Goal: Task Accomplishment & Management: Manage account settings

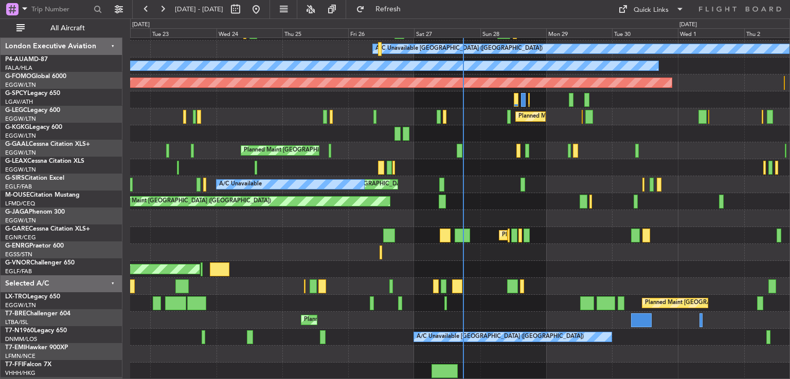
scroll to position [65, 0]
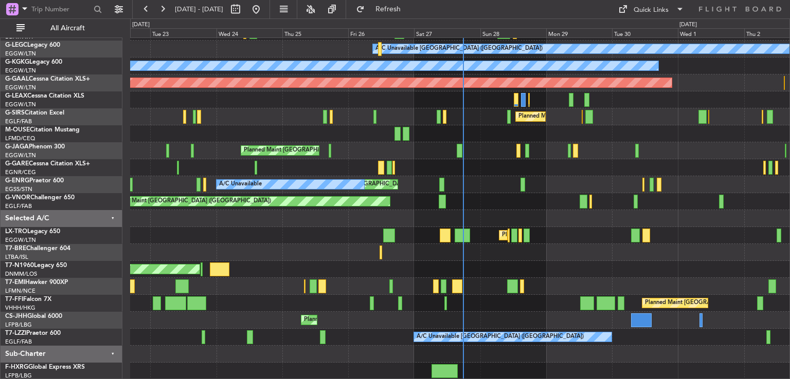
click at [548, 245] on div "Planned Maint [GEOGRAPHIC_DATA] A/C Unavailable [GEOGRAPHIC_DATA] ([GEOGRAPHIC_…" at bounding box center [459, 176] width 659 height 407
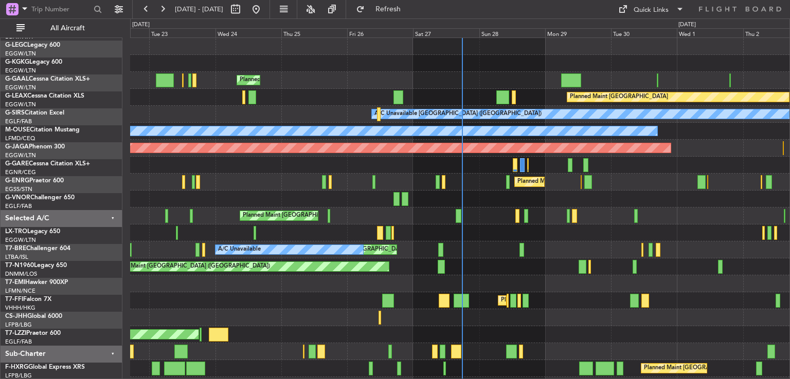
scroll to position [0, 0]
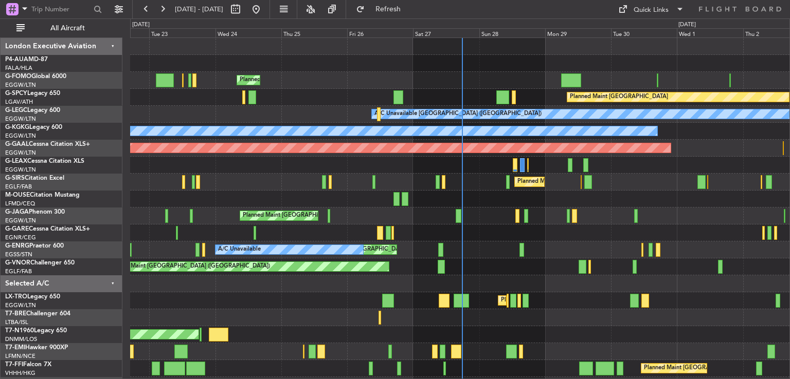
click at [546, 313] on div "Planned Maint [GEOGRAPHIC_DATA] ([GEOGRAPHIC_DATA]) Planned Maint [GEOGRAPHIC_D…" at bounding box center [459, 241] width 659 height 407
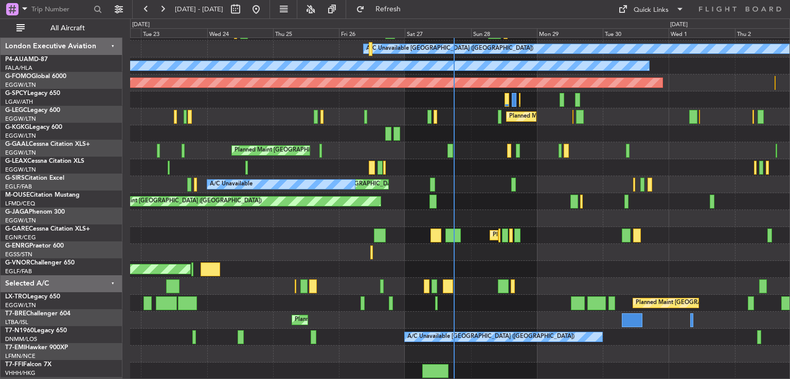
scroll to position [65, 0]
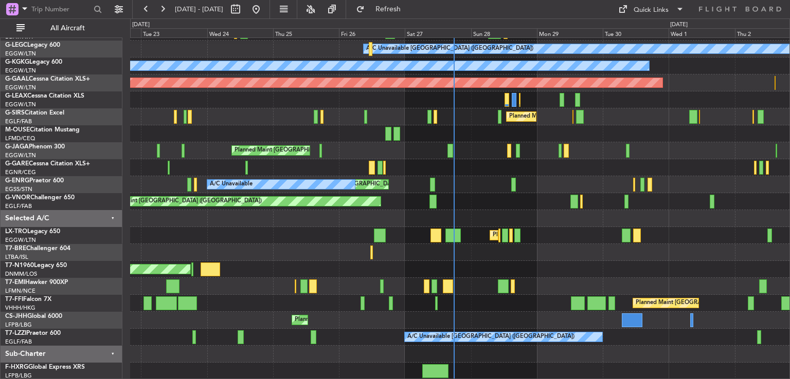
click at [536, 263] on div "Planned Maint [GEOGRAPHIC_DATA] A/C Unavailable [GEOGRAPHIC_DATA] ([GEOGRAPHIC_…" at bounding box center [459, 176] width 659 height 407
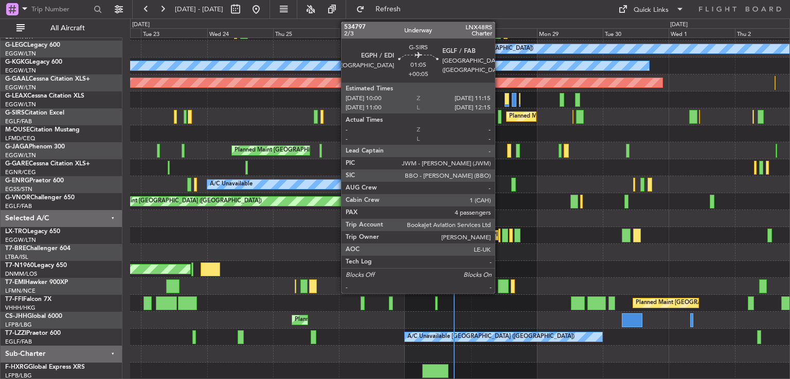
click at [499, 117] on div at bounding box center [500, 117] width 4 height 14
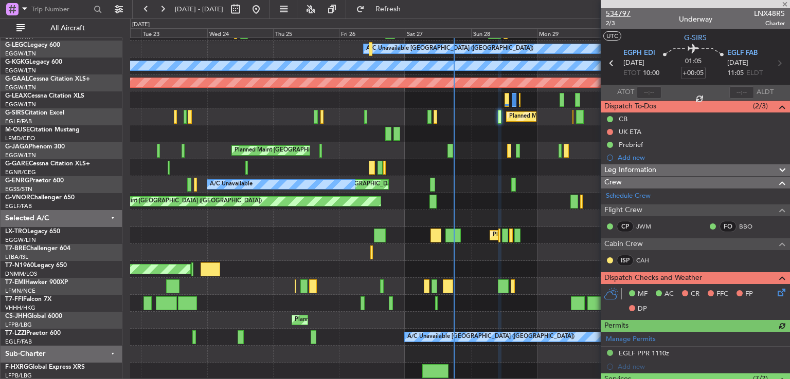
click at [622, 12] on span "534797" at bounding box center [618, 13] width 25 height 11
click at [784, 5] on span at bounding box center [784, 4] width 10 height 9
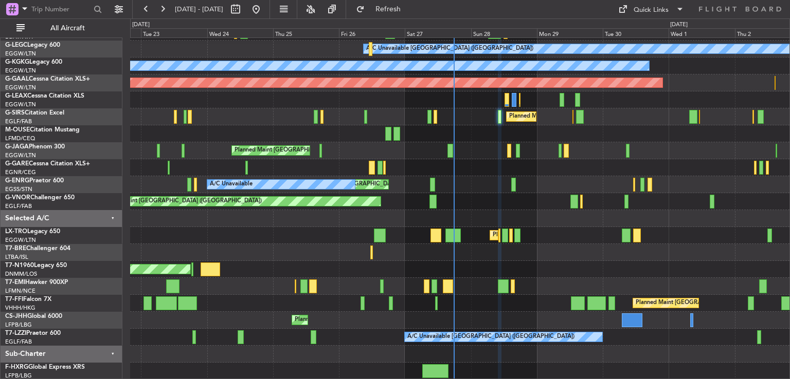
type input "0"
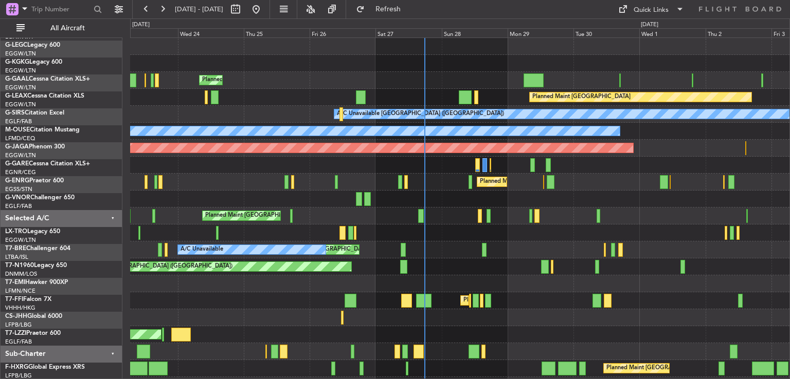
scroll to position [0, 0]
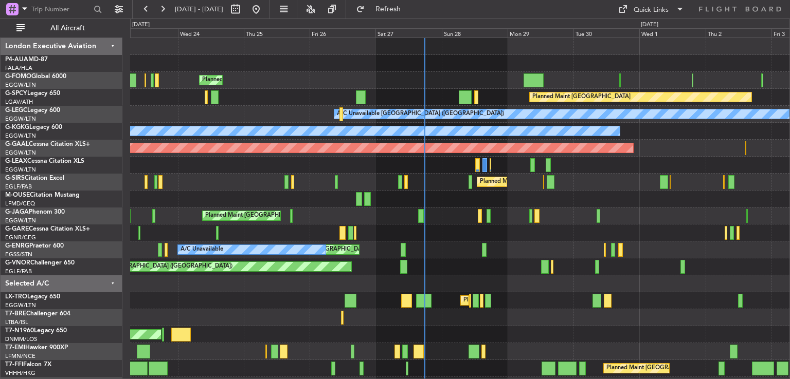
click at [501, 326] on div "Planned Maint [GEOGRAPHIC_DATA] ([GEOGRAPHIC_DATA]) Planned Maint [GEOGRAPHIC_D…" at bounding box center [459, 241] width 659 height 407
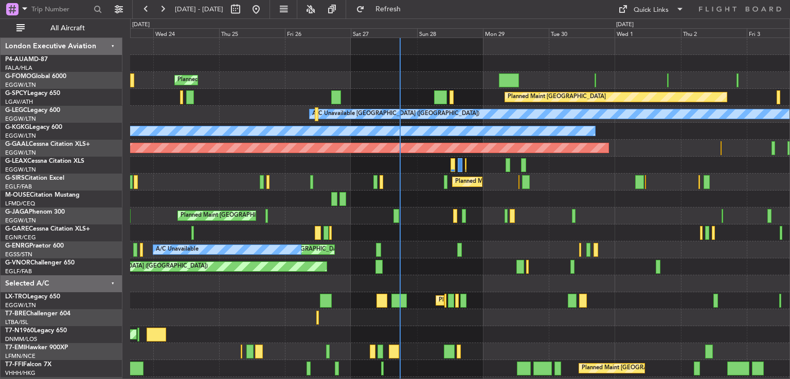
click at [496, 379] on html "[DATE] - [DATE] Refresh Quick Links All Aircraft Planned Maint [GEOGRAPHIC_DATA…" at bounding box center [395, 189] width 790 height 379
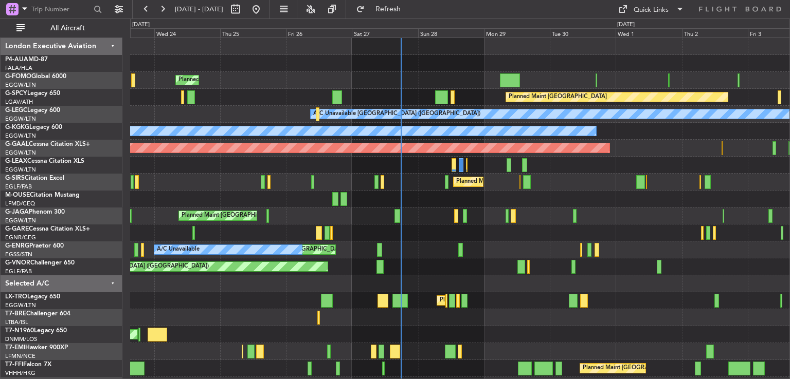
scroll to position [22, 0]
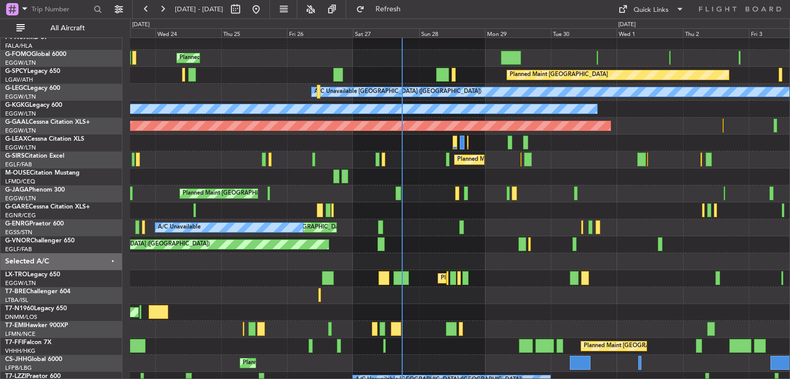
click at [477, 311] on div "AOG Maint London ([GEOGRAPHIC_DATA])" at bounding box center [459, 312] width 659 height 17
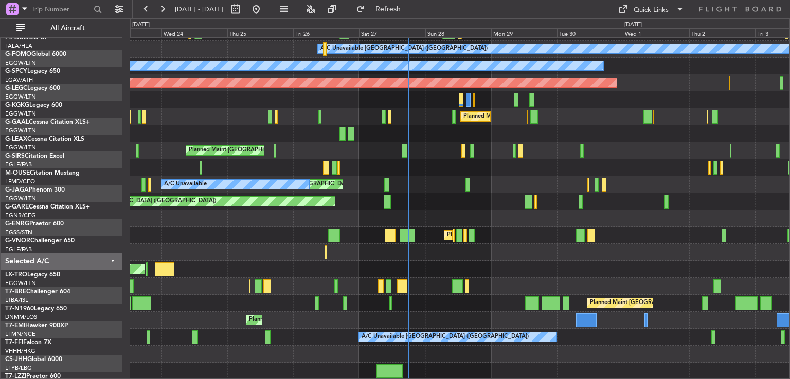
scroll to position [65, 0]
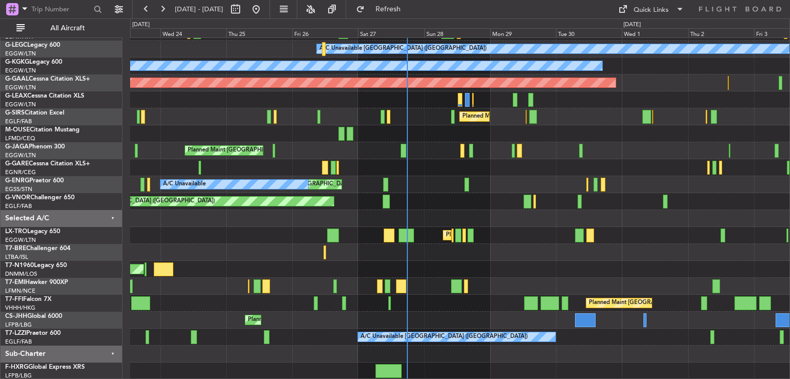
click at [481, 249] on div "Planned Maint [GEOGRAPHIC_DATA] A/C Unavailable [GEOGRAPHIC_DATA] ([GEOGRAPHIC_…" at bounding box center [459, 176] width 659 height 407
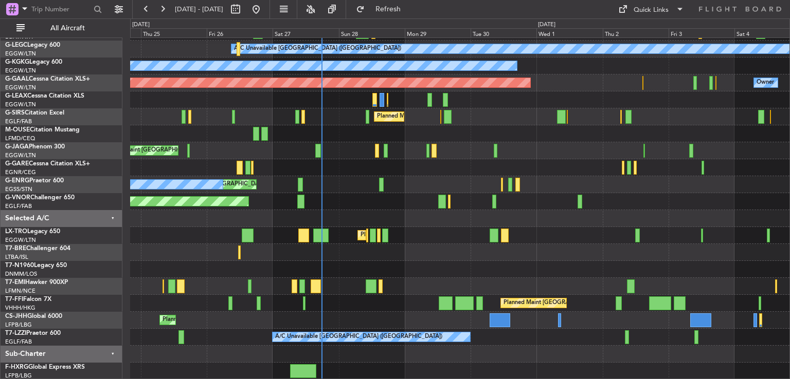
click at [315, 288] on div "Planned Maint [GEOGRAPHIC_DATA] A/C Unavailable [GEOGRAPHIC_DATA] ([GEOGRAPHIC_…" at bounding box center [459, 176] width 659 height 407
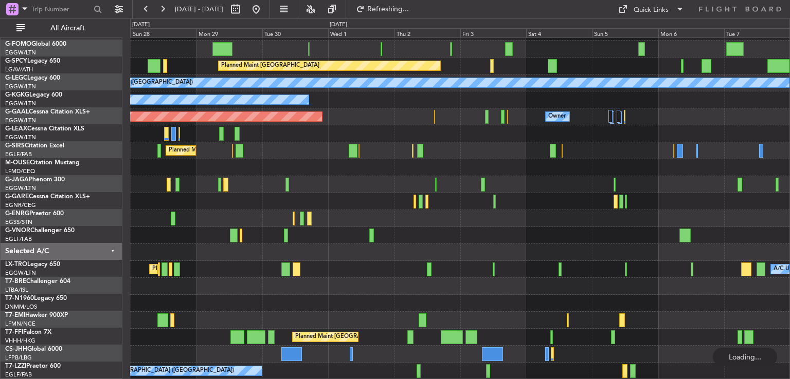
scroll to position [31, 0]
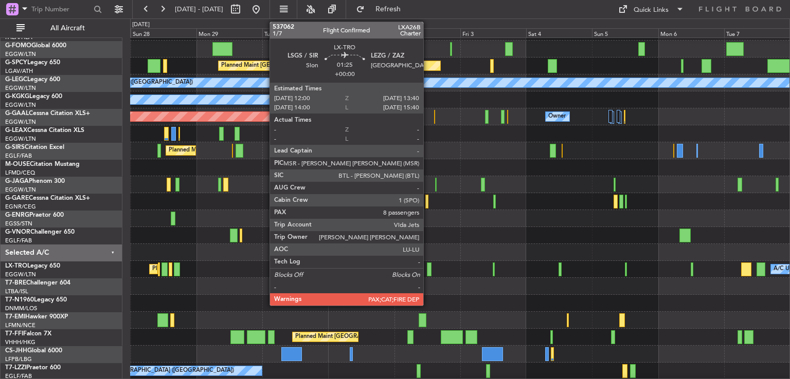
click at [428, 270] on div at bounding box center [429, 270] width 5 height 14
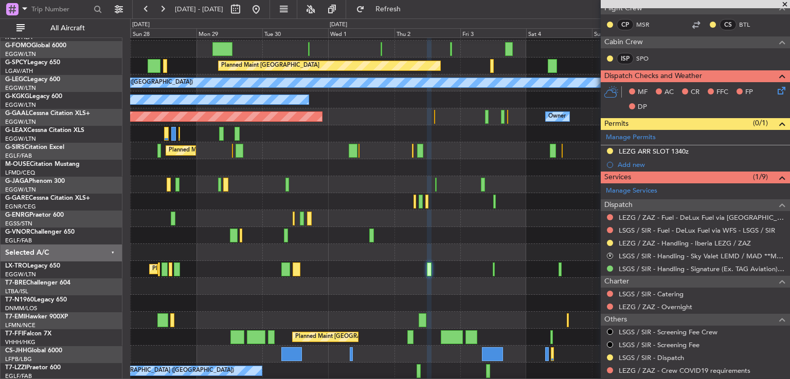
scroll to position [187, 0]
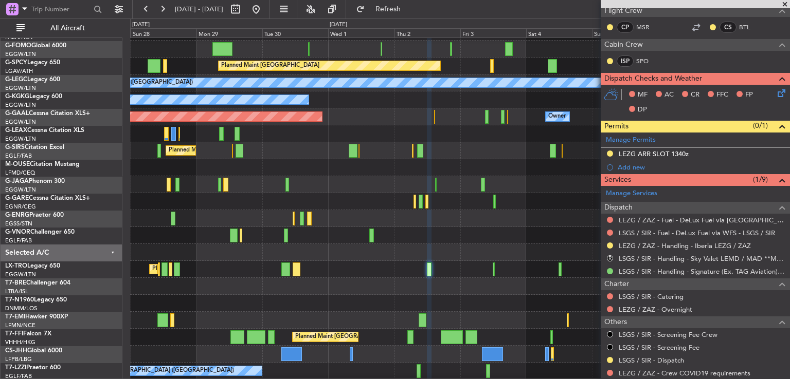
click at [784, 2] on span at bounding box center [784, 4] width 10 height 9
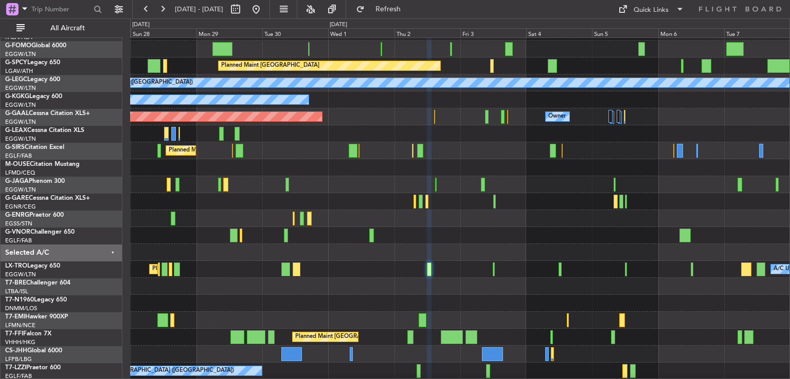
type input "0"
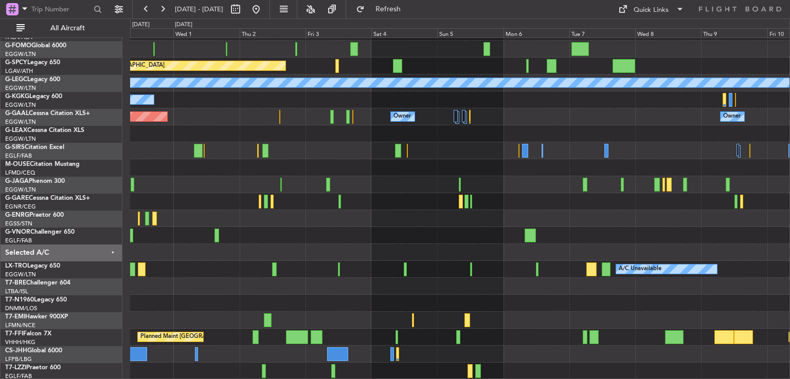
scroll to position [31, 0]
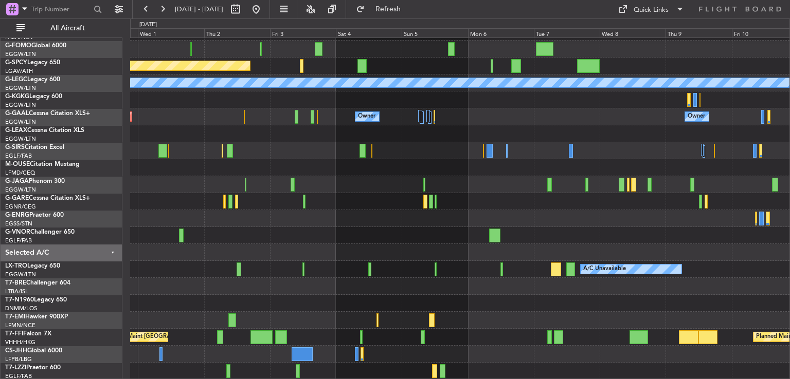
click at [432, 169] on div "Planned Maint [GEOGRAPHIC_DATA] A/C Unavailable [GEOGRAPHIC_DATA] ([GEOGRAPHIC_…" at bounding box center [459, 193] width 659 height 373
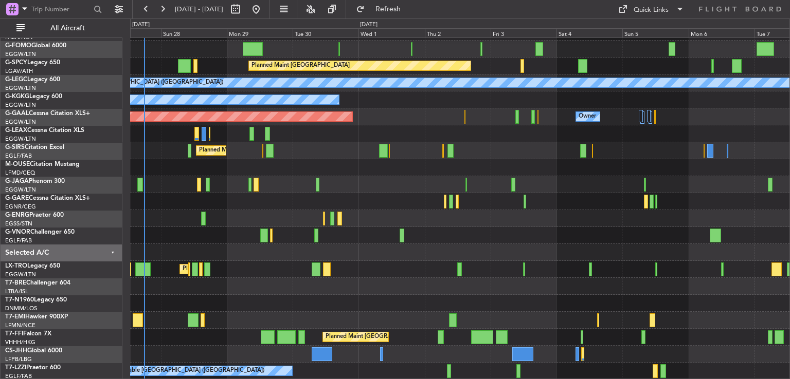
click at [477, 321] on div "Planned Maint [GEOGRAPHIC_DATA] A/C Unavailable [GEOGRAPHIC_DATA] ([GEOGRAPHIC_…" at bounding box center [459, 193] width 659 height 373
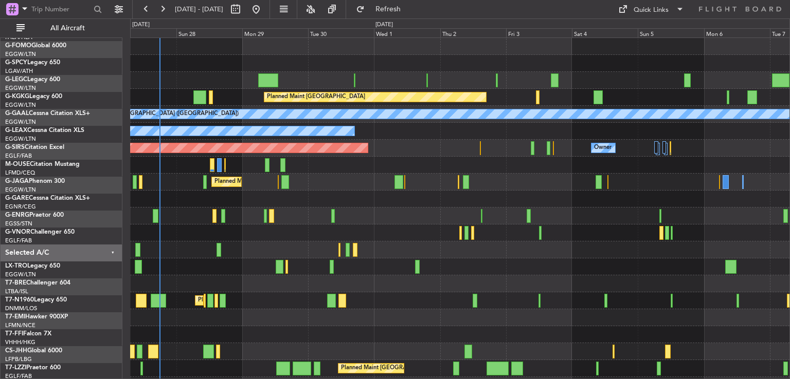
scroll to position [0, 0]
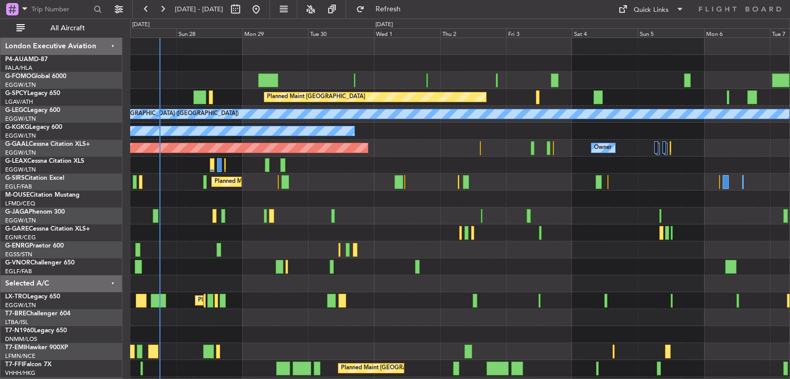
click at [303, 242] on div "Planned Maint [GEOGRAPHIC_DATA] A/C Unavailable [GEOGRAPHIC_DATA] ([GEOGRAPHIC_…" at bounding box center [459, 241] width 659 height 407
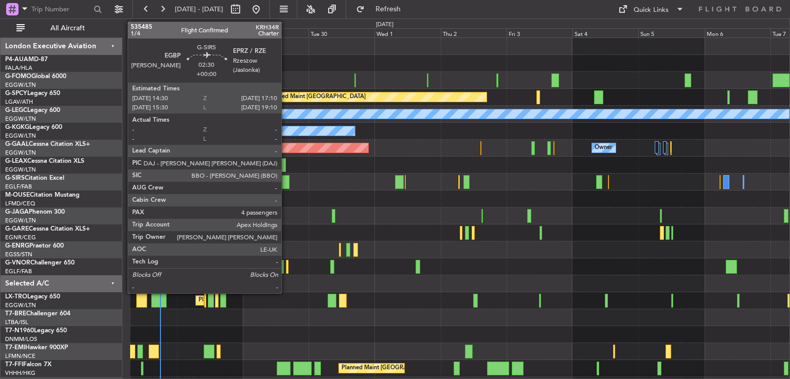
click at [286, 181] on div at bounding box center [286, 182] width 8 height 14
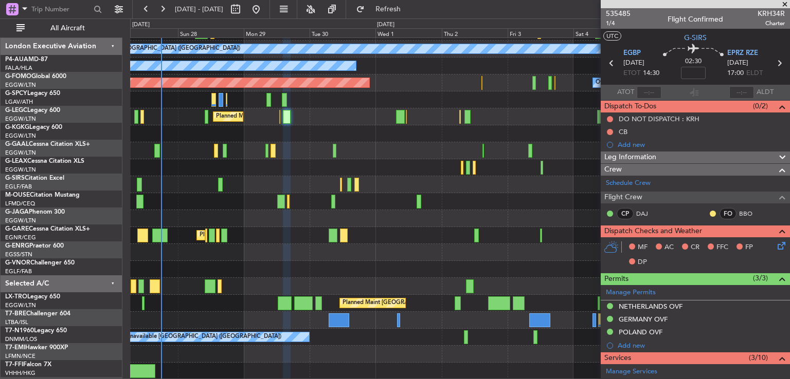
scroll to position [65, 0]
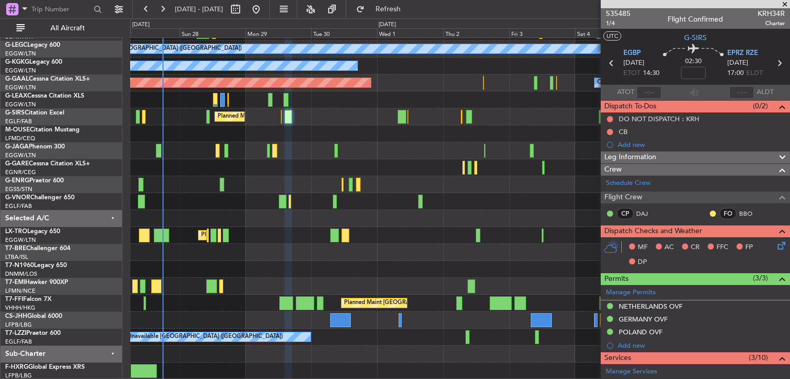
click at [360, 214] on div "Planned Maint [GEOGRAPHIC_DATA] A/C Unavailable [GEOGRAPHIC_DATA] ([GEOGRAPHIC_…" at bounding box center [459, 176] width 659 height 407
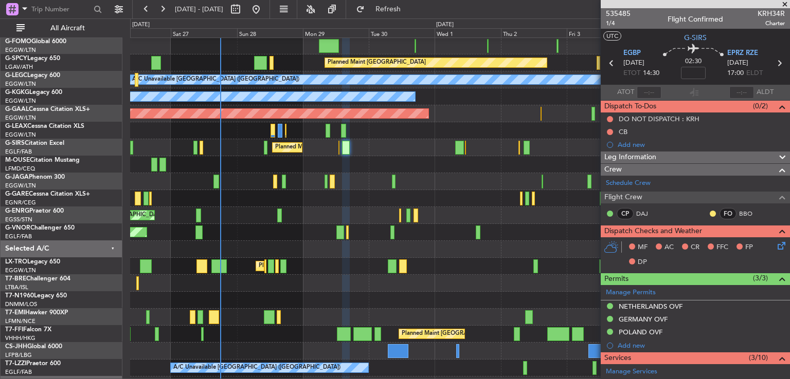
scroll to position [34, 0]
click at [302, 244] on div at bounding box center [459, 249] width 659 height 17
click at [783, 2] on span at bounding box center [784, 4] width 10 height 9
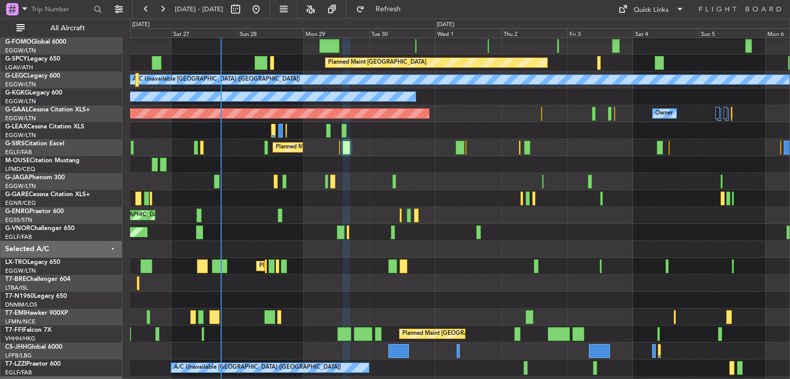
type input "0"
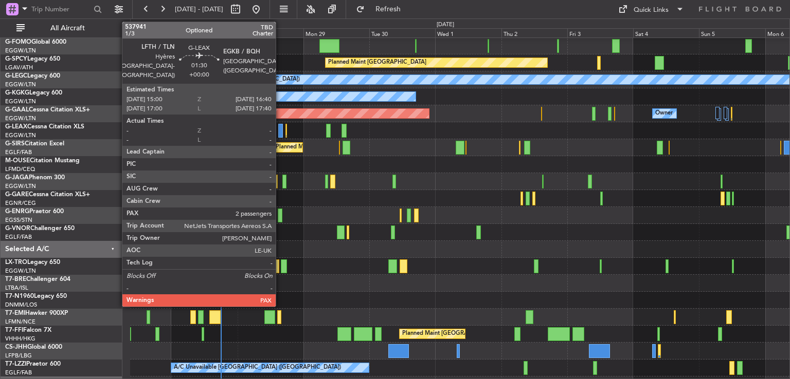
click at [280, 133] on div at bounding box center [280, 131] width 5 height 14
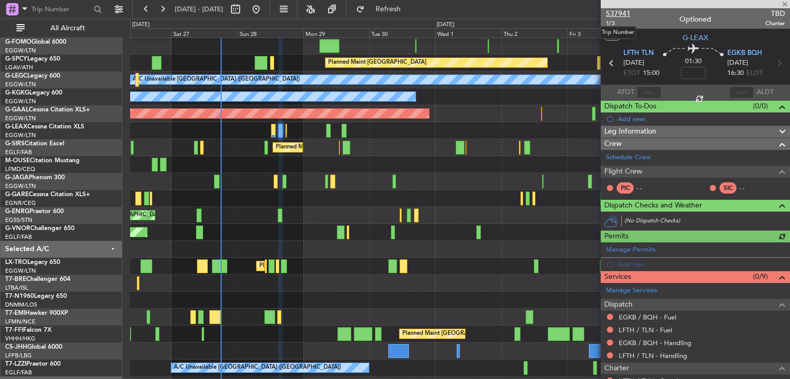
click at [615, 13] on span "537941" at bounding box center [618, 13] width 25 height 11
click at [409, 10] on span "Refresh" at bounding box center [388, 9] width 43 height 7
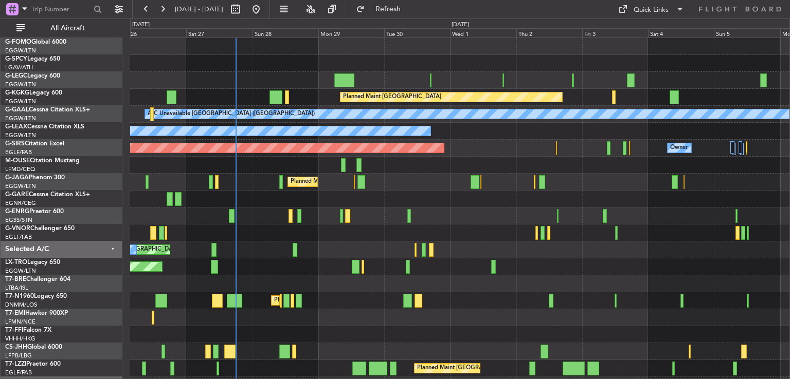
scroll to position [0, 0]
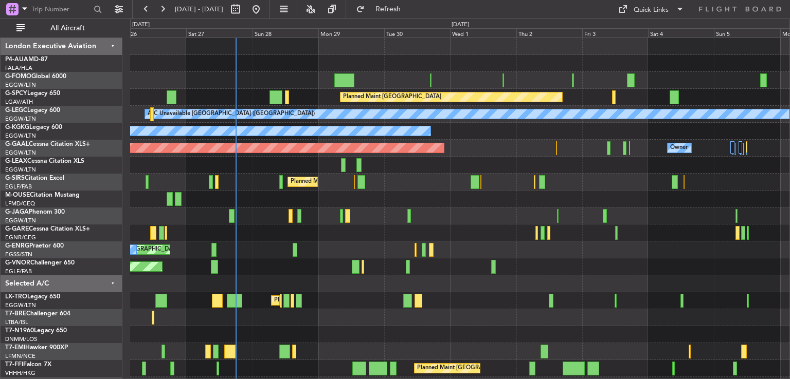
click at [271, 205] on div "Planned Maint [GEOGRAPHIC_DATA] ([GEOGRAPHIC_DATA]) Planned Maint [GEOGRAPHIC_D…" at bounding box center [459, 241] width 659 height 407
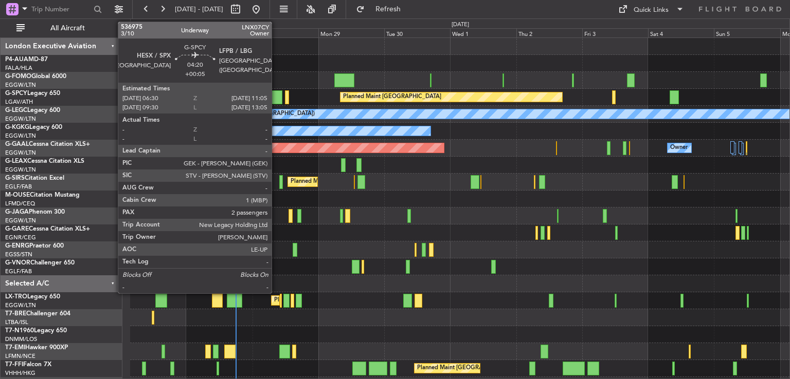
click at [276, 99] on div at bounding box center [275, 97] width 13 height 14
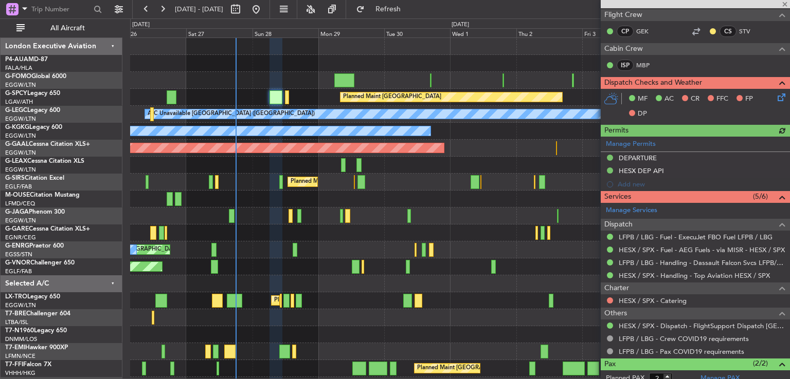
scroll to position [312, 0]
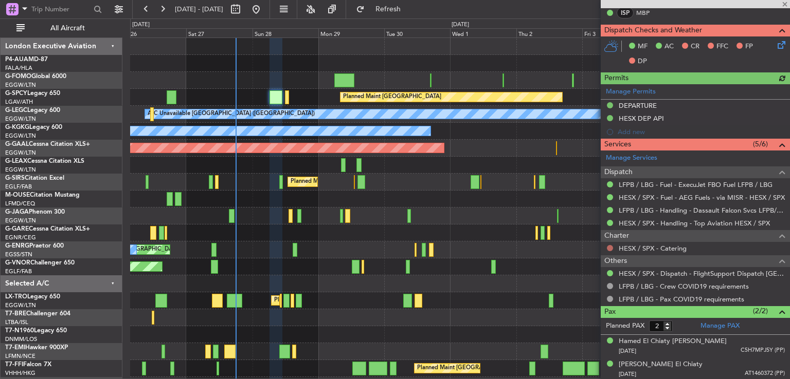
click at [609, 247] on button at bounding box center [610, 248] width 6 height 6
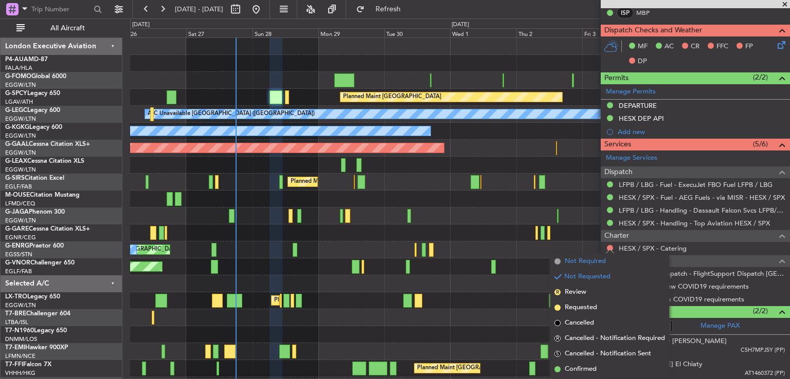
click at [584, 266] on span "Not Required" at bounding box center [585, 262] width 41 height 10
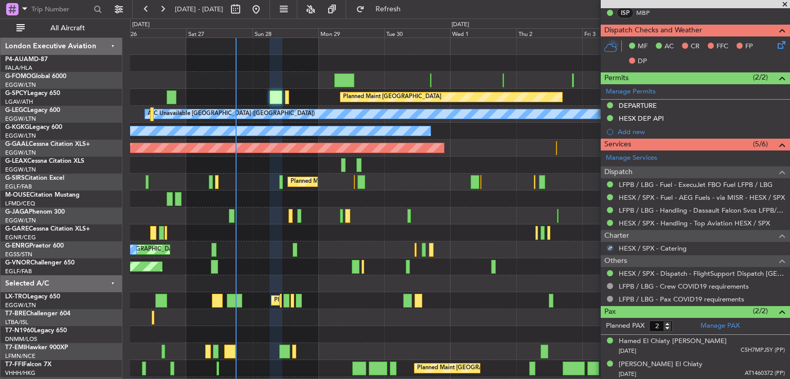
click at [775, 44] on icon at bounding box center [779, 43] width 8 height 8
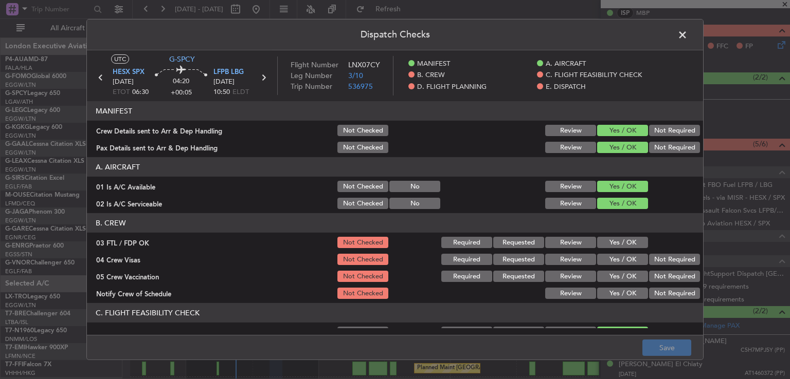
click at [610, 244] on button "Yes / OK" at bounding box center [622, 242] width 51 height 11
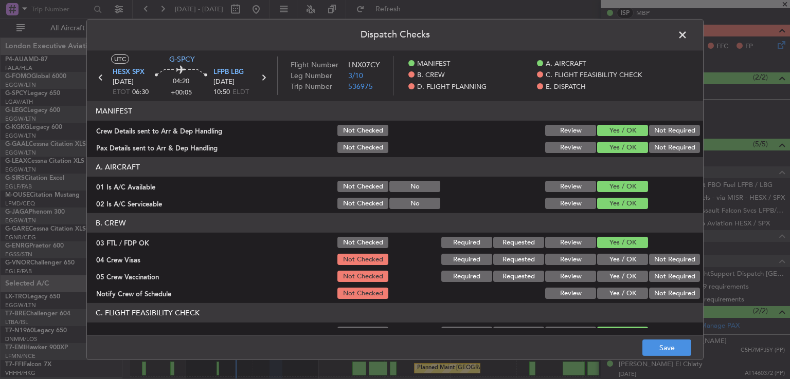
click at [669, 259] on button "Not Required" at bounding box center [674, 259] width 51 height 11
click at [664, 273] on button "Not Required" at bounding box center [674, 276] width 51 height 11
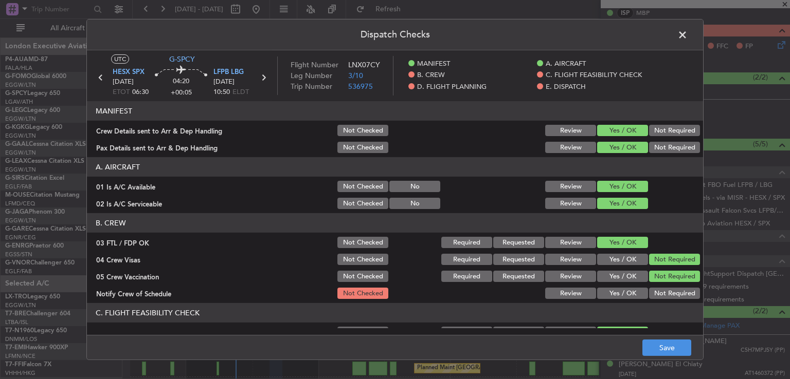
click at [613, 290] on button "Yes / OK" at bounding box center [622, 293] width 51 height 11
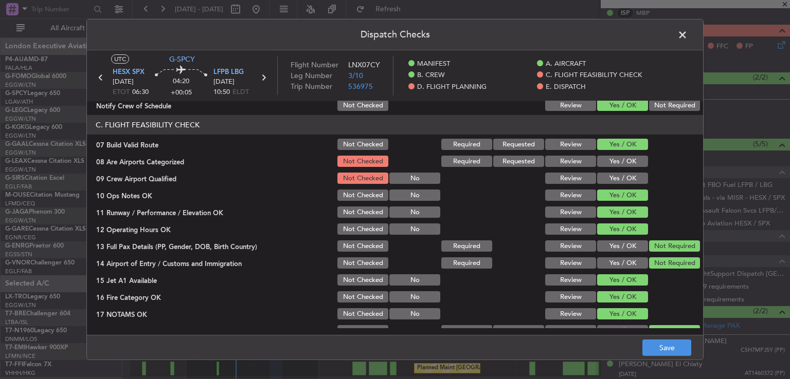
click at [626, 157] on button "Yes / OK" at bounding box center [622, 161] width 51 height 11
click at [623, 181] on button "Yes / OK" at bounding box center [622, 178] width 51 height 11
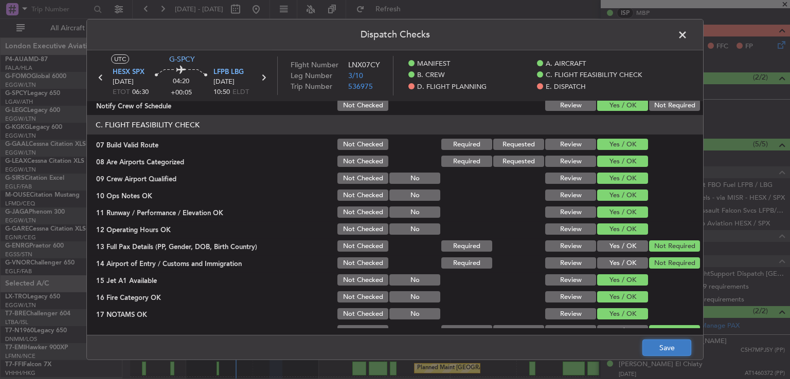
click at [668, 351] on button "Save" at bounding box center [666, 348] width 49 height 16
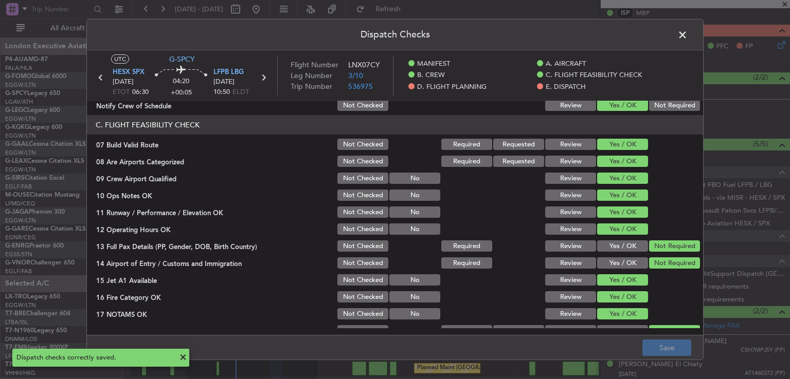
click at [687, 35] on span at bounding box center [687, 37] width 0 height 21
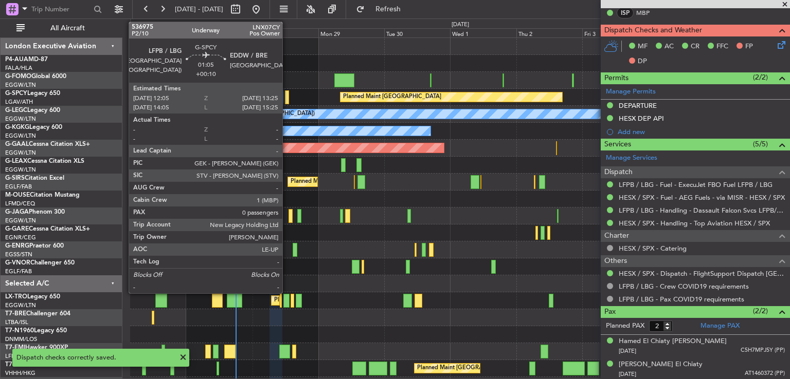
click at [287, 95] on div at bounding box center [287, 97] width 4 height 14
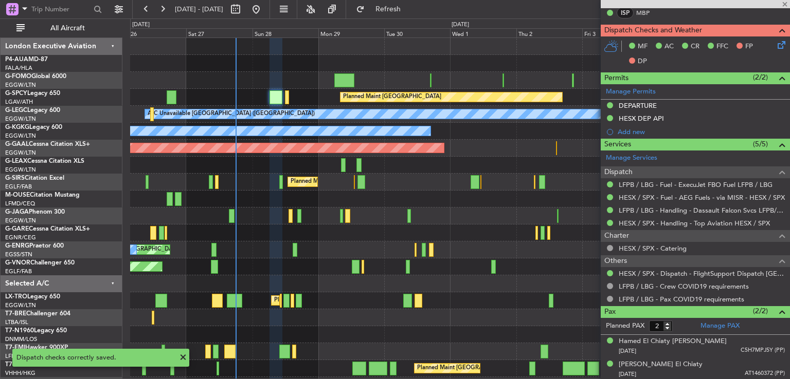
type input "+00:10"
type input "0"
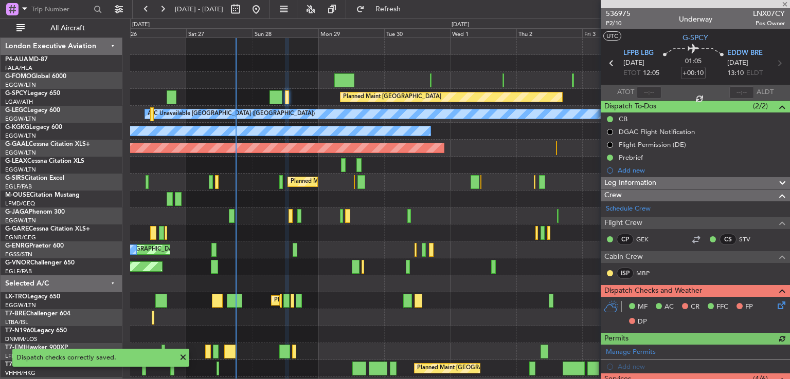
scroll to position [109, 0]
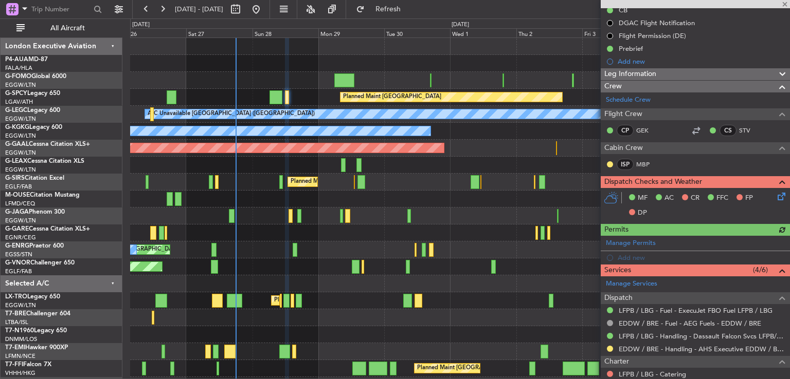
click at [775, 192] on icon at bounding box center [779, 195] width 8 height 8
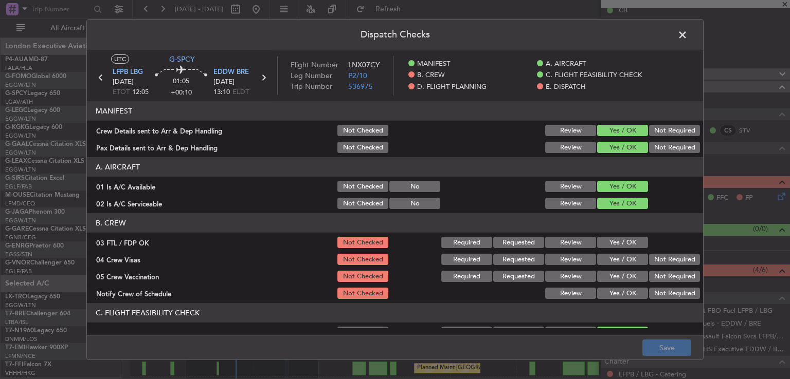
click at [624, 245] on button "Yes / OK" at bounding box center [622, 242] width 51 height 11
click at [658, 258] on button "Not Required" at bounding box center [674, 259] width 51 height 11
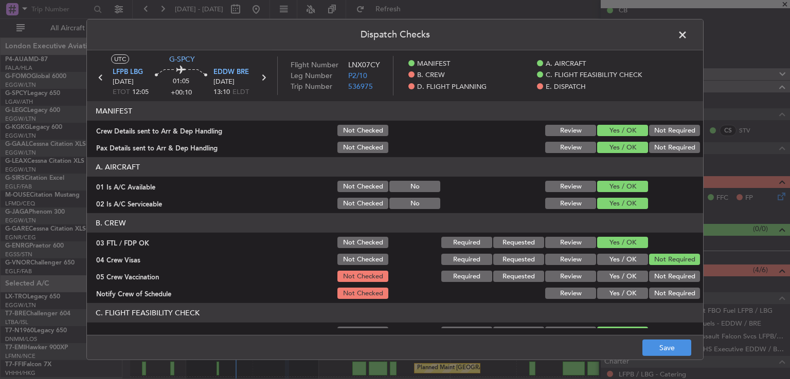
click at [653, 272] on button "Not Required" at bounding box center [674, 276] width 51 height 11
click at [621, 292] on button "Yes / OK" at bounding box center [622, 293] width 51 height 11
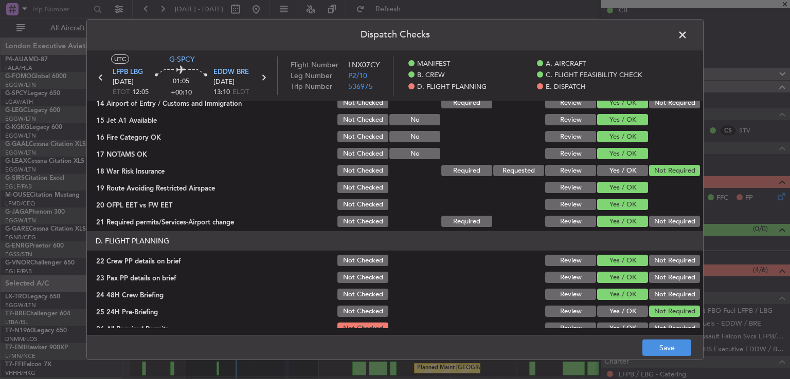
scroll to position [361, 0]
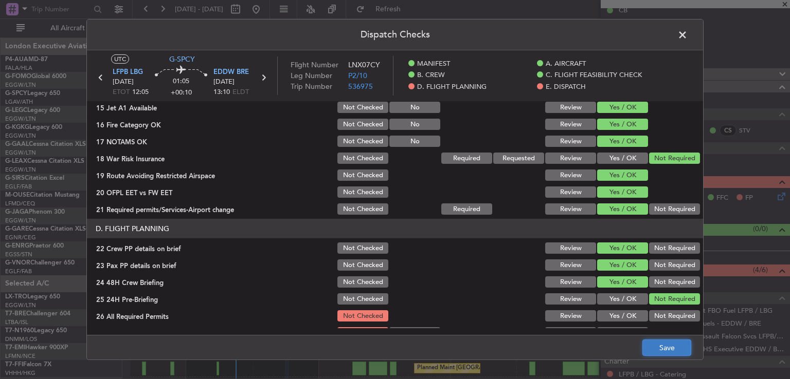
click at [657, 346] on button "Save" at bounding box center [666, 348] width 49 height 16
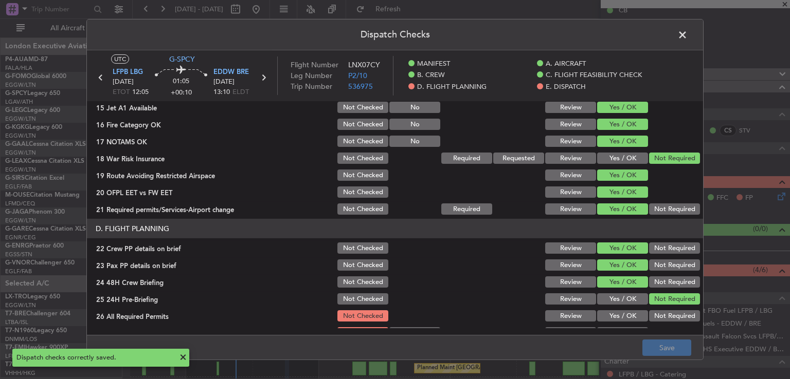
click at [687, 35] on span at bounding box center [687, 37] width 0 height 21
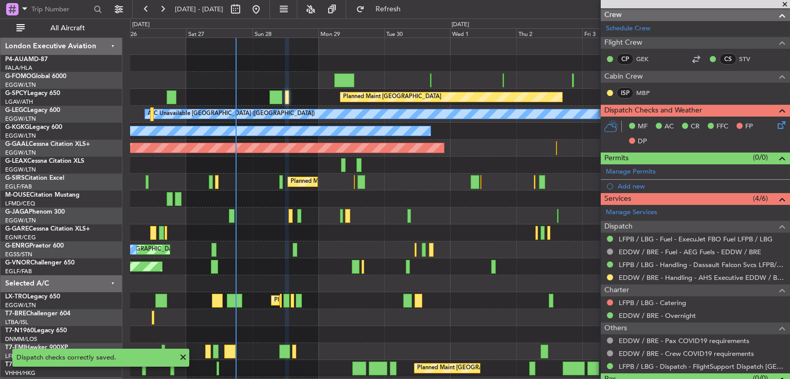
scroll to position [202, 0]
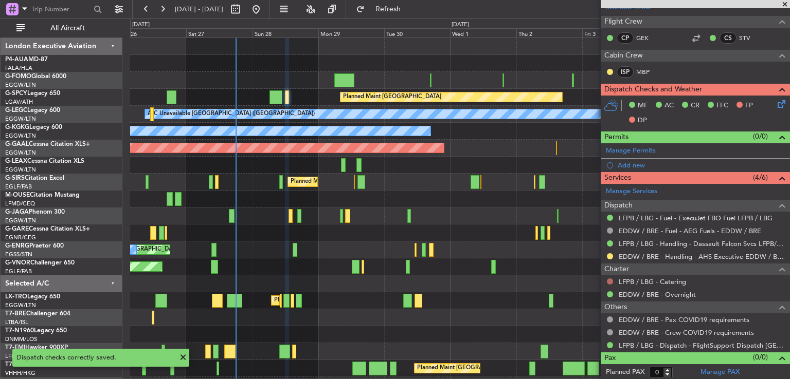
click at [609, 279] on button at bounding box center [610, 282] width 6 height 6
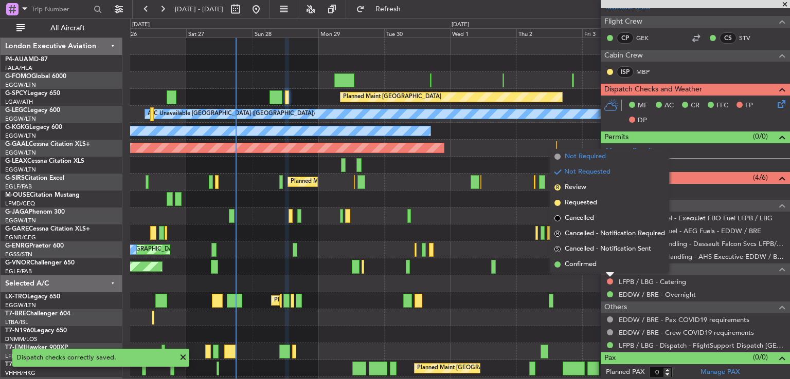
click at [580, 159] on span "Not Required" at bounding box center [585, 157] width 41 height 10
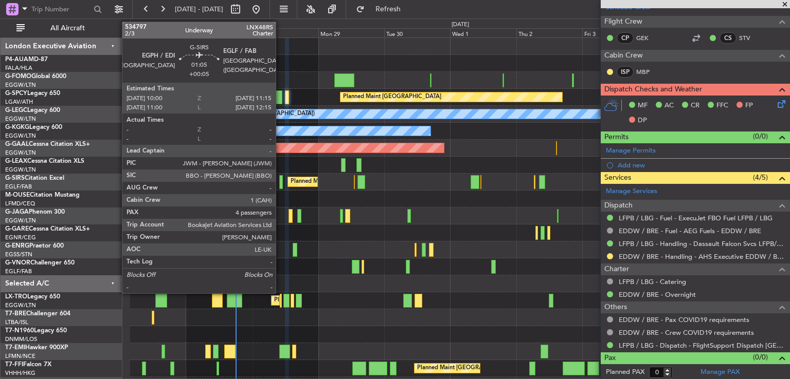
click at [280, 179] on div at bounding box center [281, 182] width 4 height 14
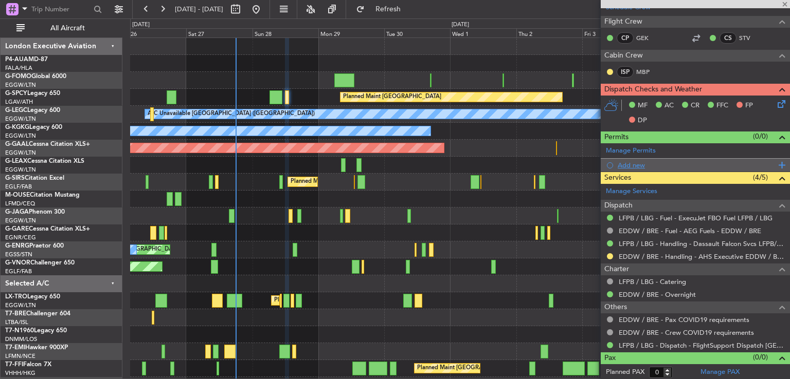
type input "+00:05"
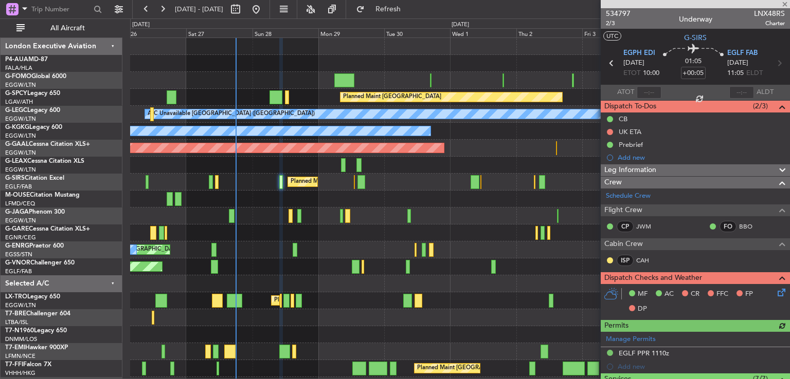
scroll to position [128, 0]
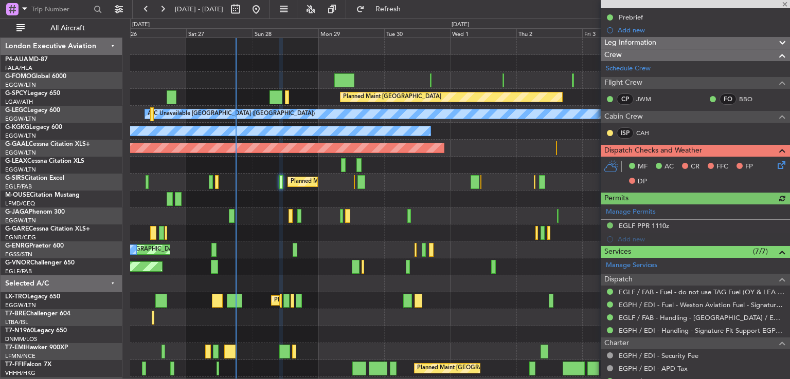
click at [775, 166] on icon at bounding box center [779, 163] width 8 height 8
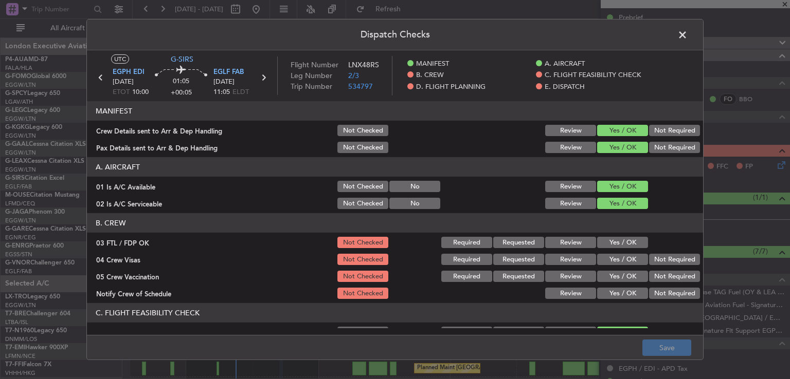
click at [623, 235] on div "Yes / OK" at bounding box center [621, 242] width 52 height 14
click at [623, 239] on button "Yes / OK" at bounding box center [622, 242] width 51 height 11
click at [668, 260] on button "Not Required" at bounding box center [674, 259] width 51 height 11
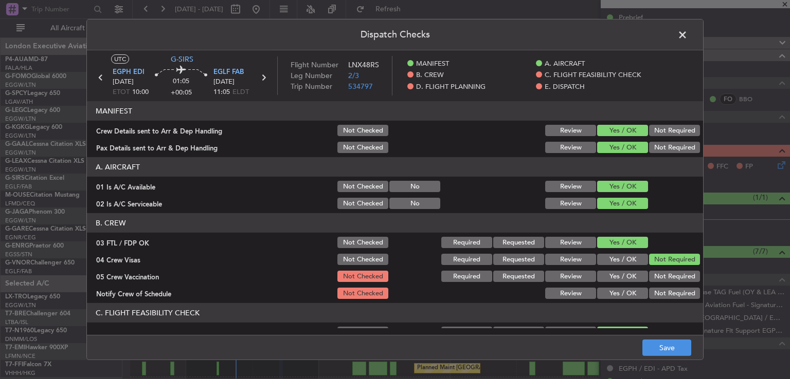
click at [667, 271] on button "Not Required" at bounding box center [674, 276] width 51 height 11
click at [608, 297] on button "Yes / OK" at bounding box center [622, 293] width 51 height 11
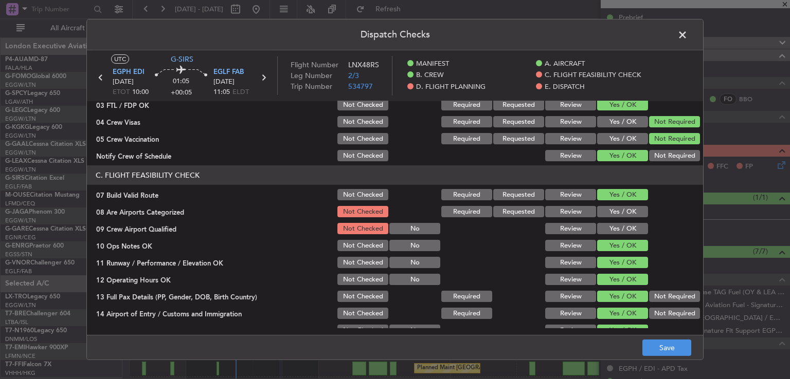
scroll to position [142, 0]
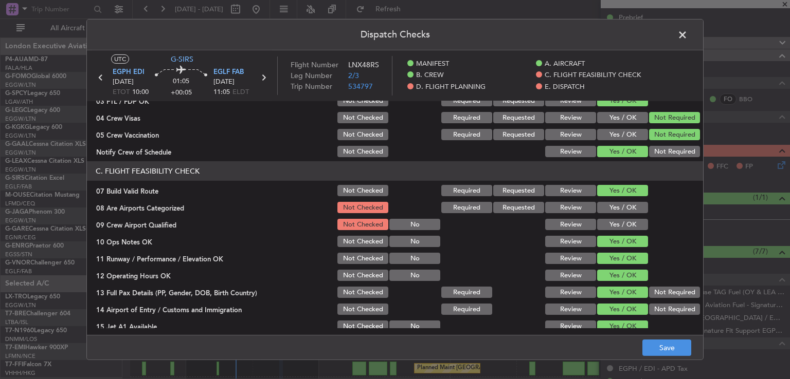
click at [630, 209] on button "Yes / OK" at bounding box center [622, 207] width 51 height 11
click at [629, 225] on button "Yes / OK" at bounding box center [622, 224] width 51 height 11
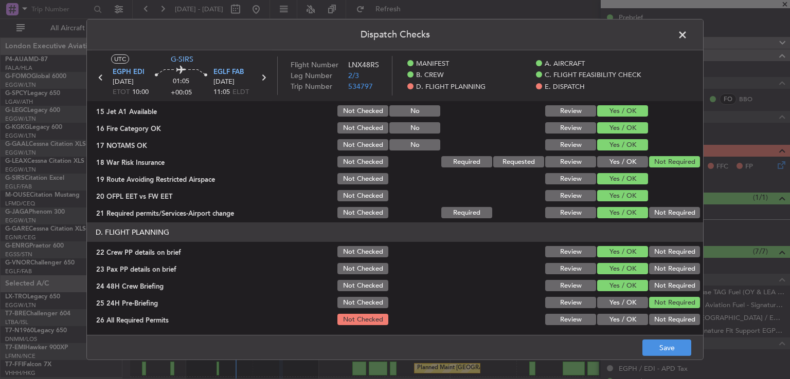
scroll to position [370, 0]
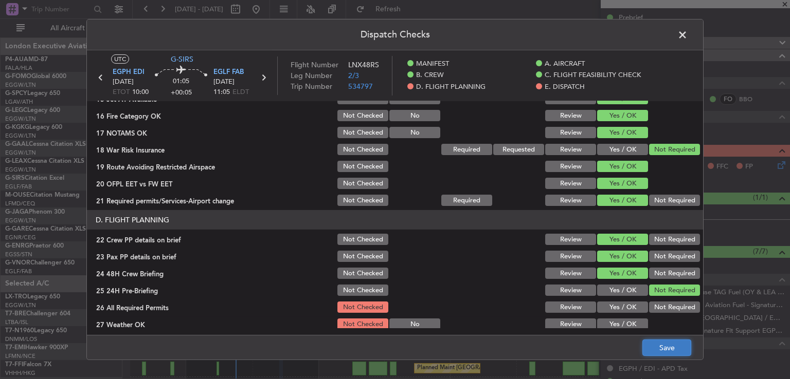
click at [665, 343] on button "Save" at bounding box center [666, 348] width 49 height 16
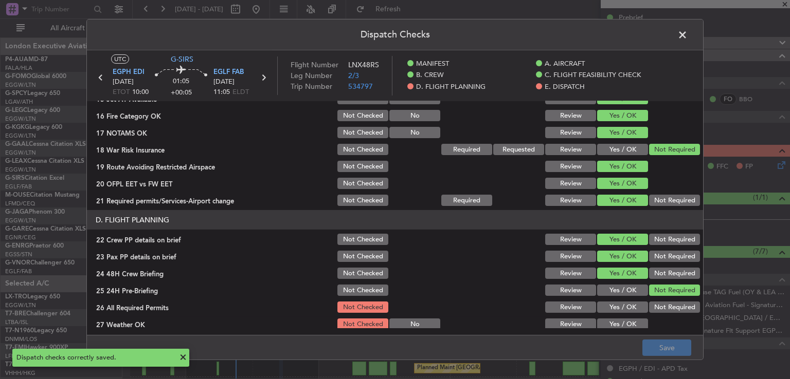
click at [687, 39] on span at bounding box center [687, 37] width 0 height 21
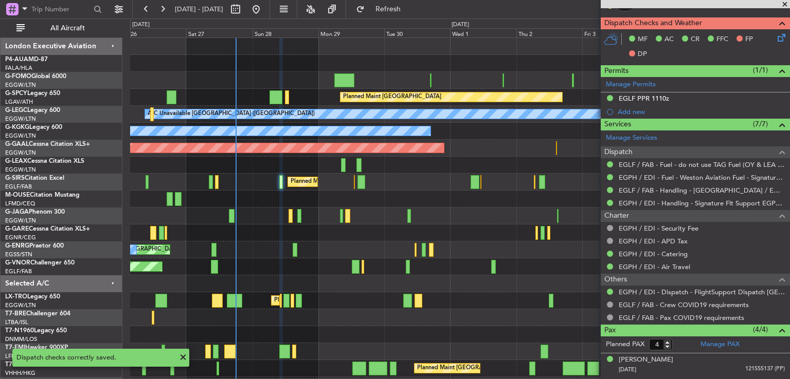
scroll to position [282, 0]
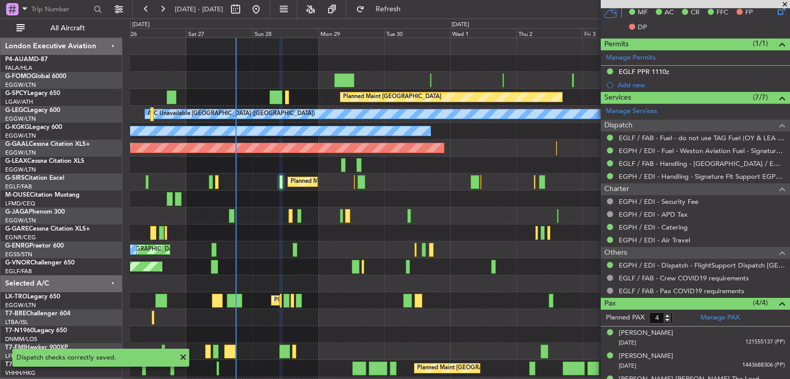
click at [784, 6] on span at bounding box center [784, 4] width 10 height 9
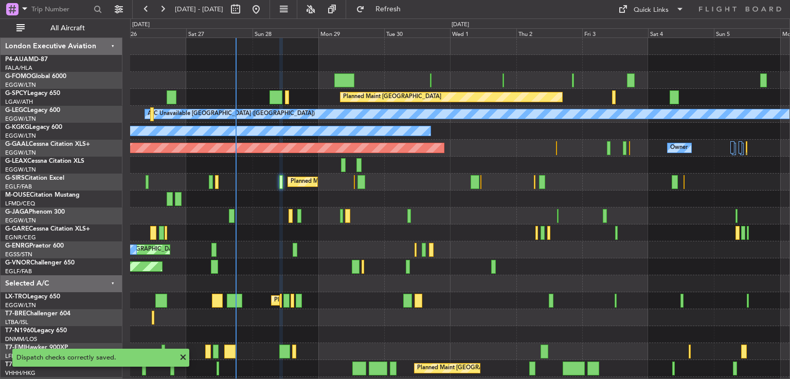
type input "0"
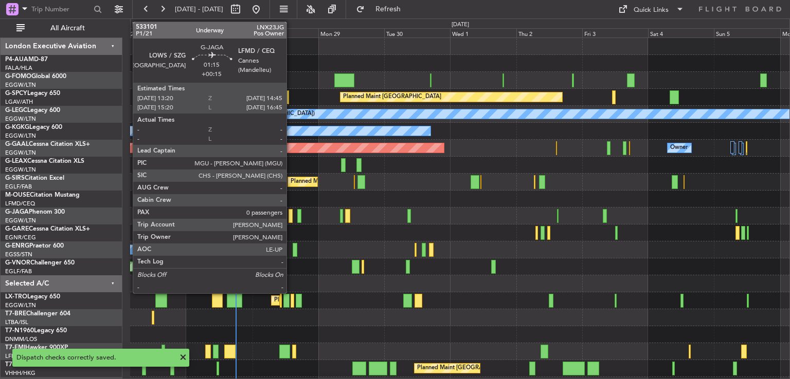
click at [290, 217] on div at bounding box center [290, 216] width 4 height 14
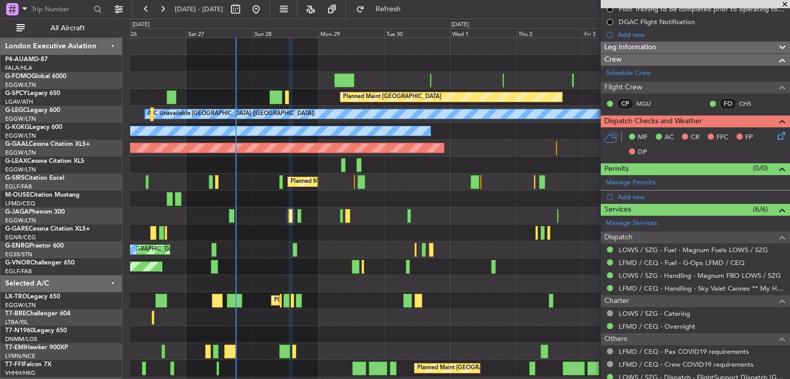
scroll to position [136, 0]
click at [775, 136] on icon at bounding box center [779, 134] width 8 height 8
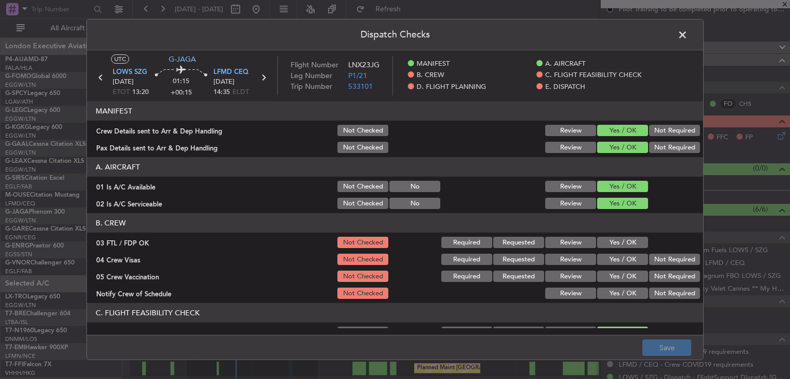
click at [617, 241] on button "Yes / OK" at bounding box center [622, 242] width 51 height 11
click at [670, 260] on button "Not Required" at bounding box center [674, 259] width 51 height 11
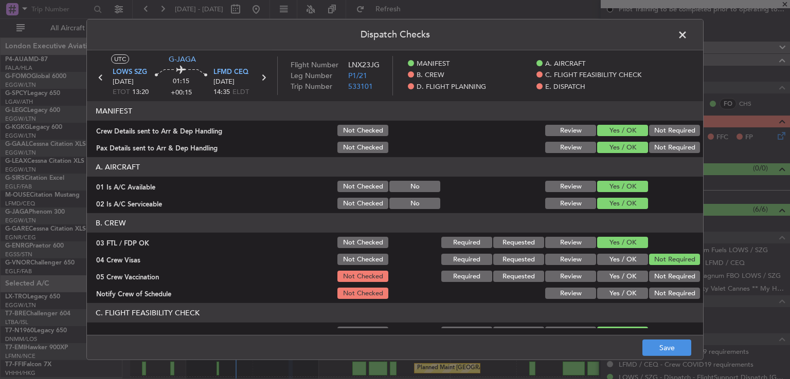
click at [658, 274] on button "Not Required" at bounding box center [674, 276] width 51 height 11
click at [623, 291] on button "Yes / OK" at bounding box center [622, 293] width 51 height 11
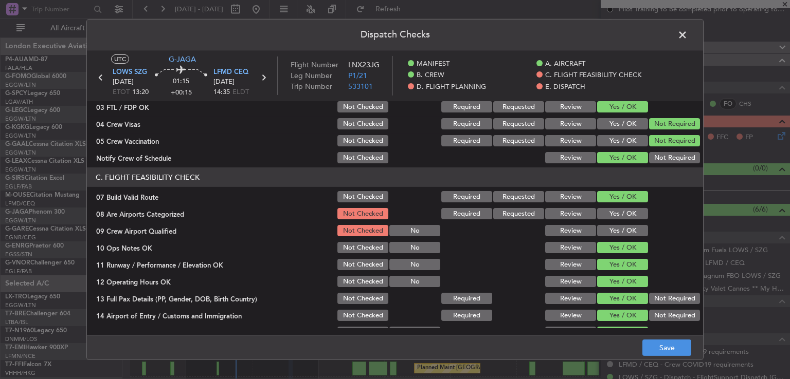
scroll to position [185, 0]
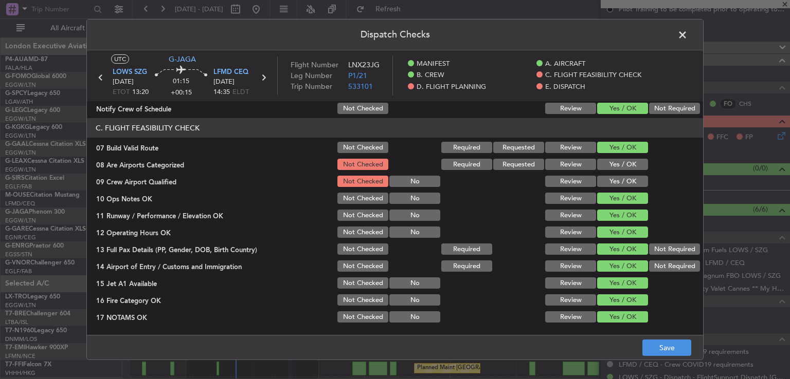
click at [631, 163] on button "Yes / OK" at bounding box center [622, 164] width 51 height 11
click at [630, 179] on button "Yes / OK" at bounding box center [622, 181] width 51 height 11
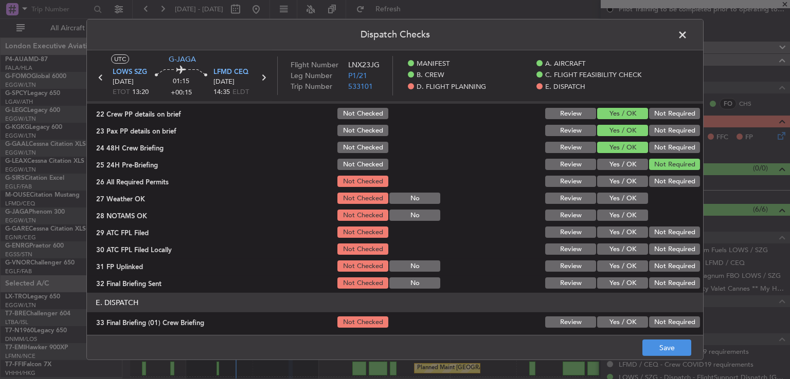
scroll to position [498, 0]
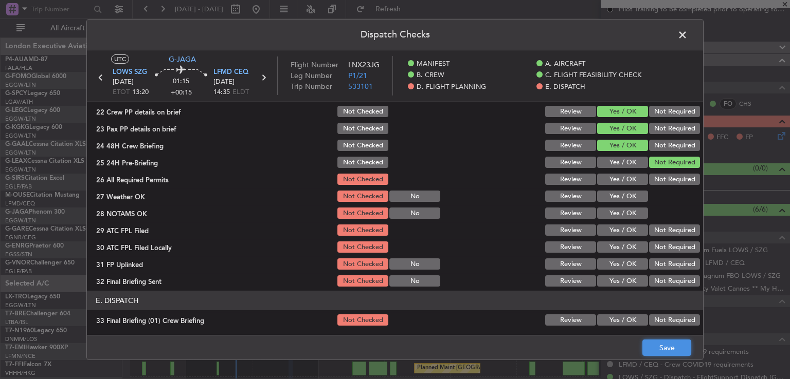
click at [668, 352] on button "Save" at bounding box center [666, 348] width 49 height 16
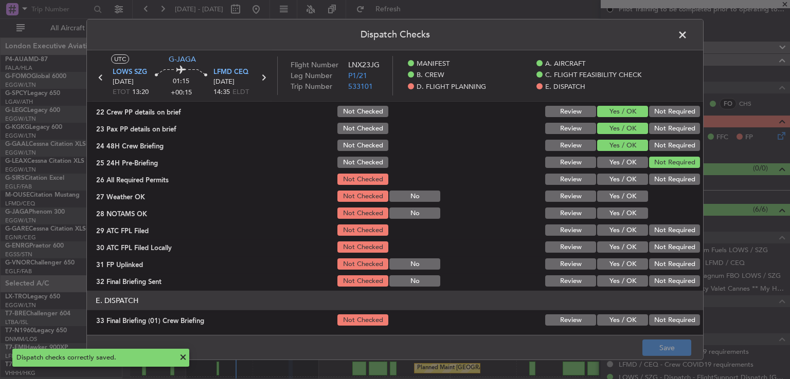
click at [687, 38] on span at bounding box center [687, 37] width 0 height 21
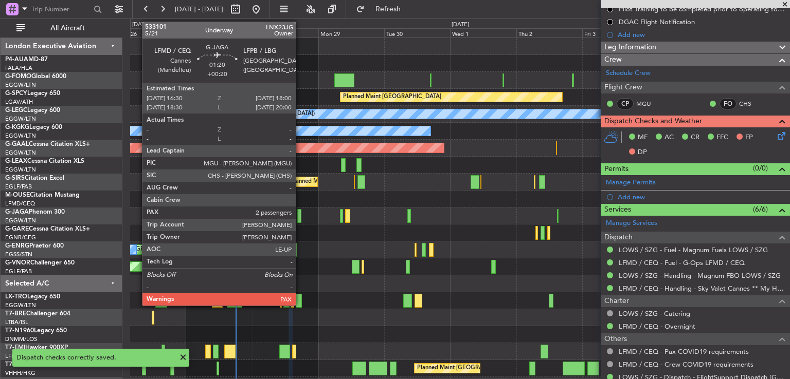
click at [300, 217] on div at bounding box center [299, 216] width 5 height 14
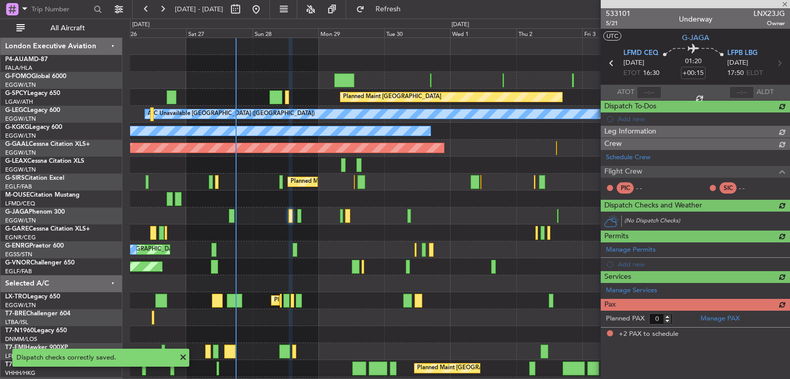
type input "+00:20"
type input "2"
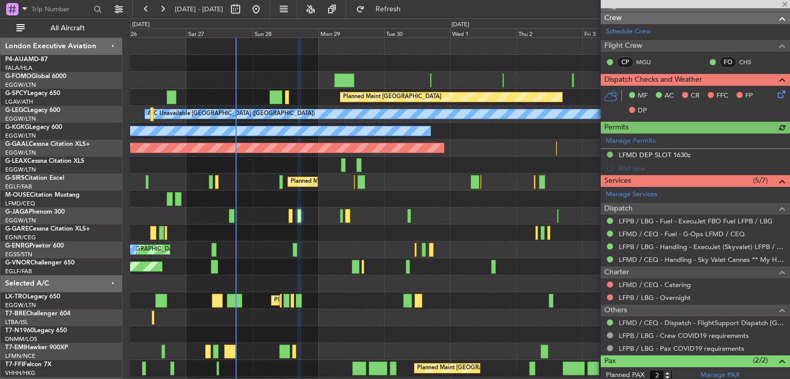
scroll to position [199, 0]
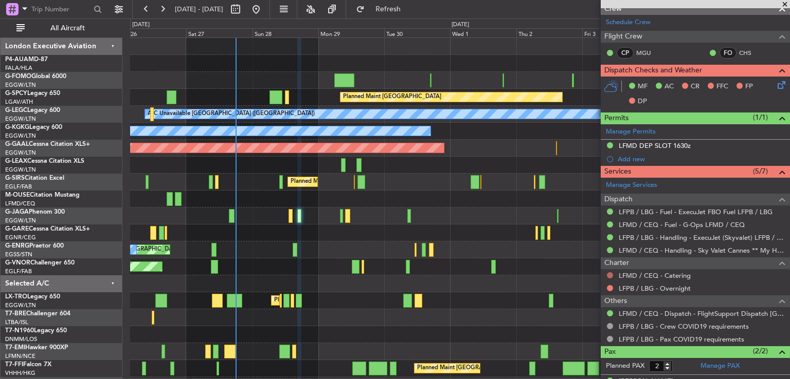
click at [610, 276] on button at bounding box center [610, 275] width 6 height 6
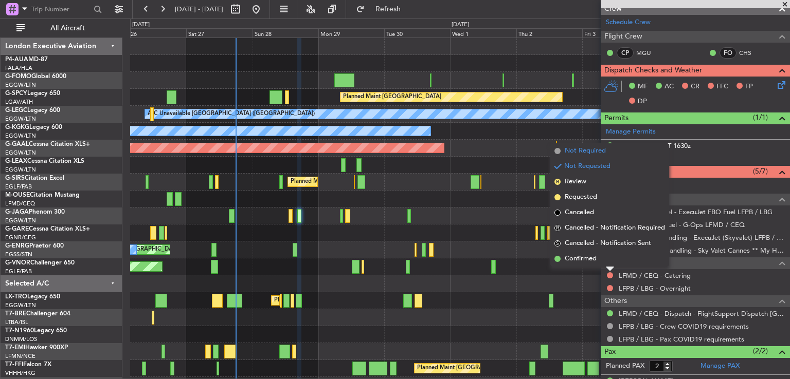
click at [605, 153] on span "Not Required" at bounding box center [585, 151] width 41 height 10
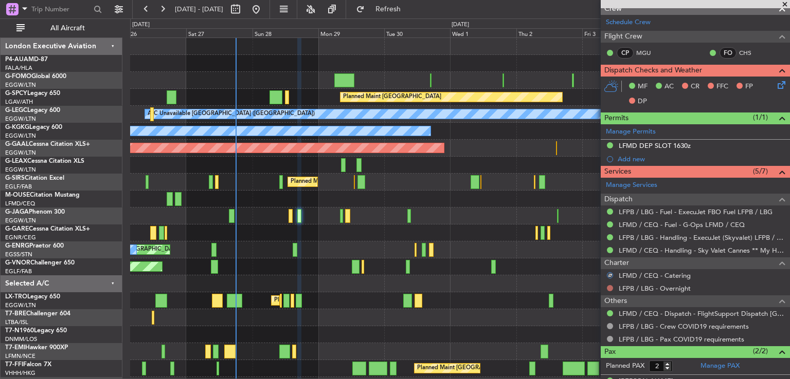
click at [608, 286] on button at bounding box center [610, 288] width 6 height 6
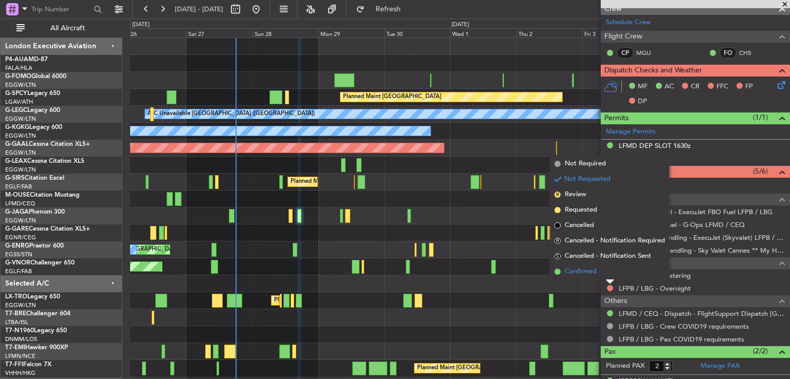
click at [587, 270] on span "Confirmed" at bounding box center [581, 272] width 32 height 10
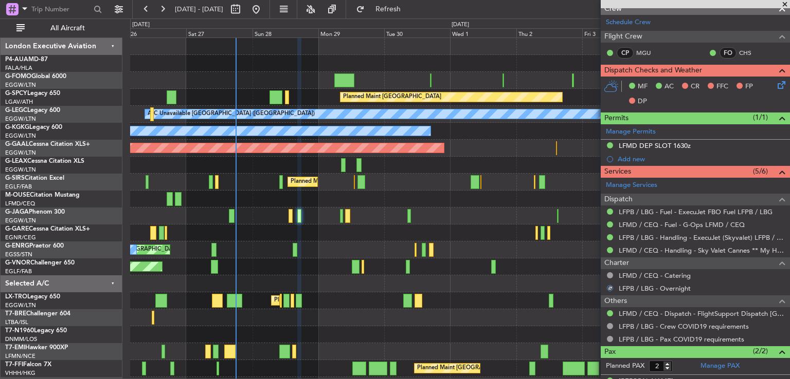
click at [775, 86] on icon at bounding box center [779, 83] width 8 height 8
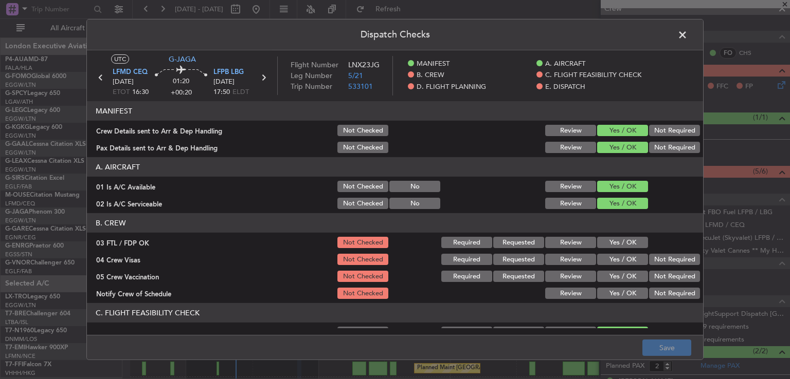
click at [611, 240] on button "Yes / OK" at bounding box center [622, 242] width 51 height 11
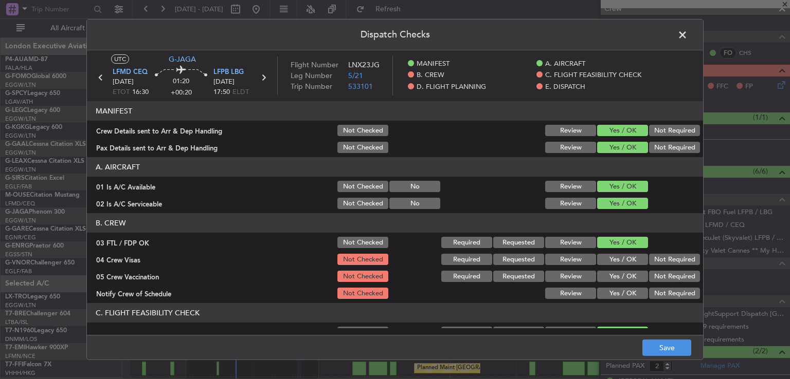
click at [652, 258] on button "Not Required" at bounding box center [674, 259] width 51 height 11
click at [650, 276] on button "Not Required" at bounding box center [674, 276] width 51 height 11
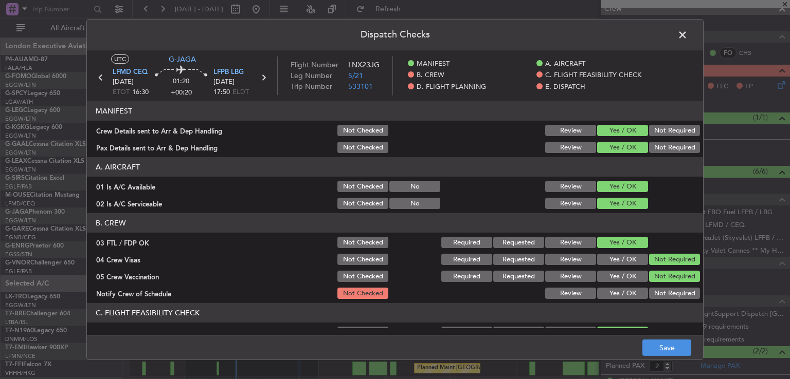
click at [625, 288] on button "Yes / OK" at bounding box center [622, 293] width 51 height 11
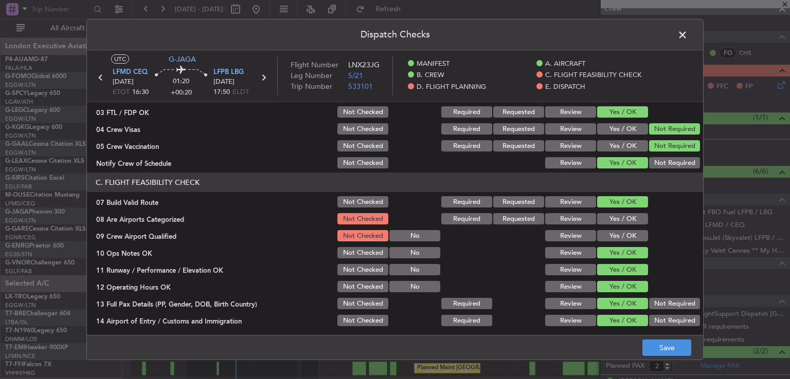
scroll to position [165, 0]
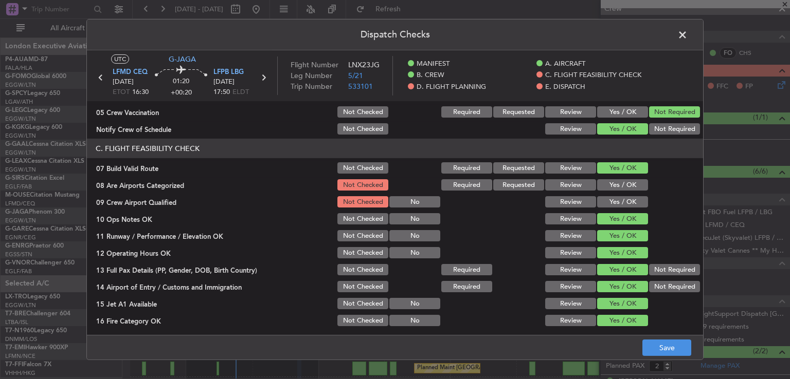
click at [610, 186] on button "Yes / OK" at bounding box center [622, 184] width 51 height 11
click at [610, 200] on button "Yes / OK" at bounding box center [622, 201] width 51 height 11
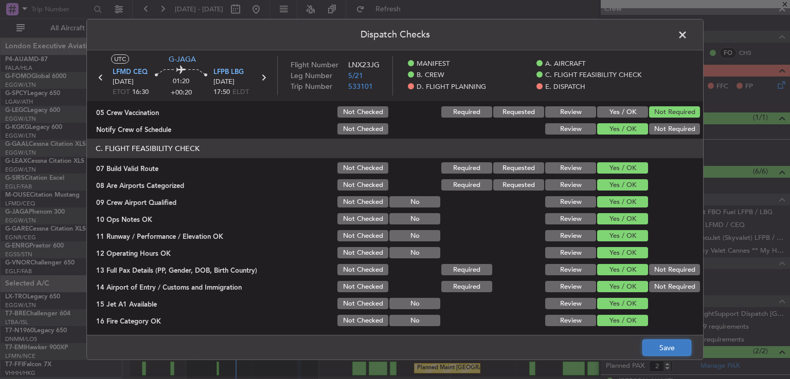
click at [649, 343] on button "Save" at bounding box center [666, 348] width 49 height 16
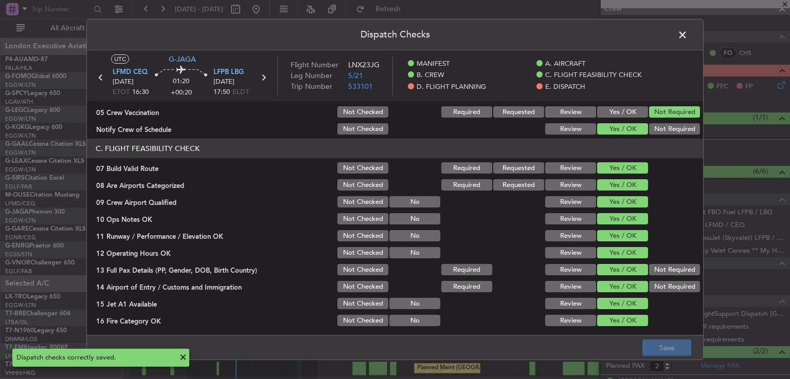
click at [687, 37] on span at bounding box center [687, 37] width 0 height 21
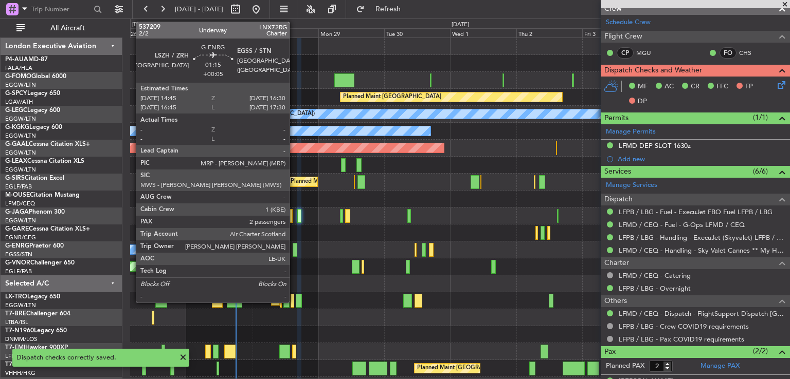
click at [295, 247] on div at bounding box center [295, 250] width 5 height 14
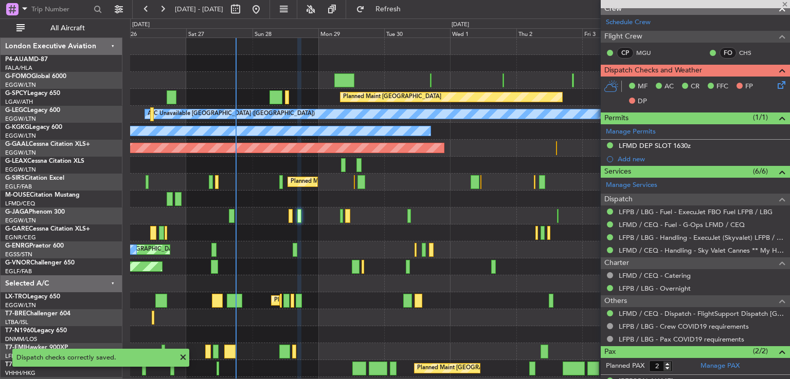
type input "+00:05"
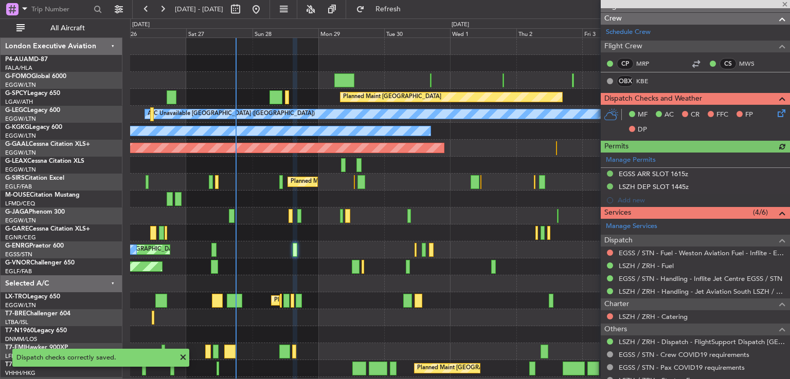
scroll to position [185, 0]
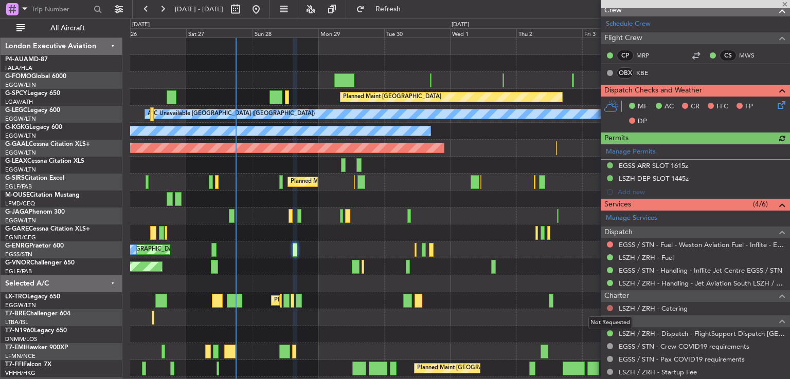
click at [609, 308] on button at bounding box center [610, 308] width 6 height 6
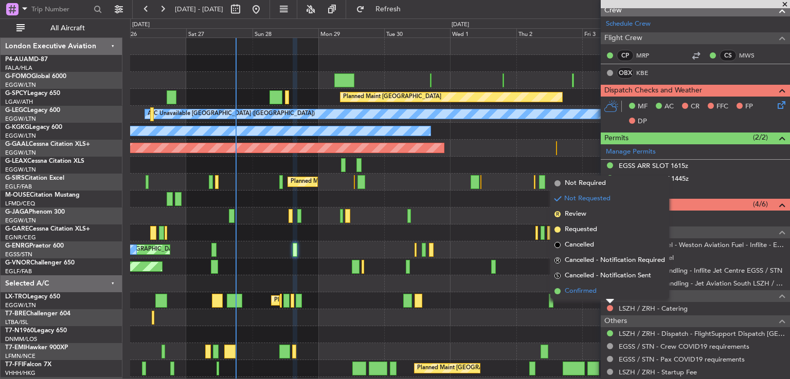
click at [588, 292] on span "Confirmed" at bounding box center [581, 291] width 32 height 10
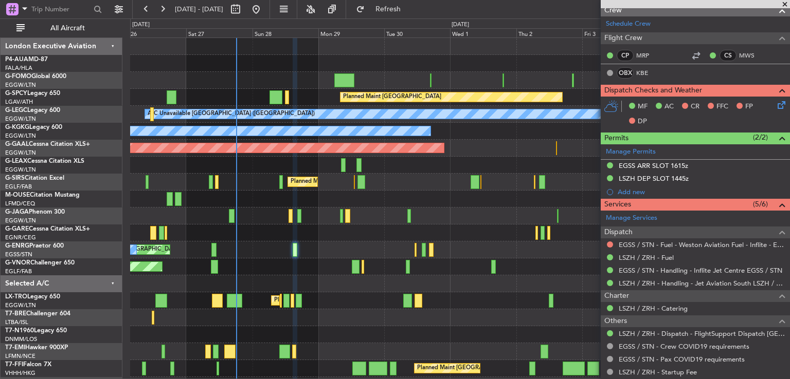
click at [775, 107] on icon at bounding box center [779, 103] width 8 height 8
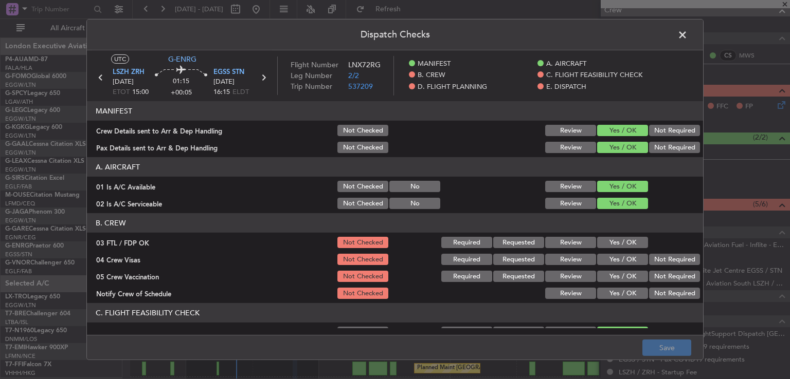
click at [619, 238] on button "Yes / OK" at bounding box center [622, 242] width 51 height 11
click at [652, 255] on button "Not Required" at bounding box center [674, 259] width 51 height 11
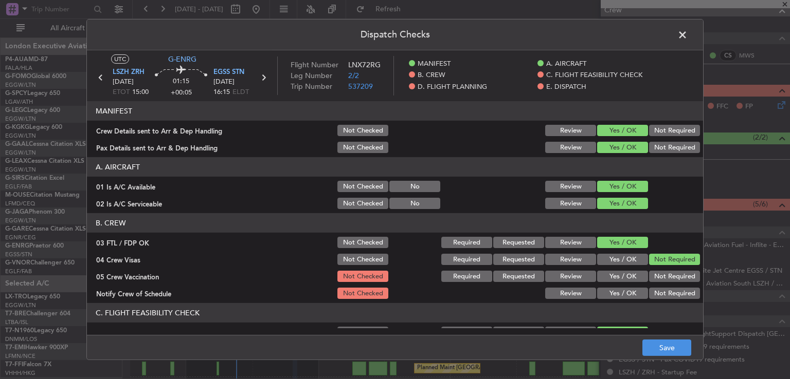
drag, startPoint x: 652, startPoint y: 258, endPoint x: 650, endPoint y: 267, distance: 10.0
click at [652, 259] on button "Not Required" at bounding box center [674, 259] width 51 height 11
click at [648, 270] on div "Not Required" at bounding box center [673, 276] width 52 height 14
click at [649, 275] on button "Not Required" at bounding box center [674, 276] width 51 height 11
click at [623, 292] on button "Yes / OK" at bounding box center [622, 293] width 51 height 11
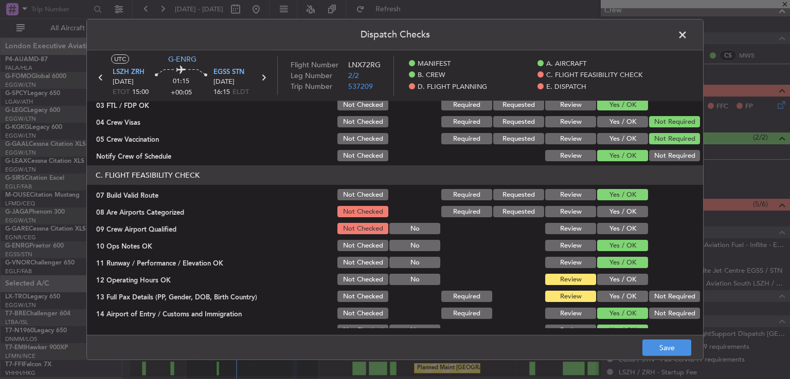
scroll to position [171, 0]
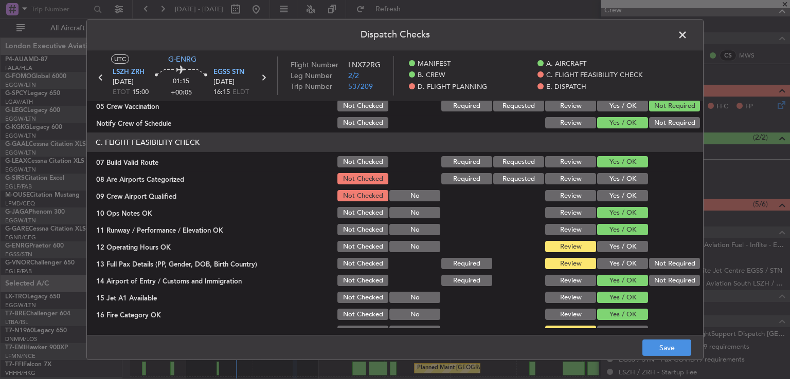
click at [630, 179] on button "Yes / OK" at bounding box center [622, 178] width 51 height 11
click at [627, 195] on button "Yes / OK" at bounding box center [622, 195] width 51 height 11
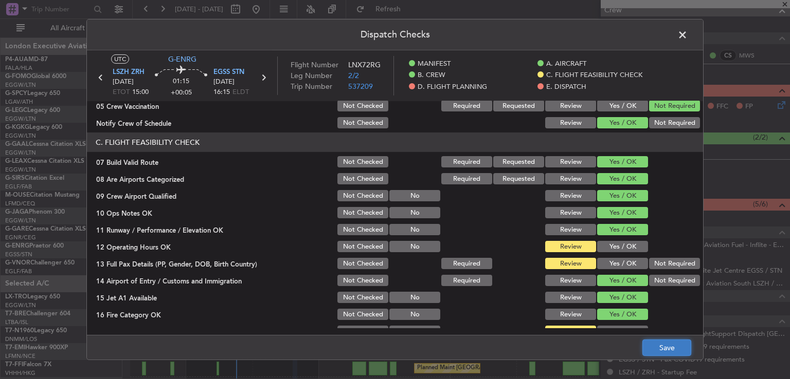
click at [660, 344] on button "Save" at bounding box center [666, 348] width 49 height 16
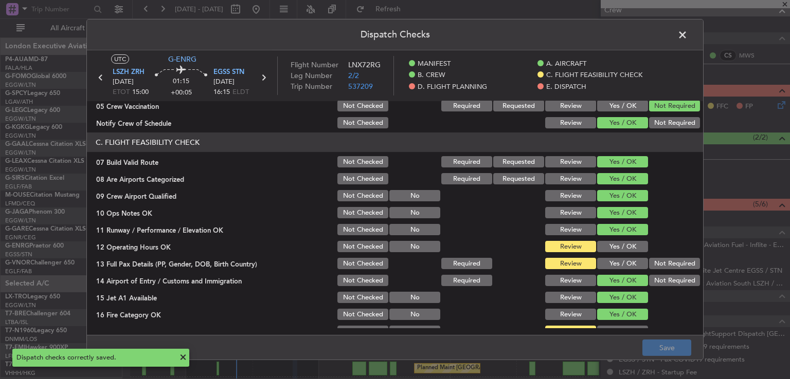
click at [687, 34] on span at bounding box center [687, 37] width 0 height 21
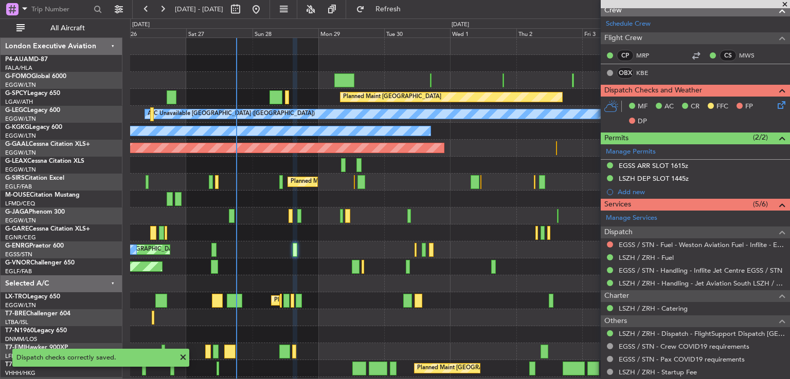
click at [784, 4] on span at bounding box center [784, 4] width 10 height 9
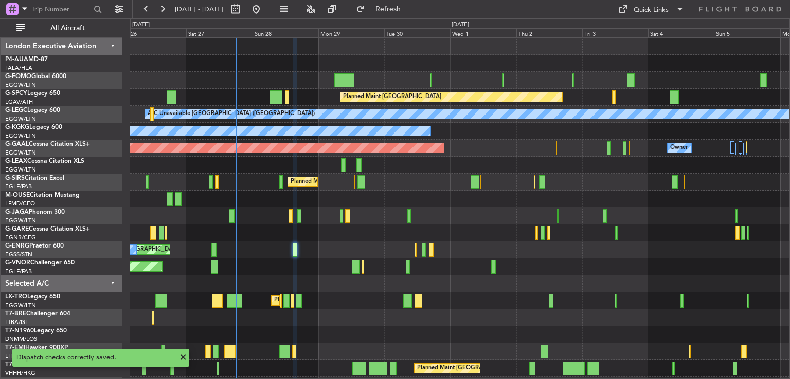
type input "0"
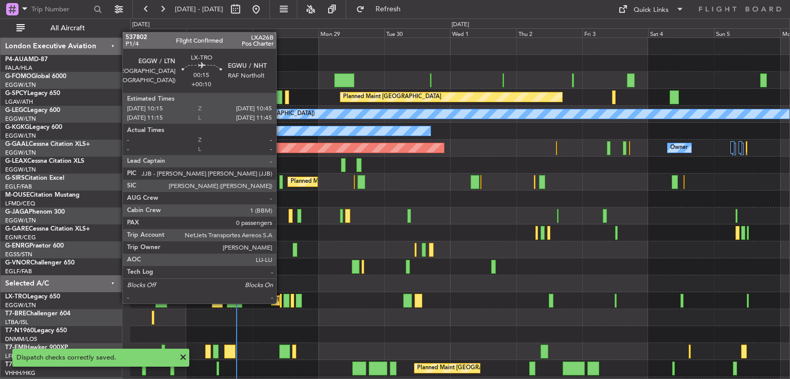
click at [281, 303] on div at bounding box center [281, 301] width 2 height 14
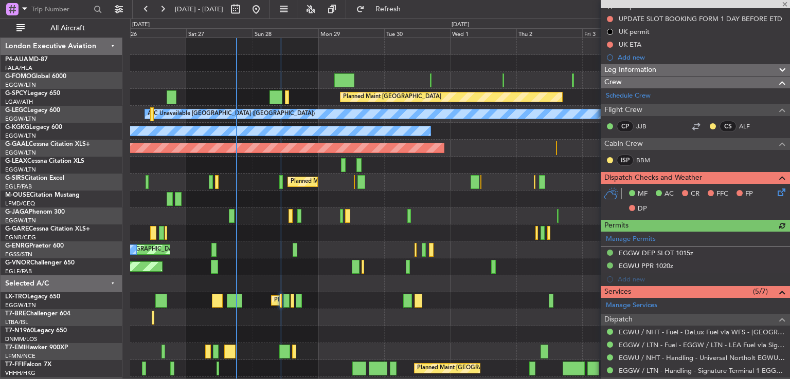
scroll to position [151, 0]
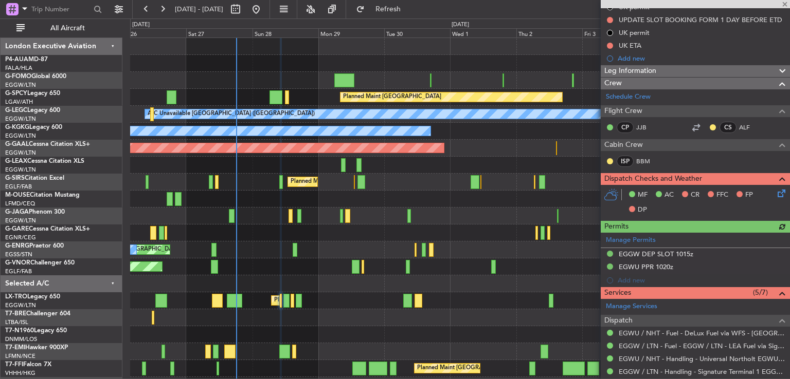
click at [775, 193] on icon at bounding box center [779, 192] width 8 height 8
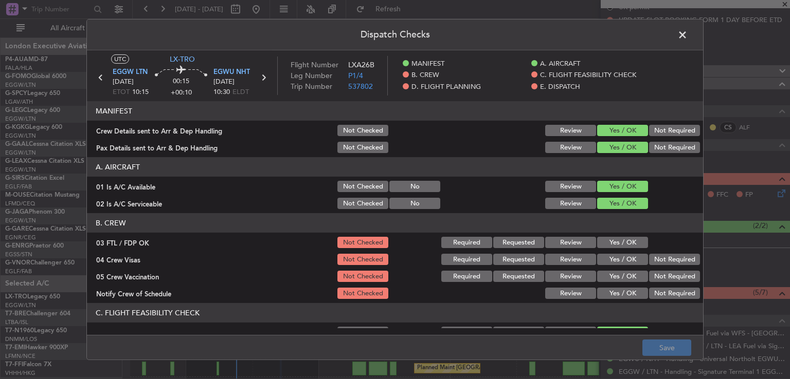
click at [603, 241] on button "Yes / OK" at bounding box center [622, 242] width 51 height 11
click at [656, 256] on button "Not Required" at bounding box center [674, 259] width 51 height 11
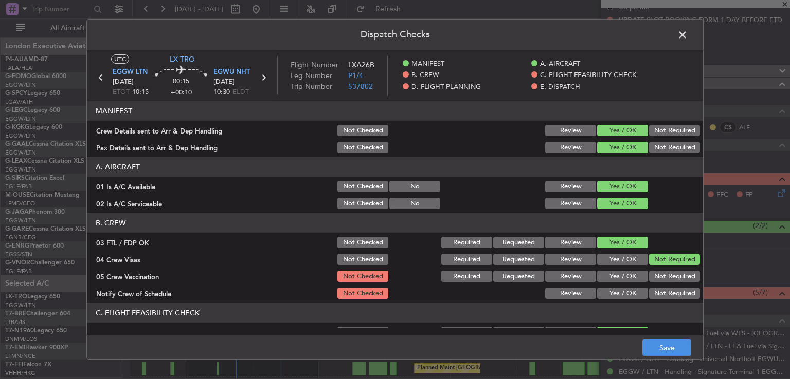
click at [651, 274] on button "Not Required" at bounding box center [674, 276] width 51 height 11
click at [621, 293] on button "Yes / OK" at bounding box center [622, 293] width 51 height 11
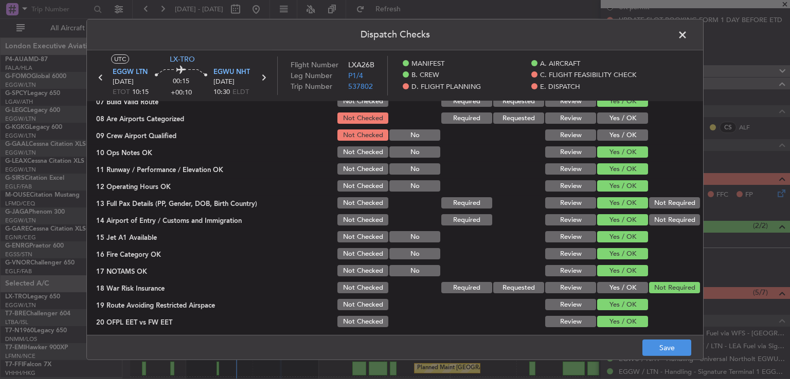
scroll to position [233, 0]
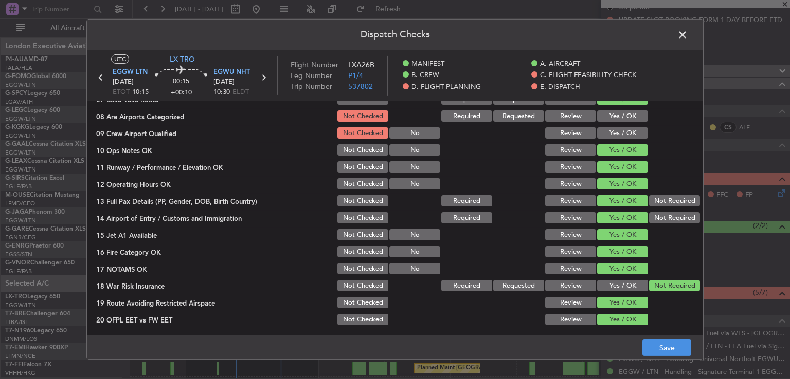
click at [625, 116] on button "Yes / OK" at bounding box center [622, 116] width 51 height 11
click at [626, 133] on button "Yes / OK" at bounding box center [622, 133] width 51 height 11
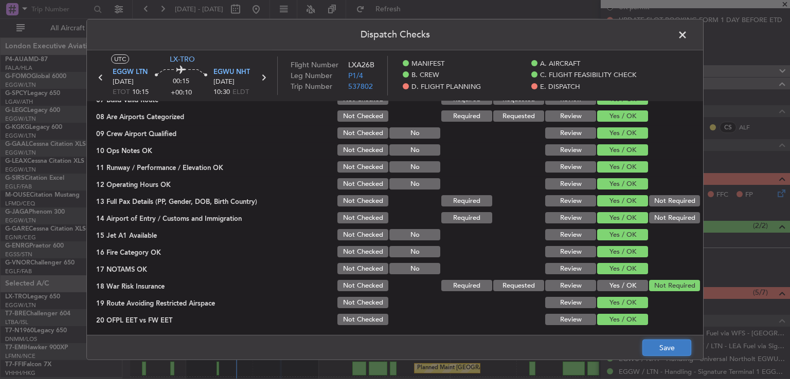
click at [649, 340] on button "Save" at bounding box center [666, 348] width 49 height 16
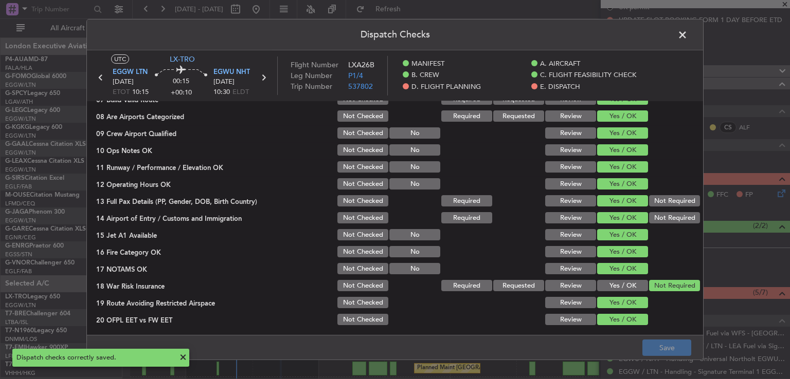
click at [687, 35] on span at bounding box center [687, 37] width 0 height 21
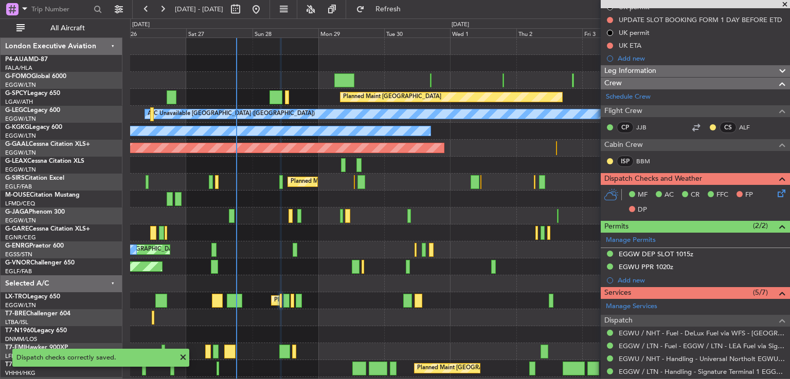
scroll to position [266, 0]
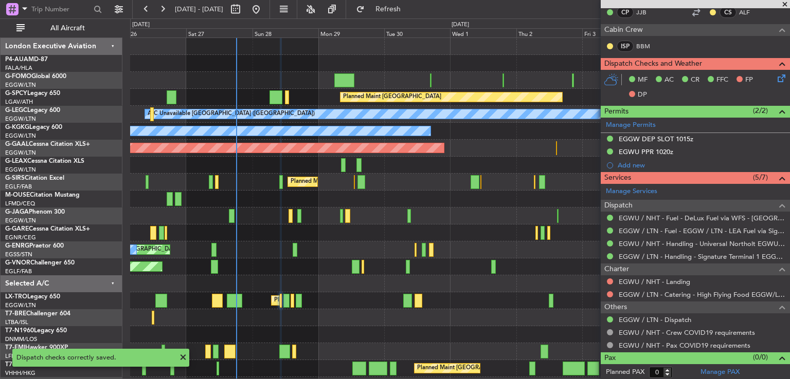
click at [604, 278] on div "EGWU / NHT - Landing" at bounding box center [695, 282] width 189 height 13
click at [608, 279] on button at bounding box center [610, 282] width 6 height 6
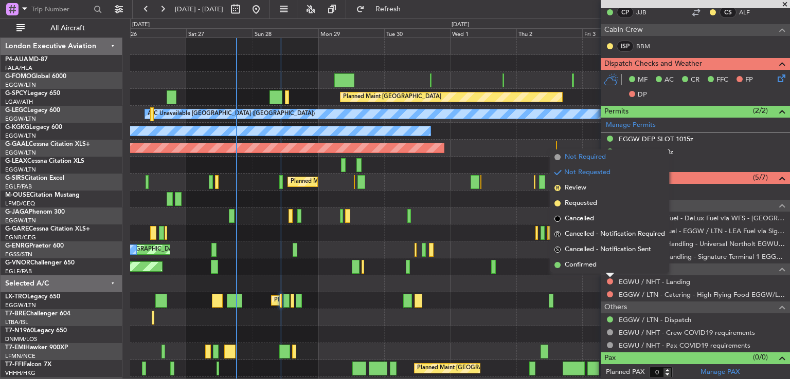
click at [590, 153] on span "Not Required" at bounding box center [585, 157] width 41 height 10
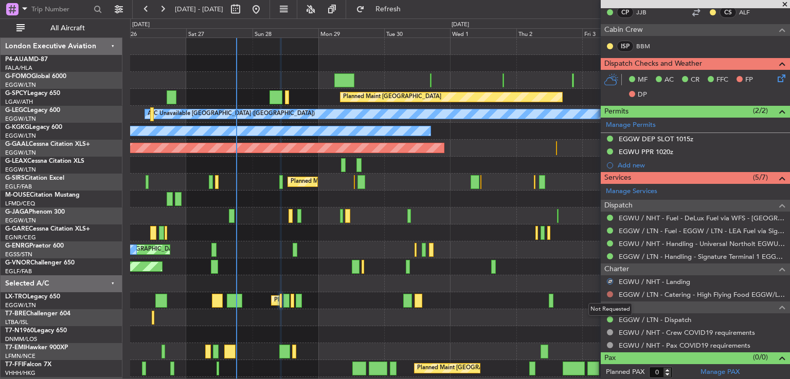
click at [608, 294] on button at bounding box center [610, 295] width 6 height 6
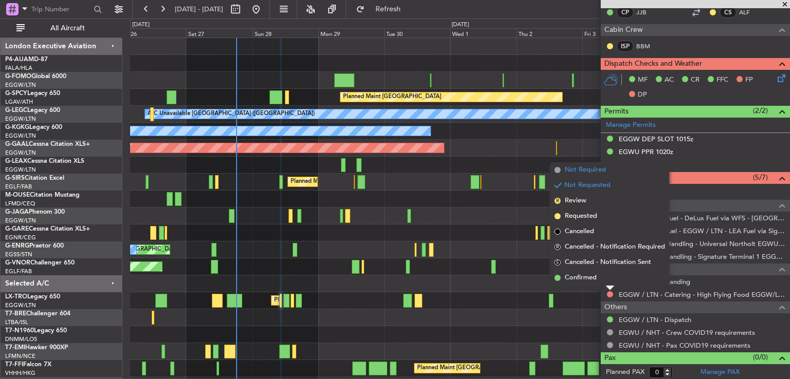
click at [590, 170] on span "Not Required" at bounding box center [585, 170] width 41 height 10
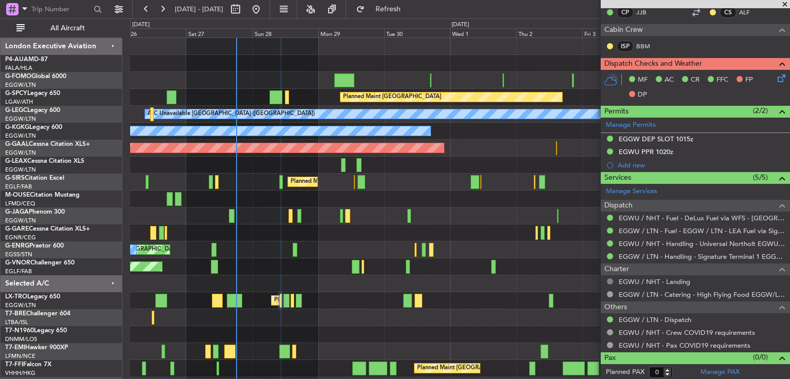
click at [609, 279] on button at bounding box center [610, 282] width 6 height 6
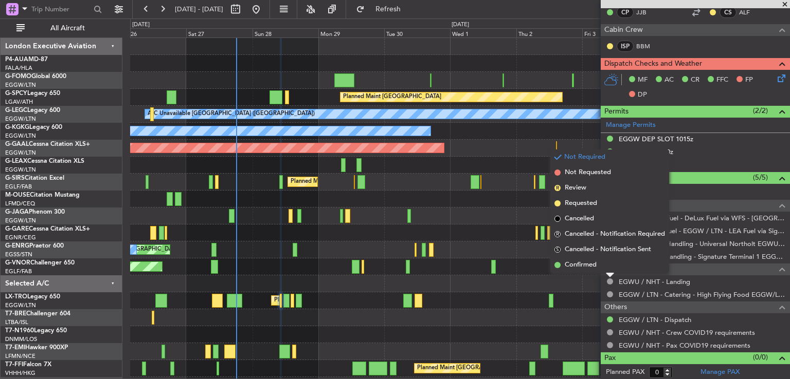
click at [588, 257] on li "S Cancelled - Notification Sent" at bounding box center [609, 249] width 119 height 15
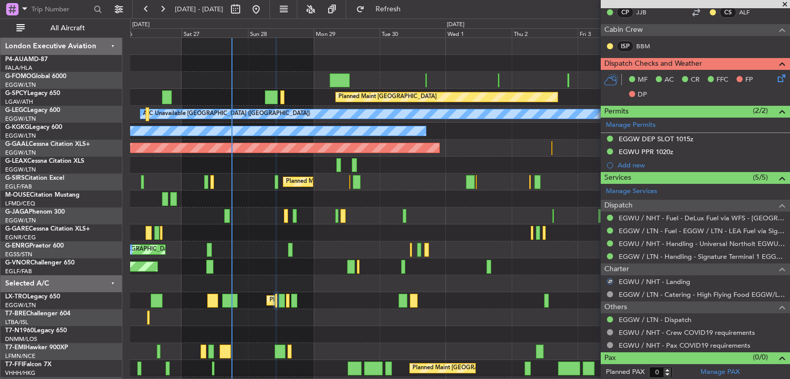
click at [584, 262] on div "Planned Maint [GEOGRAPHIC_DATA] ([GEOGRAPHIC_DATA])" at bounding box center [459, 267] width 659 height 17
click at [608, 280] on div at bounding box center [610, 282] width 6 height 6
click at [609, 280] on div at bounding box center [610, 282] width 6 height 6
click at [609, 280] on button "S" at bounding box center [610, 282] width 6 height 6
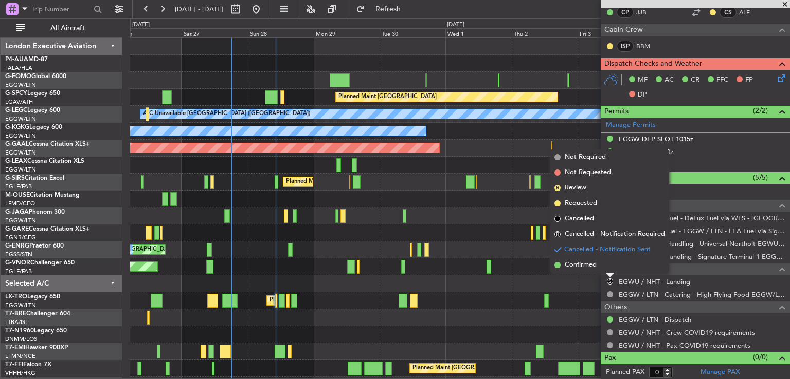
click at [580, 263] on span "Confirmed" at bounding box center [581, 265] width 32 height 10
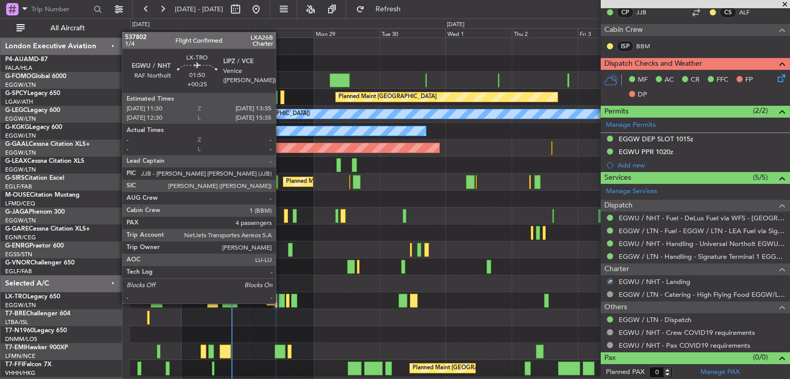
click at [280, 303] on div at bounding box center [282, 301] width 6 height 14
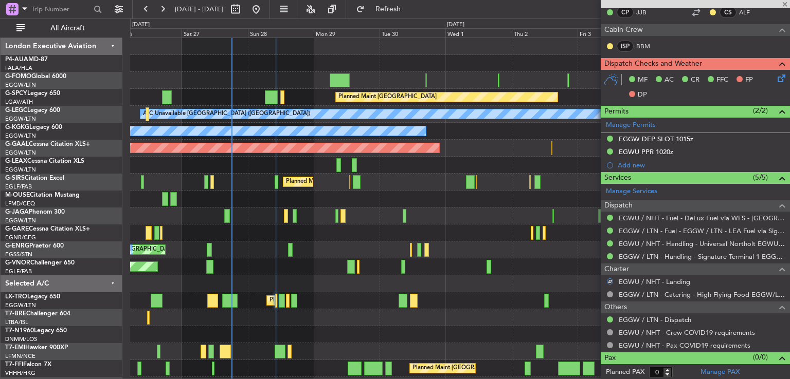
type input "+00:25"
type input "4"
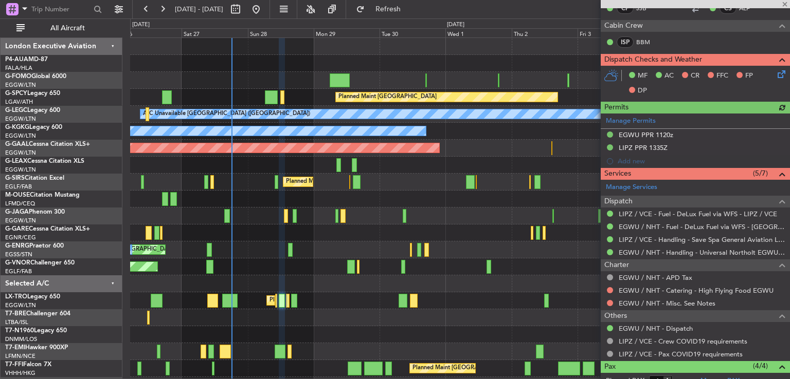
scroll to position [301, 0]
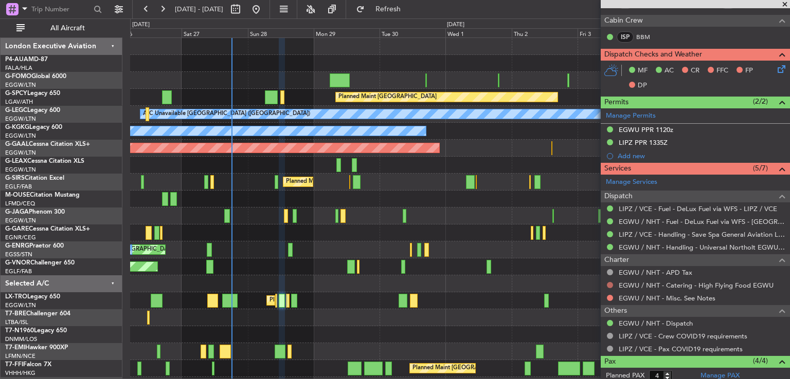
click at [610, 284] on button at bounding box center [610, 285] width 6 height 6
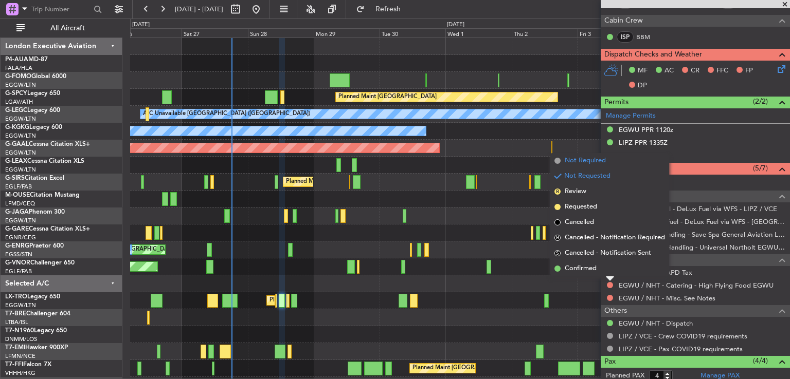
click at [594, 163] on span "Not Required" at bounding box center [585, 161] width 41 height 10
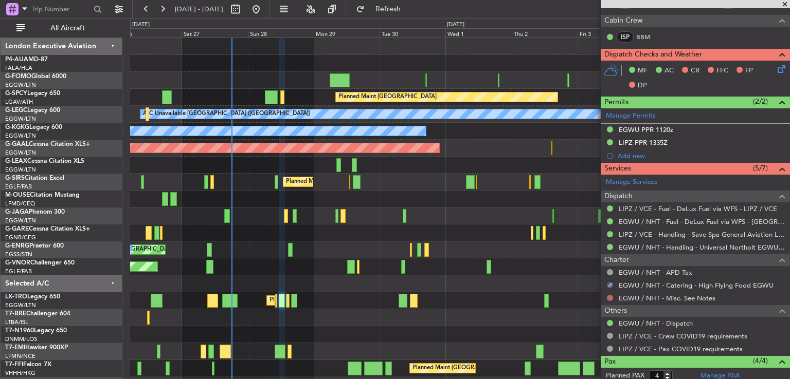
click at [611, 298] on button at bounding box center [610, 298] width 6 height 6
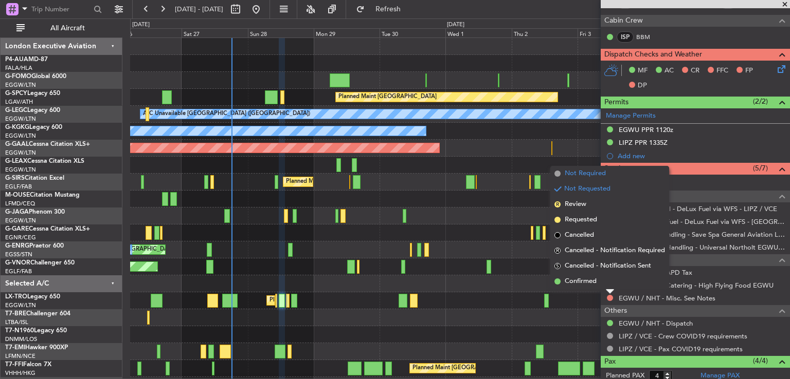
click at [598, 172] on span "Not Required" at bounding box center [585, 174] width 41 height 10
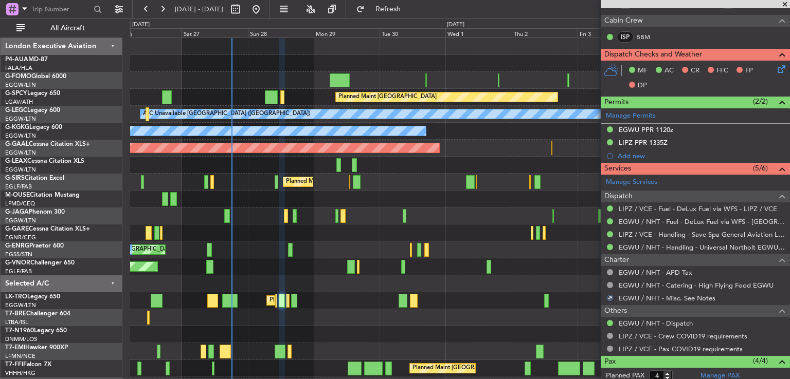
click at [775, 68] on icon at bounding box center [779, 67] width 8 height 8
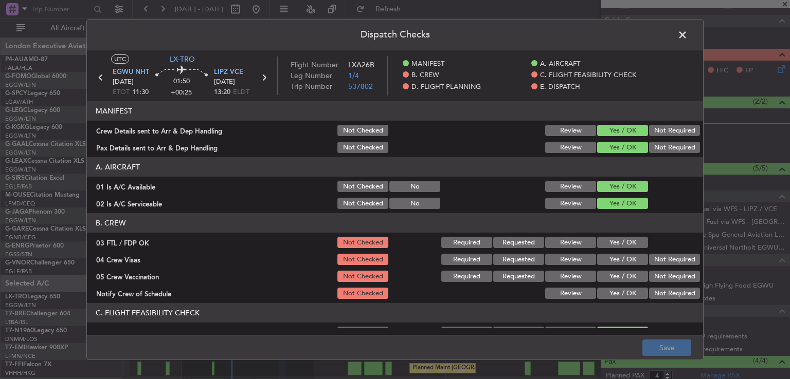
click at [613, 242] on button "Yes / OK" at bounding box center [622, 242] width 51 height 11
click at [656, 262] on button "Not Required" at bounding box center [674, 259] width 51 height 11
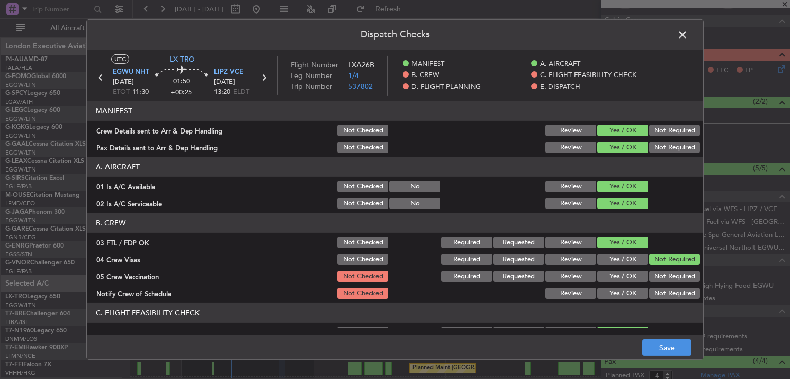
click at [652, 274] on button "Not Required" at bounding box center [674, 276] width 51 height 11
click at [608, 293] on button "Yes / OK" at bounding box center [622, 293] width 51 height 11
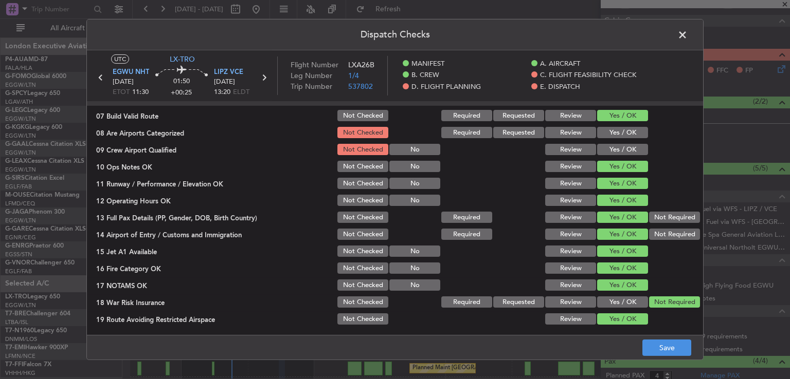
scroll to position [237, 0]
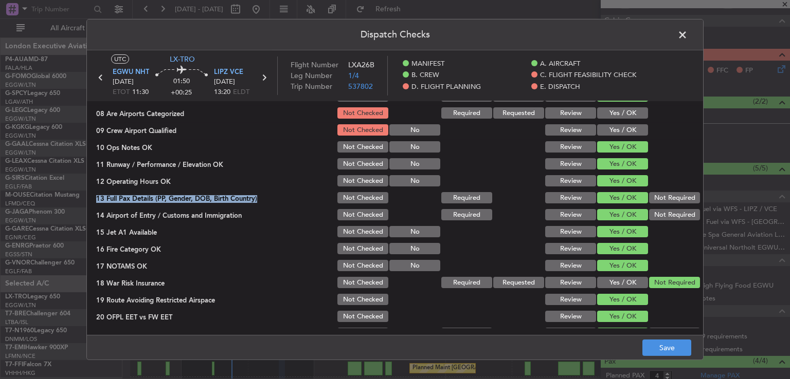
drag, startPoint x: 692, startPoint y: 191, endPoint x: 696, endPoint y: 173, distance: 19.0
click at [696, 173] on article "MANIFEST Crew Details sent to Arr & Dep Handling Not Checked Review Yes / OK No…" at bounding box center [395, 214] width 616 height 227
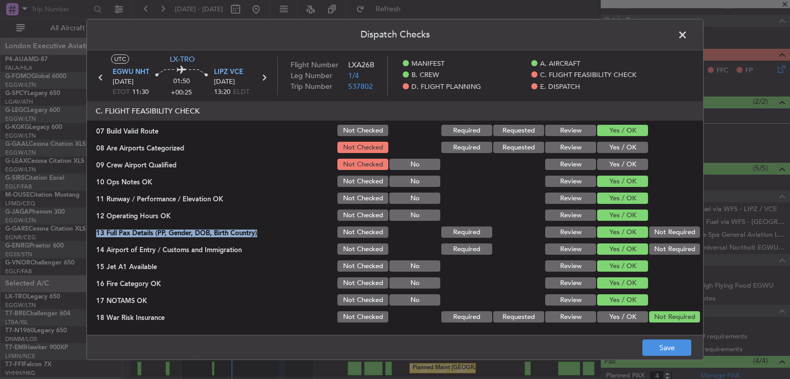
scroll to position [197, 0]
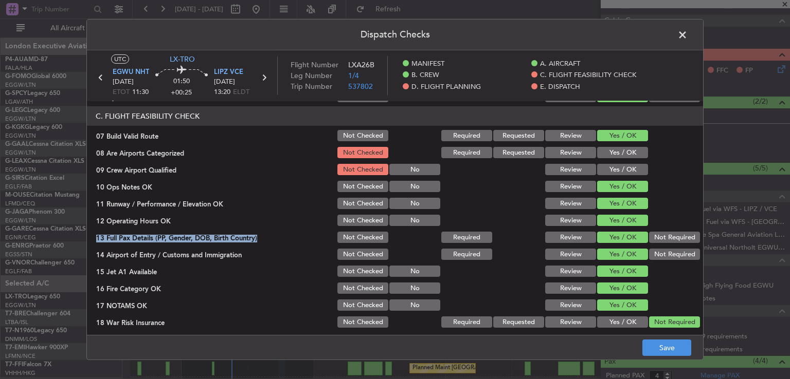
click at [630, 152] on button "Yes / OK" at bounding box center [622, 152] width 51 height 11
click at [630, 164] on button "Yes / OK" at bounding box center [622, 169] width 51 height 11
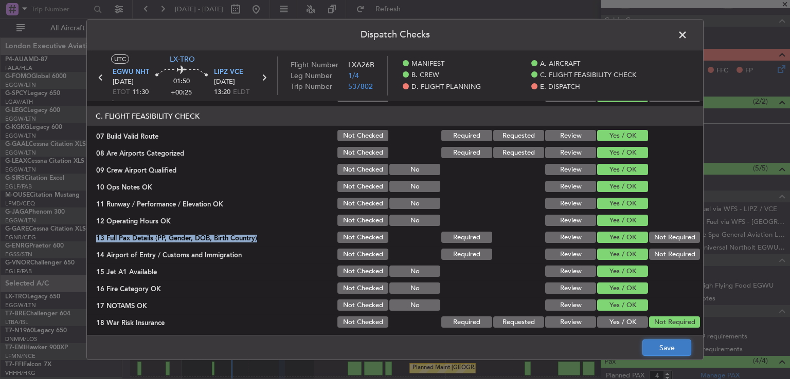
click at [666, 341] on button "Save" at bounding box center [666, 348] width 49 height 16
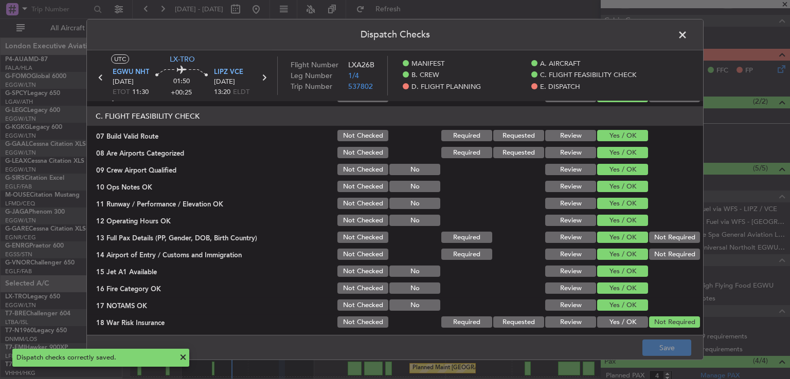
click at [687, 32] on span at bounding box center [687, 37] width 0 height 21
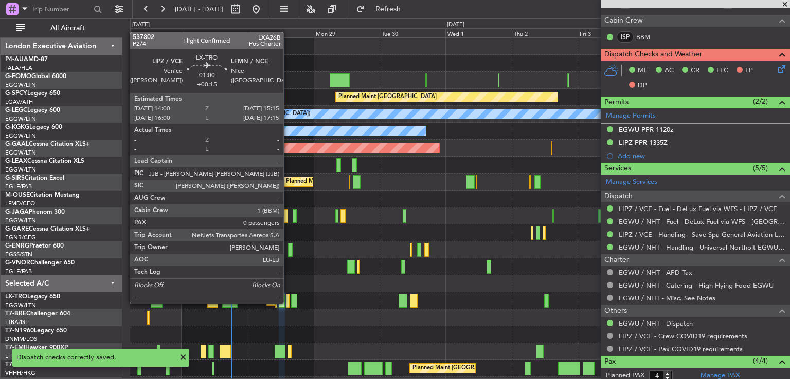
click at [288, 303] on div at bounding box center [288, 301] width 4 height 14
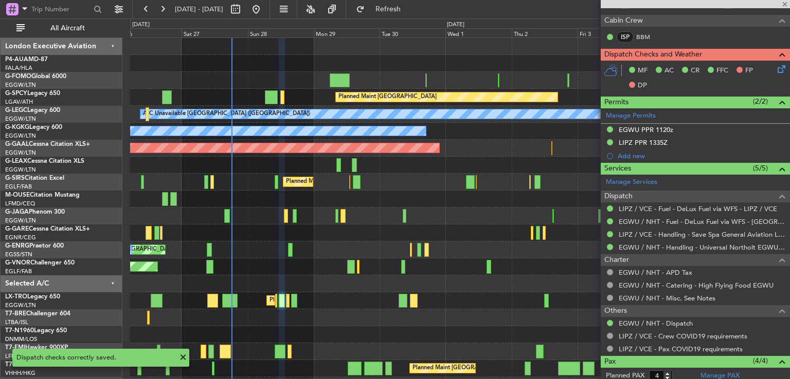
type input "+00:15"
type input "0"
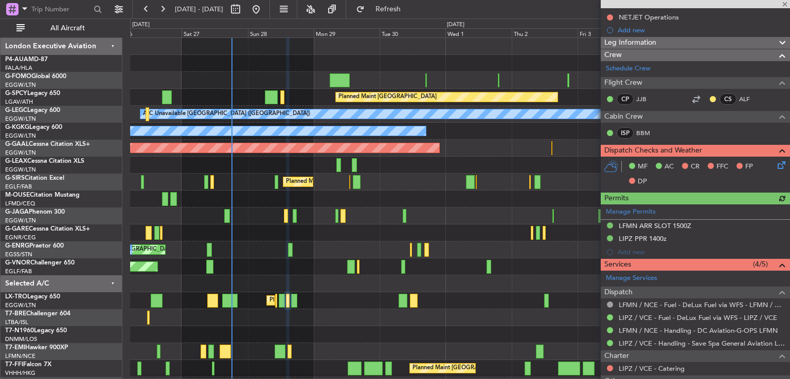
scroll to position [127, 0]
click at [610, 367] on button at bounding box center [610, 369] width 6 height 6
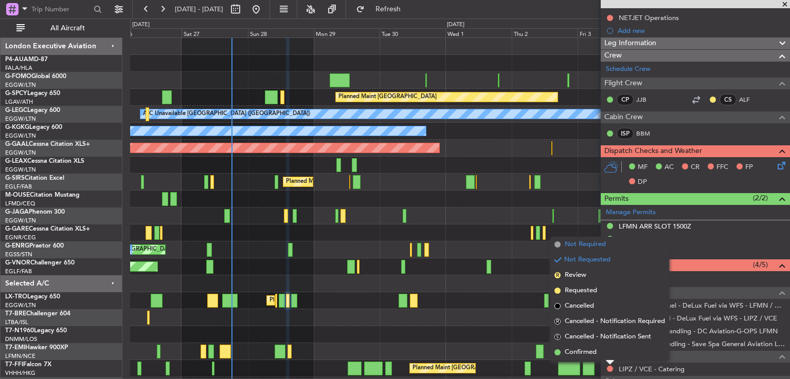
click at [596, 244] on span "Not Required" at bounding box center [585, 245] width 41 height 10
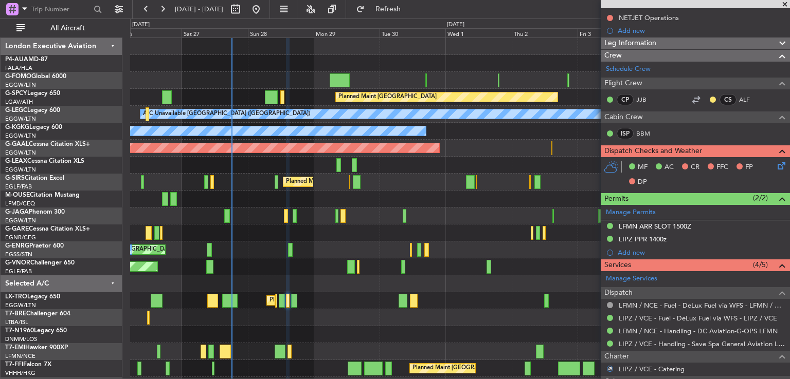
click at [775, 167] on icon at bounding box center [779, 164] width 8 height 8
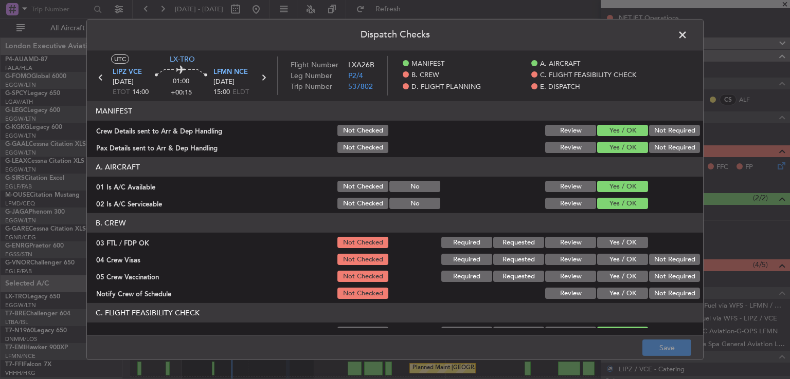
click at [631, 243] on button "Yes / OK" at bounding box center [622, 242] width 51 height 11
click at [653, 257] on button "Not Required" at bounding box center [674, 259] width 51 height 11
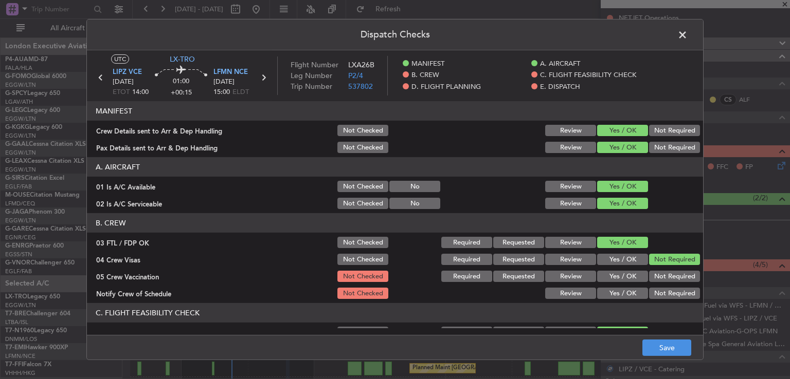
click at [649, 275] on button "Not Required" at bounding box center [674, 276] width 51 height 11
click at [628, 293] on button "Yes / OK" at bounding box center [622, 293] width 51 height 11
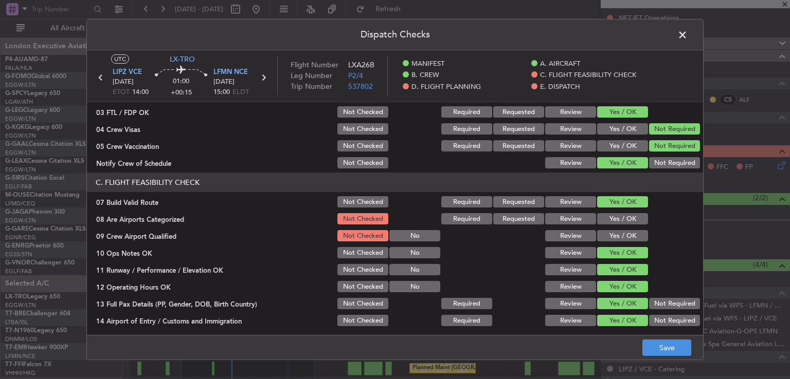
scroll to position [134, 0]
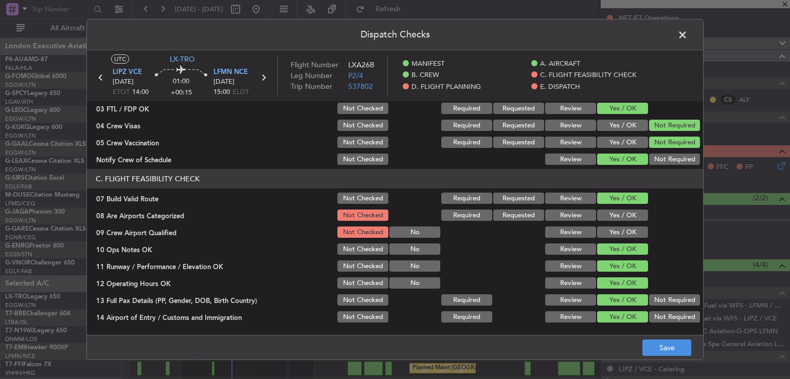
click at [621, 223] on section "C. FLIGHT FEASIBILITY CHECK 07 Build Valid Route Not Checked Required Requested…" at bounding box center [395, 306] width 616 height 274
click at [621, 219] on button "Yes / OK" at bounding box center [622, 215] width 51 height 11
click at [621, 230] on button "Yes / OK" at bounding box center [622, 232] width 51 height 11
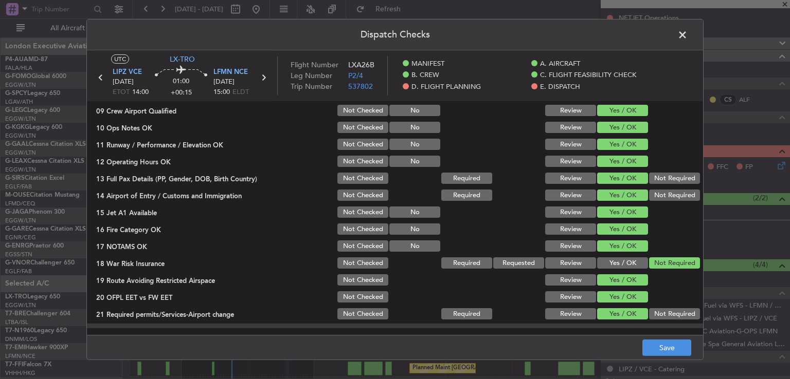
scroll to position [283, 0]
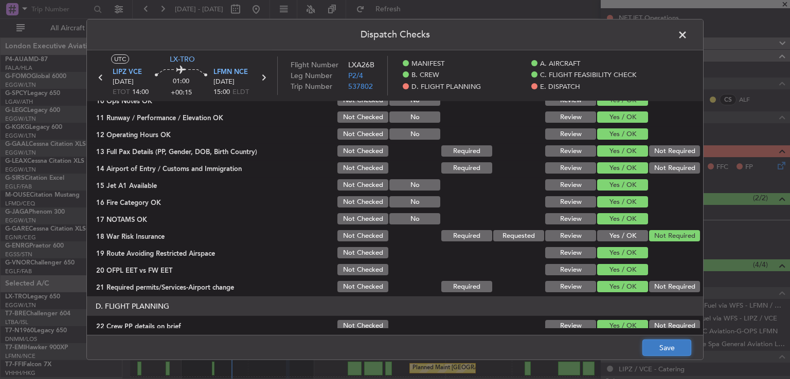
click at [656, 344] on button "Save" at bounding box center [666, 348] width 49 height 16
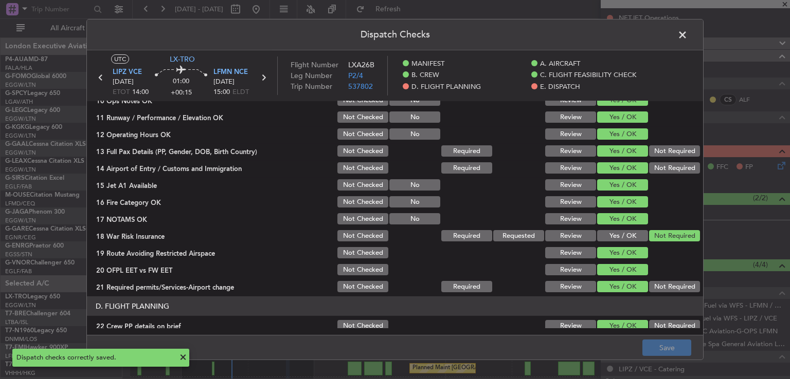
click at [687, 33] on span at bounding box center [687, 37] width 0 height 21
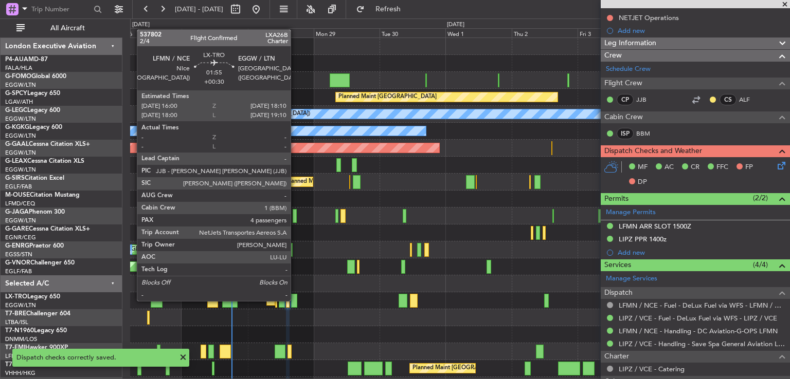
click at [295, 300] on div at bounding box center [294, 301] width 6 height 14
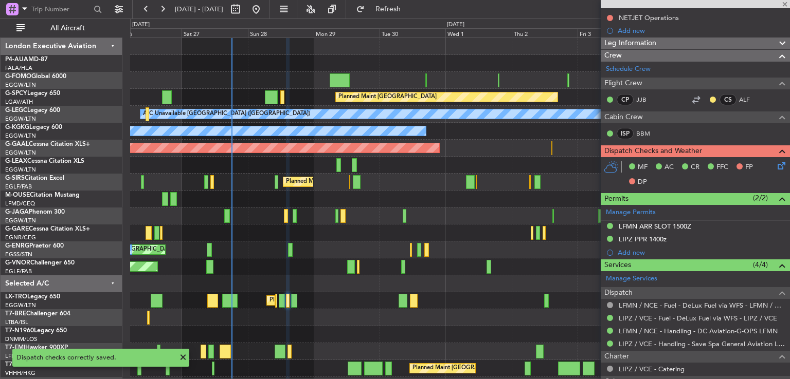
type input "+00:30"
type input "4"
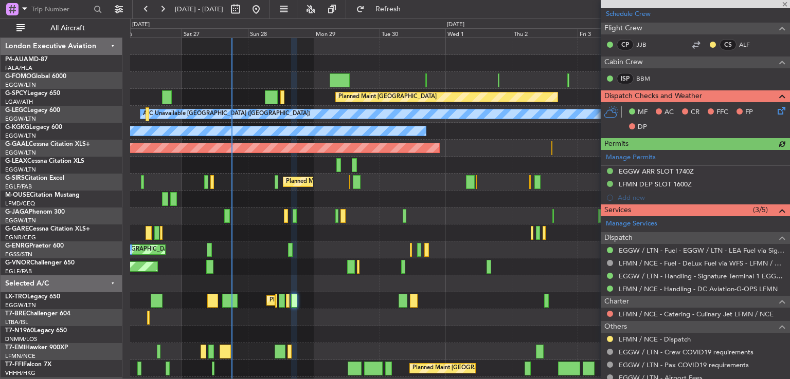
scroll to position [224, 0]
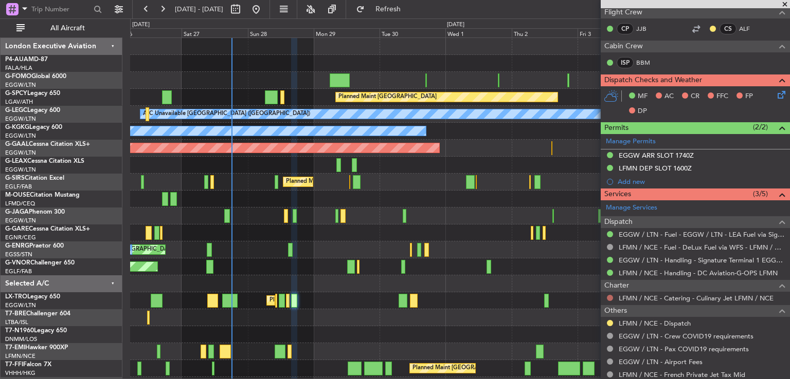
click at [611, 297] on button at bounding box center [610, 298] width 6 height 6
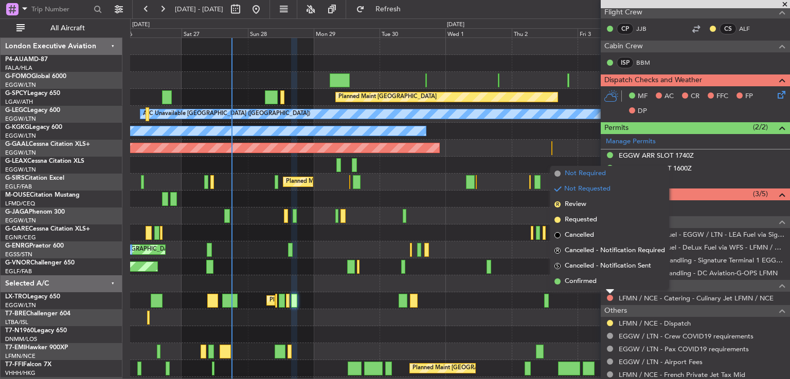
click at [609, 175] on li "Not Required" at bounding box center [609, 173] width 119 height 15
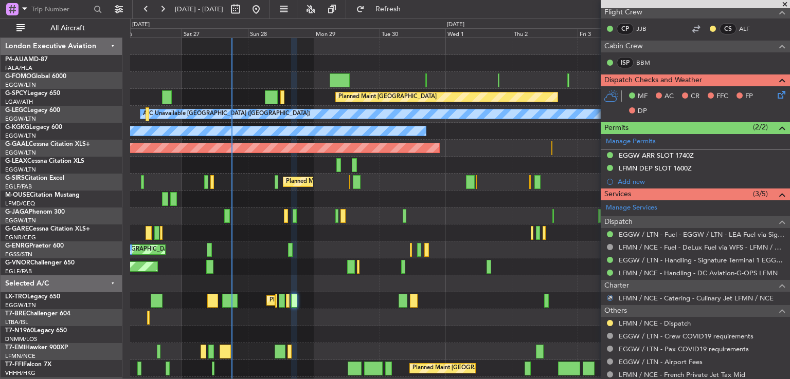
click at [777, 91] on icon at bounding box center [779, 93] width 8 height 8
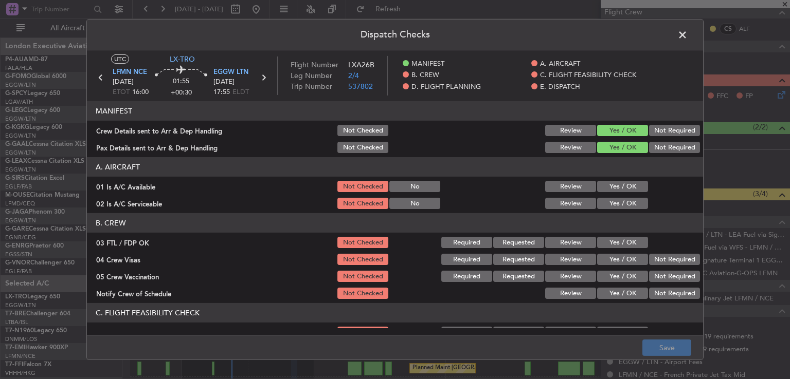
click at [602, 187] on button "Yes / OK" at bounding box center [622, 186] width 51 height 11
click at [602, 200] on button "Yes / OK" at bounding box center [622, 203] width 51 height 11
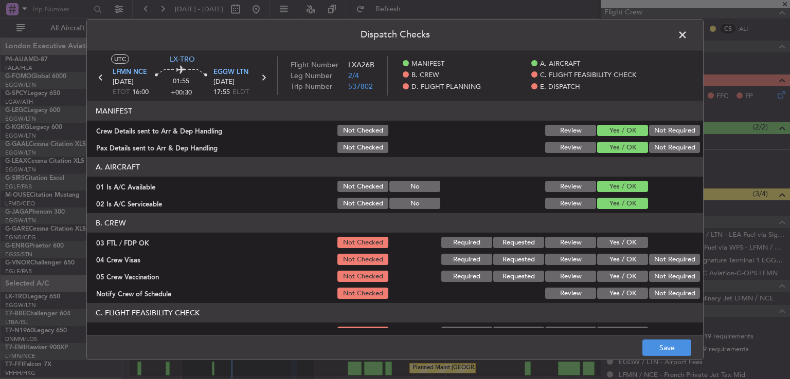
click at [611, 246] on button "Yes / OK" at bounding box center [622, 242] width 51 height 11
click at [656, 265] on button "Not Required" at bounding box center [674, 259] width 51 height 11
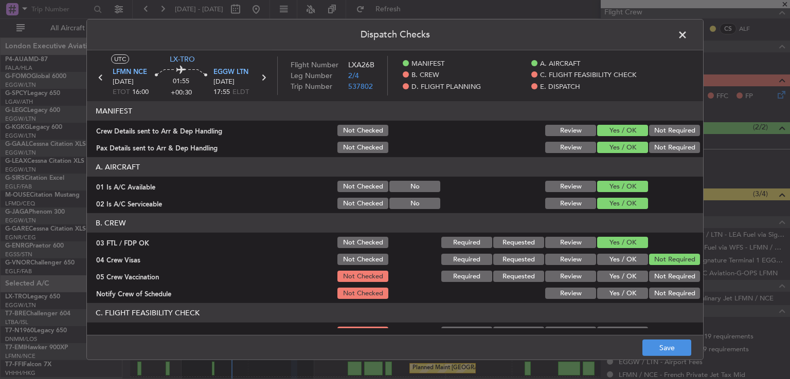
click at [655, 274] on button "Not Required" at bounding box center [674, 276] width 51 height 11
click at [622, 288] on div "Yes / OK" at bounding box center [621, 293] width 52 height 14
click at [621, 288] on button "Yes / OK" at bounding box center [622, 293] width 51 height 11
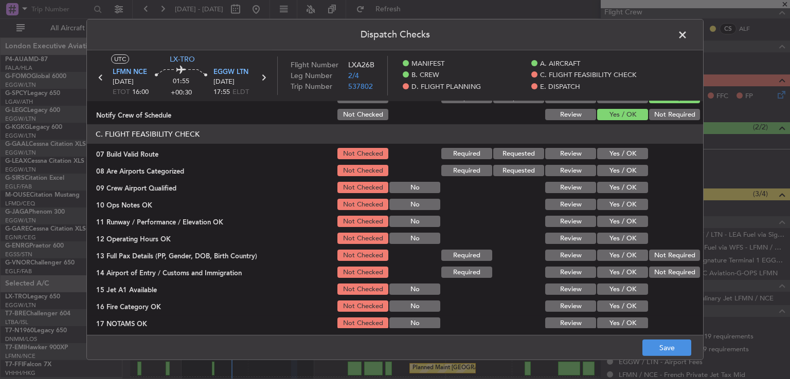
scroll to position [181, 0]
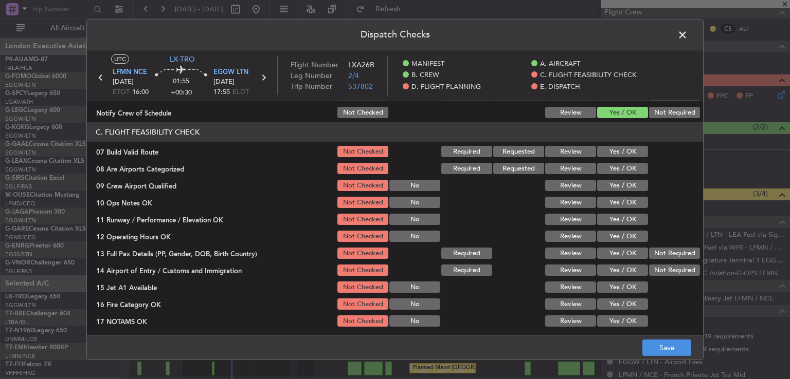
click at [620, 167] on button "Yes / OK" at bounding box center [622, 168] width 51 height 11
click at [616, 183] on button "Yes / OK" at bounding box center [622, 185] width 51 height 11
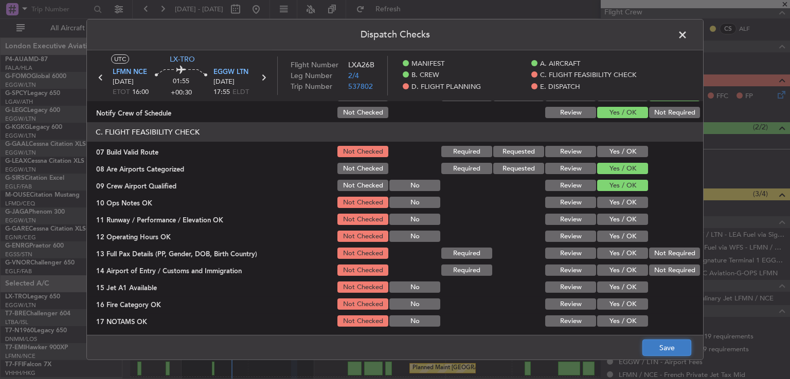
click at [662, 351] on button "Save" at bounding box center [666, 348] width 49 height 16
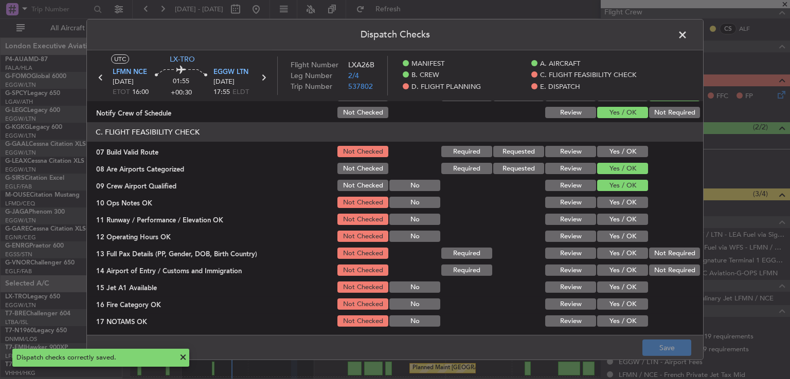
click at [687, 29] on span at bounding box center [687, 37] width 0 height 21
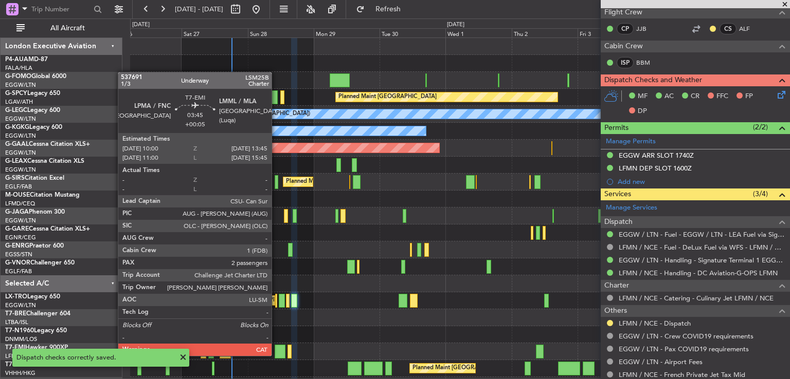
click at [276, 355] on div at bounding box center [280, 352] width 11 height 14
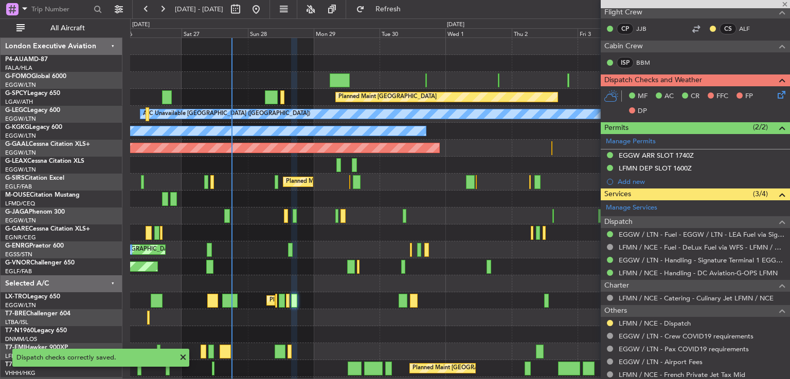
type input "+00:05"
type input "2"
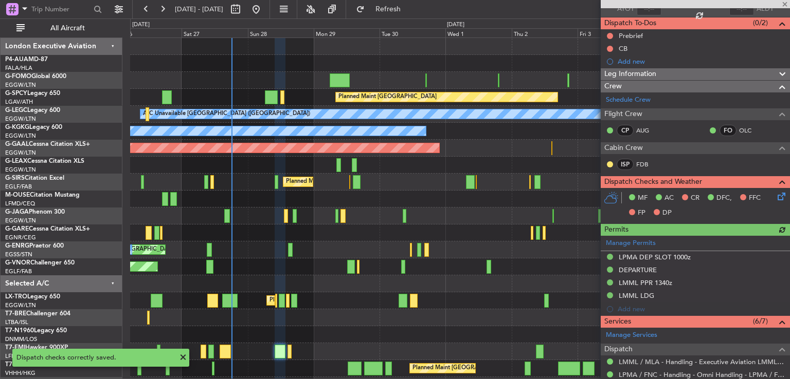
scroll to position [137, 0]
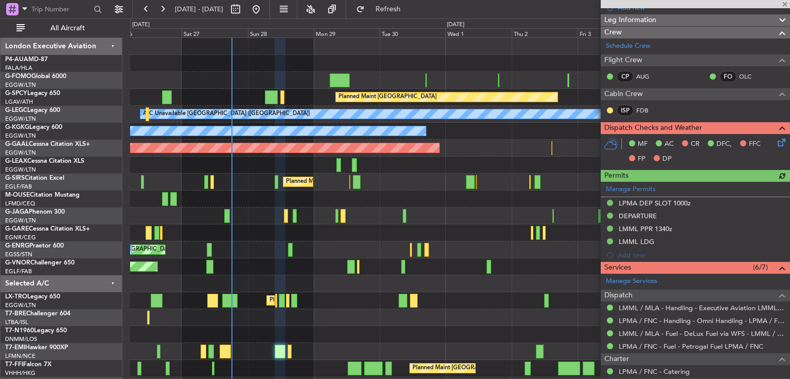
click at [775, 142] on icon at bounding box center [779, 141] width 8 height 8
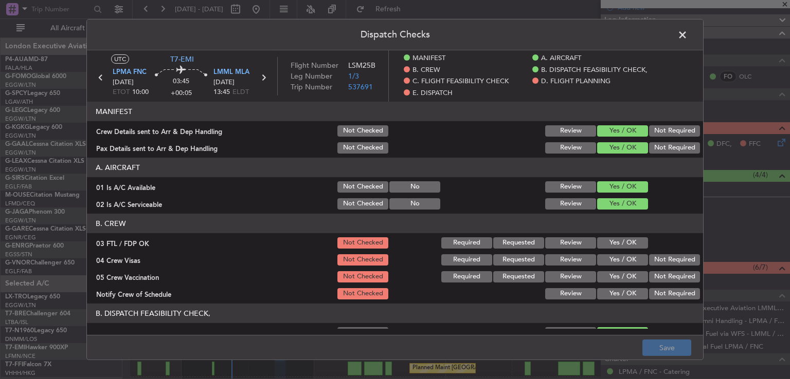
click at [623, 242] on button "Yes / OK" at bounding box center [622, 243] width 51 height 11
click at [649, 257] on button "Not Required" at bounding box center [674, 260] width 51 height 11
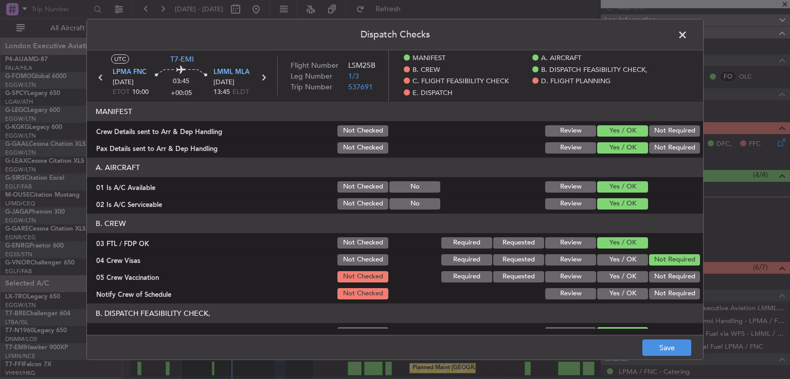
click at [649, 276] on button "Not Required" at bounding box center [674, 276] width 51 height 11
click at [614, 297] on button "Yes / OK" at bounding box center [622, 293] width 51 height 11
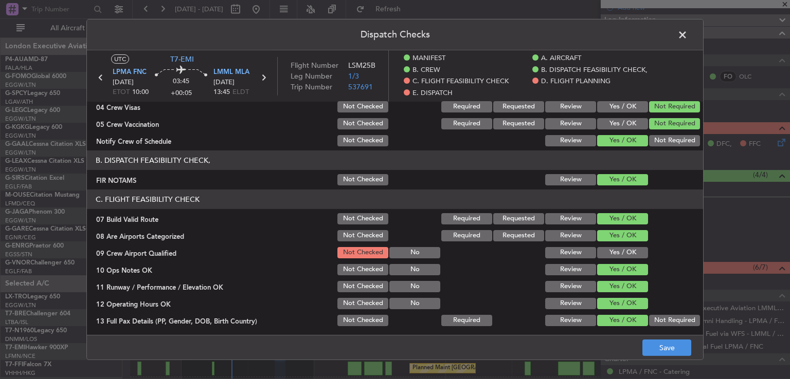
scroll to position [176, 0]
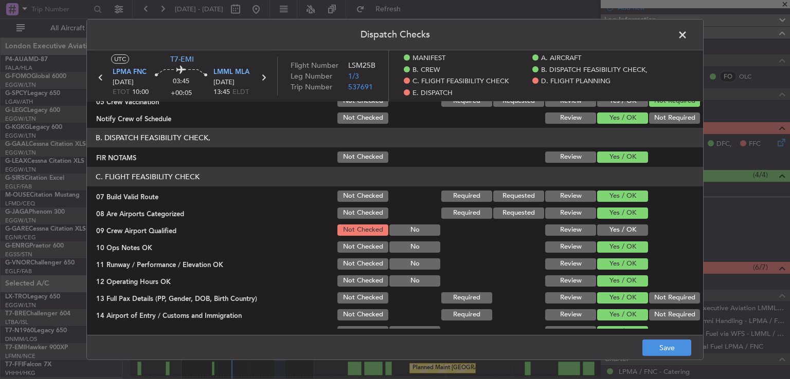
click at [608, 233] on button "Yes / OK" at bounding box center [622, 230] width 51 height 11
click at [652, 346] on button "Save" at bounding box center [666, 348] width 49 height 16
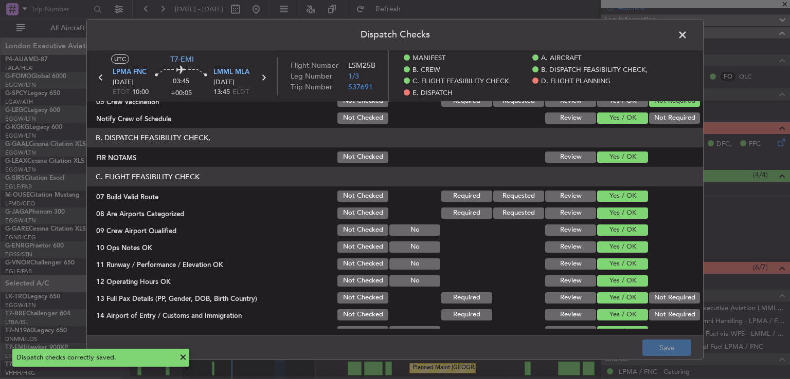
click at [687, 39] on span at bounding box center [687, 37] width 0 height 21
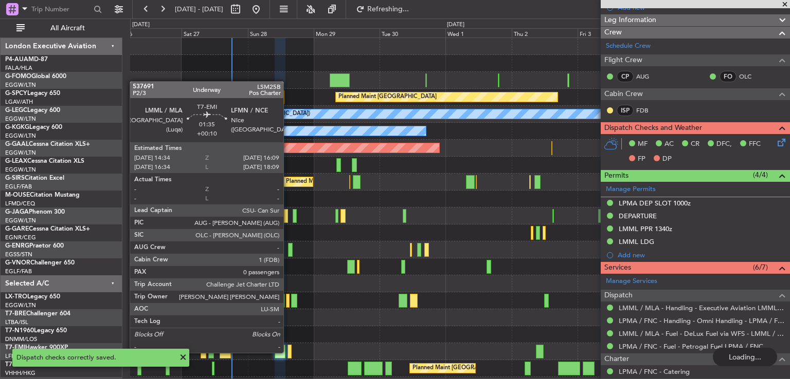
click at [288, 352] on div at bounding box center [289, 352] width 5 height 14
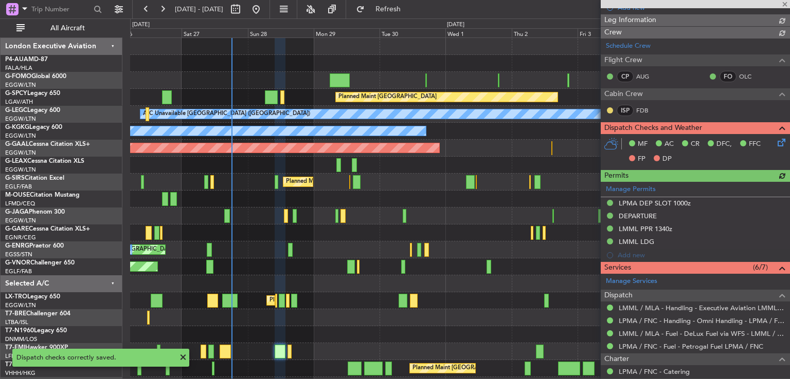
type input "+00:10"
type input "0"
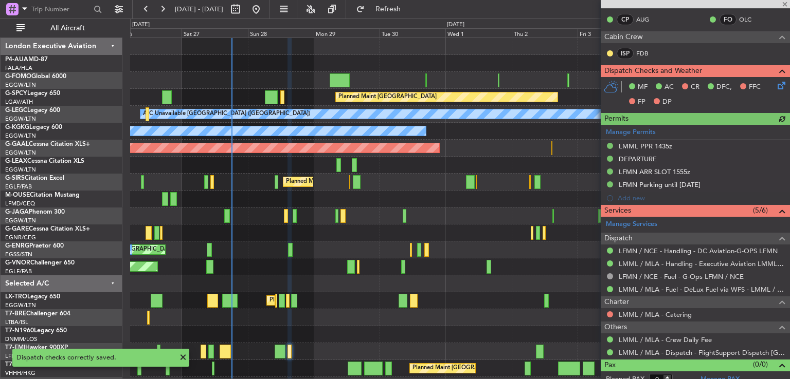
scroll to position [202, 0]
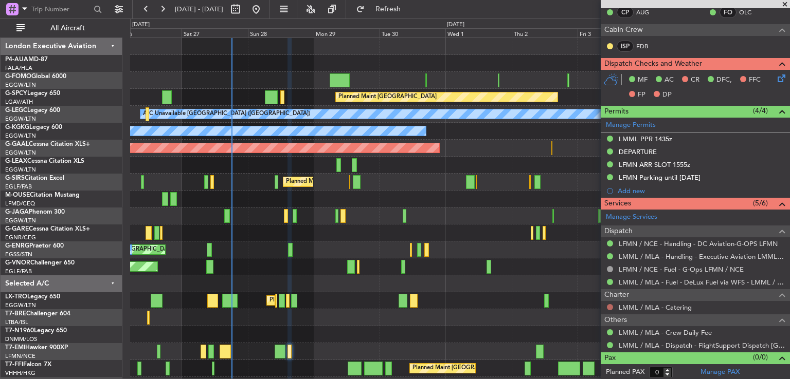
click at [608, 305] on button at bounding box center [610, 307] width 6 height 6
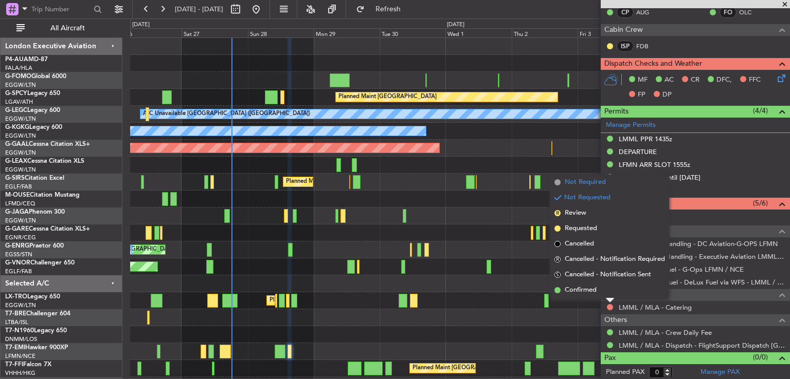
click at [581, 186] on span "Not Required" at bounding box center [585, 182] width 41 height 10
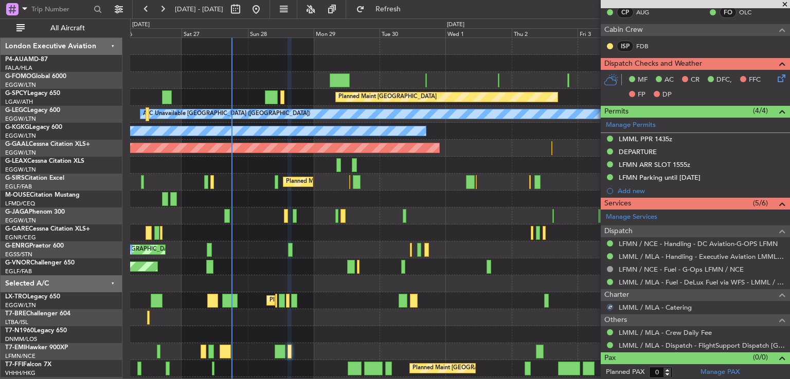
click at [775, 77] on icon at bounding box center [779, 76] width 8 height 8
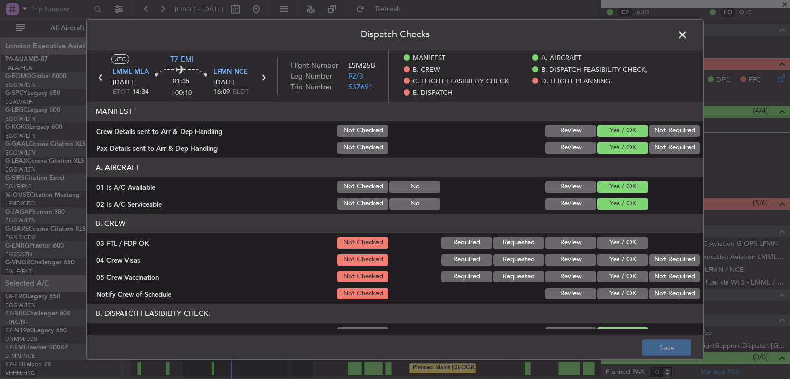
click at [623, 243] on button "Yes / OK" at bounding box center [622, 243] width 51 height 11
click at [649, 256] on button "Not Required" at bounding box center [674, 260] width 51 height 11
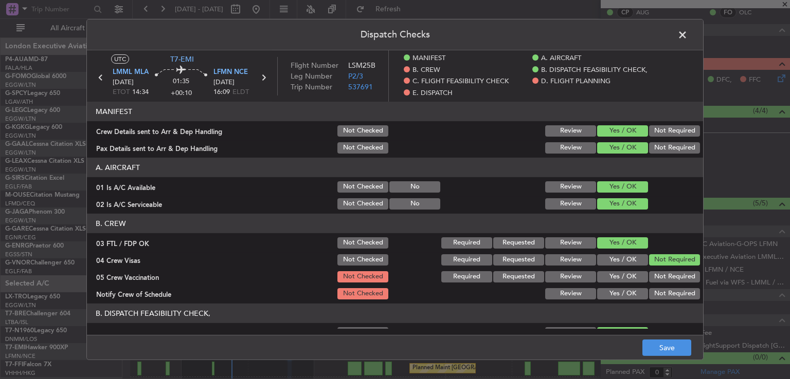
click at [649, 276] on button "Not Required" at bounding box center [674, 276] width 51 height 11
click at [620, 297] on button "Yes / OK" at bounding box center [622, 293] width 51 height 11
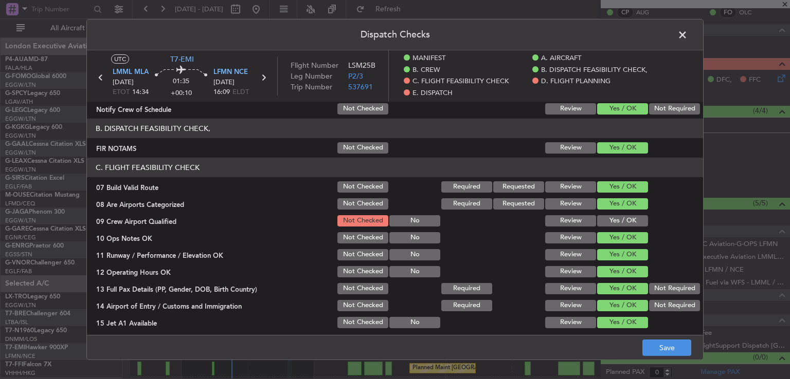
scroll to position [200, 0]
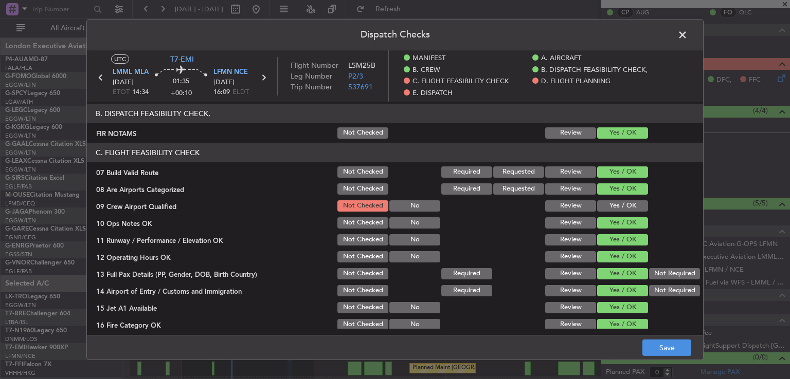
click at [627, 207] on button "Yes / OK" at bounding box center [622, 206] width 51 height 11
click at [661, 348] on button "Save" at bounding box center [666, 348] width 49 height 16
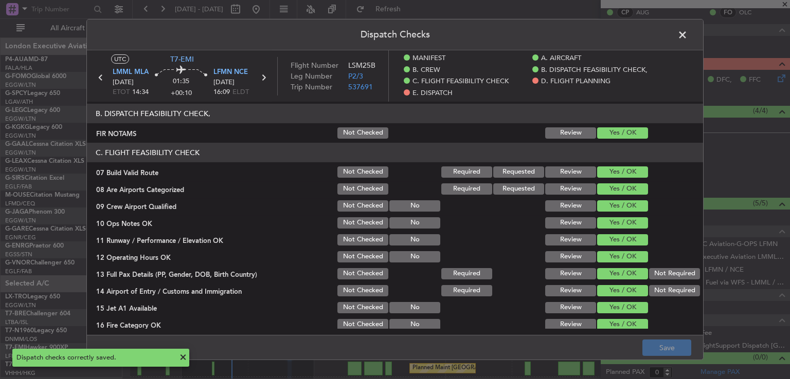
click at [687, 35] on span at bounding box center [687, 37] width 0 height 21
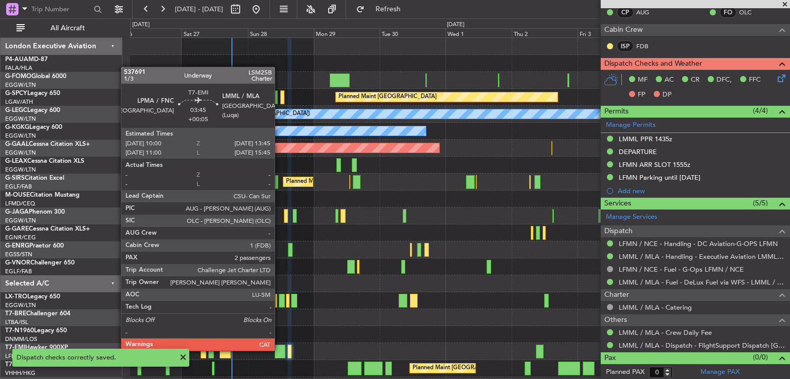
click at [280, 350] on div at bounding box center [280, 352] width 11 height 14
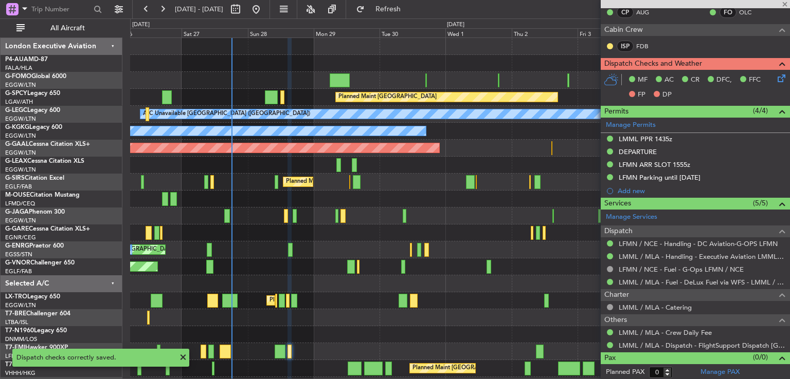
type input "+00:05"
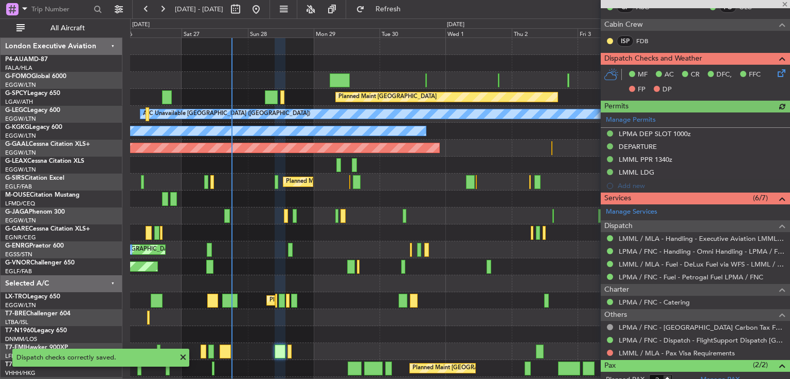
scroll to position [261, 0]
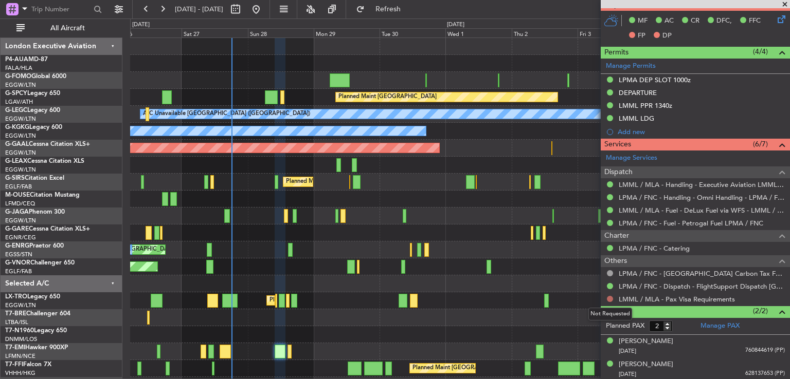
click at [611, 298] on button at bounding box center [610, 299] width 6 height 6
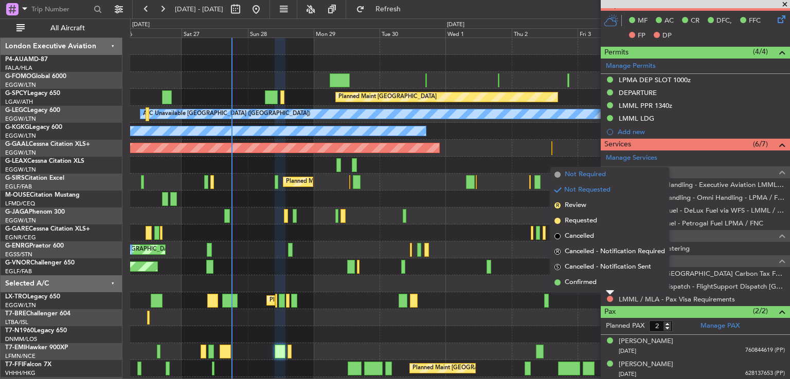
click at [613, 174] on li "Not Required" at bounding box center [609, 174] width 119 height 15
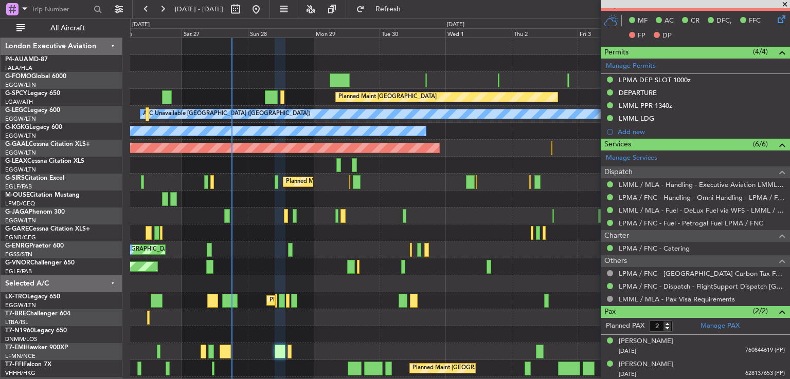
click at [786, 2] on span at bounding box center [784, 4] width 10 height 9
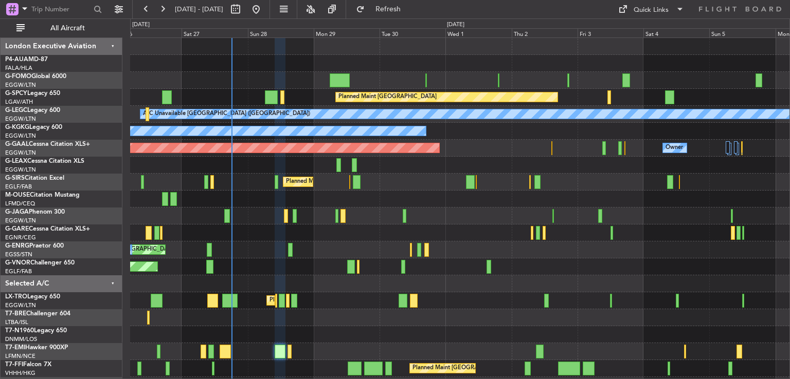
type input "0"
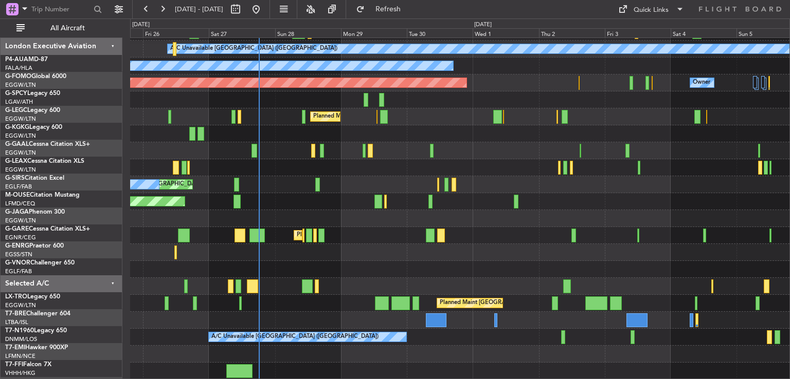
scroll to position [65, 0]
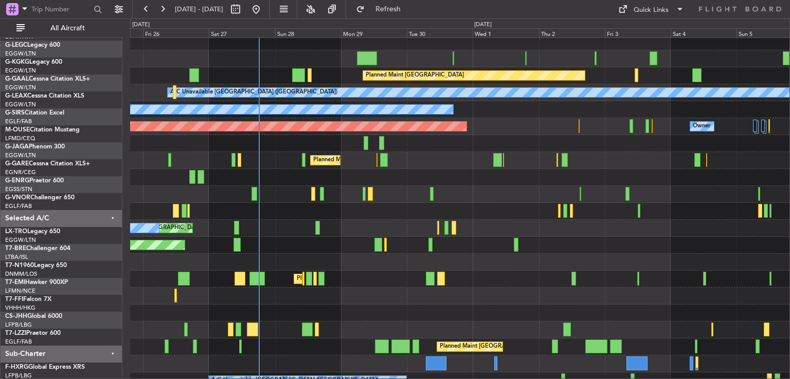
scroll to position [22, 0]
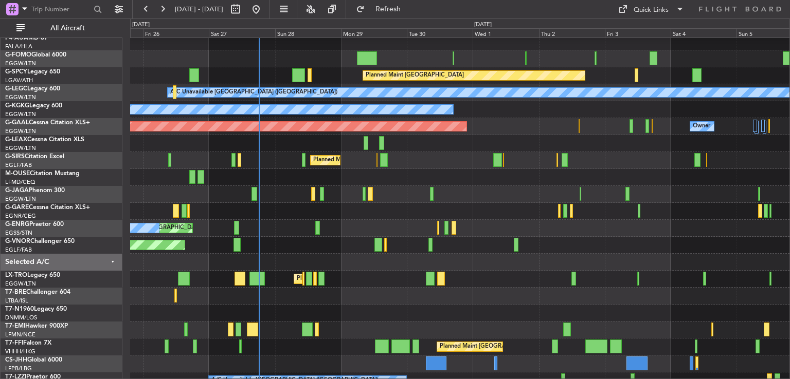
click at [324, 230] on div "Unplanned Maint London (Stansted) A/C Unavailable" at bounding box center [459, 228] width 659 height 17
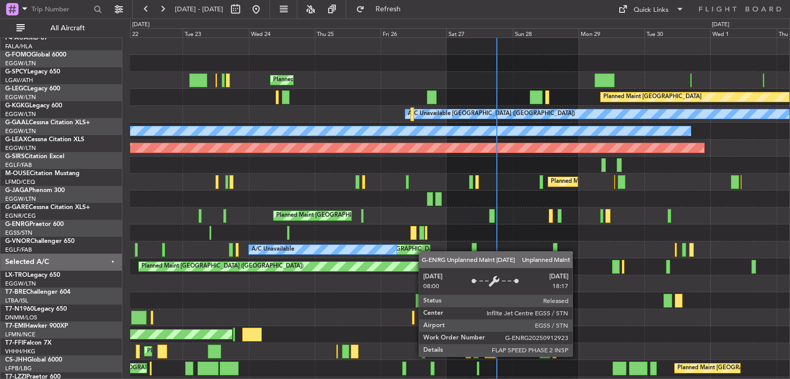
scroll to position [0, 0]
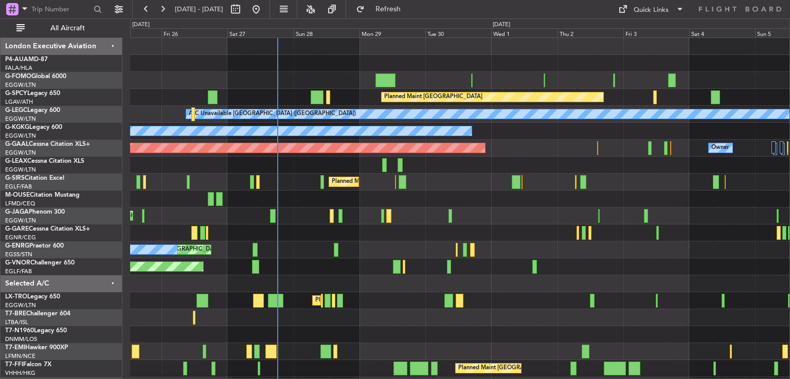
click at [205, 235] on div "Planned Maint London (Luton) Planned Maint Bremen A/C Unavailable London (Luton…" at bounding box center [459, 241] width 659 height 407
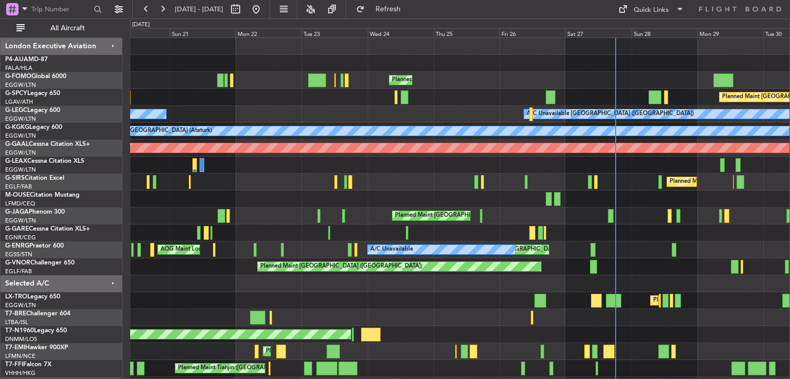
click at [494, 232] on div "Planned Maint London (Luton) Planned Maint Bremen A/C Unavailable London (Luton…" at bounding box center [459, 241] width 659 height 407
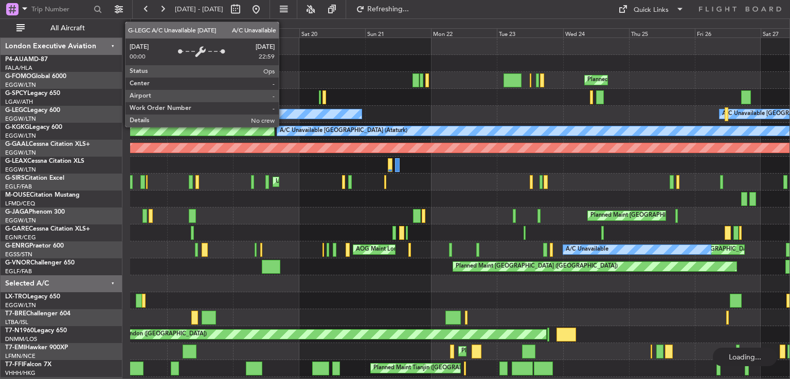
click at [283, 115] on div "A/C Unavailable" at bounding box center [297, 114] width 129 height 9
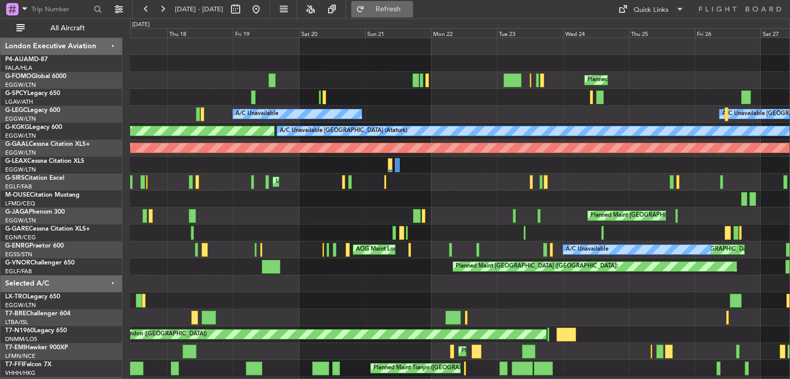
click at [410, 9] on span "Refresh" at bounding box center [388, 9] width 43 height 7
click at [264, 9] on button at bounding box center [256, 9] width 16 height 16
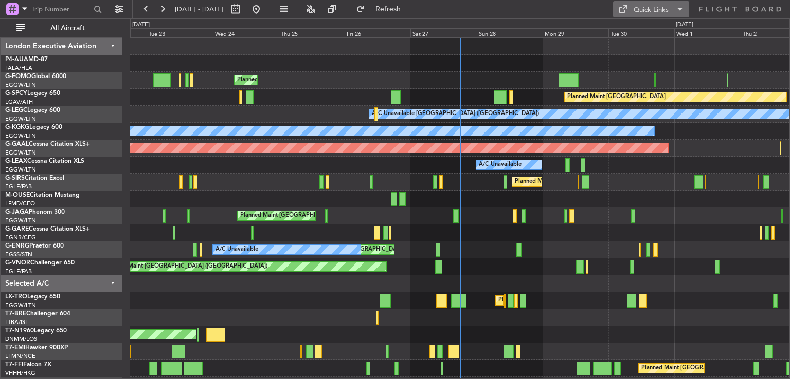
click at [642, 10] on div "Quick Links" at bounding box center [650, 10] width 35 height 10
click at [635, 38] on button "Trip Builder" at bounding box center [651, 34] width 77 height 25
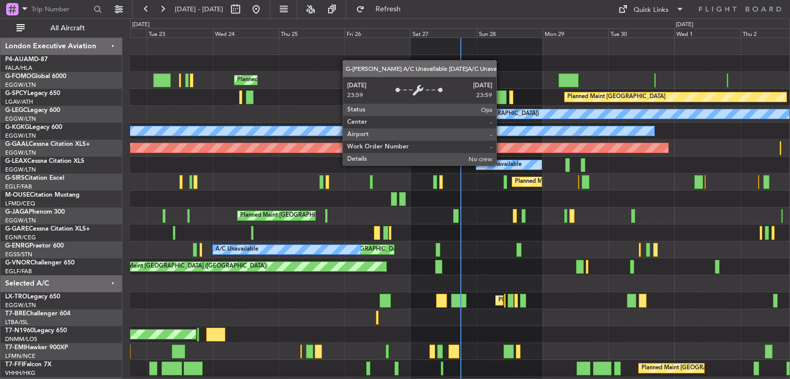
click at [501, 165] on div "A/C Unavailable" at bounding box center [500, 164] width 43 height 15
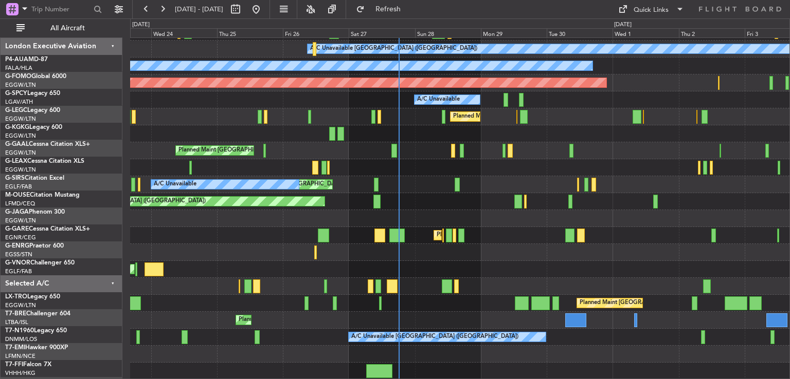
scroll to position [65, 0]
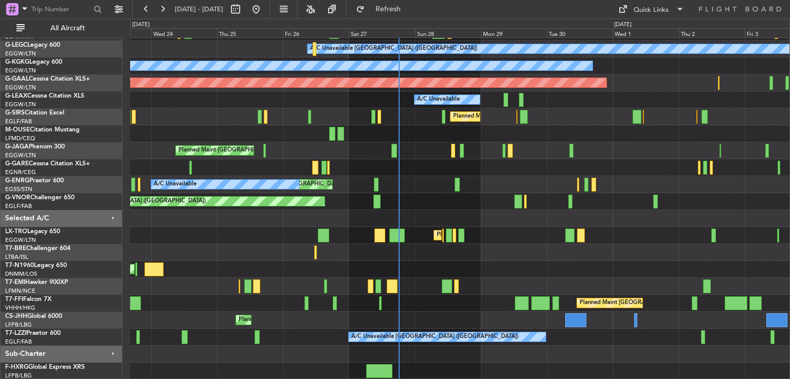
click at [389, 124] on div "Planned Maint Bremen A/C Unavailable London (Luton) A/C Unavailable Istanbul (A…" at bounding box center [459, 176] width 659 height 407
click at [401, 11] on span "Refresh" at bounding box center [388, 9] width 43 height 7
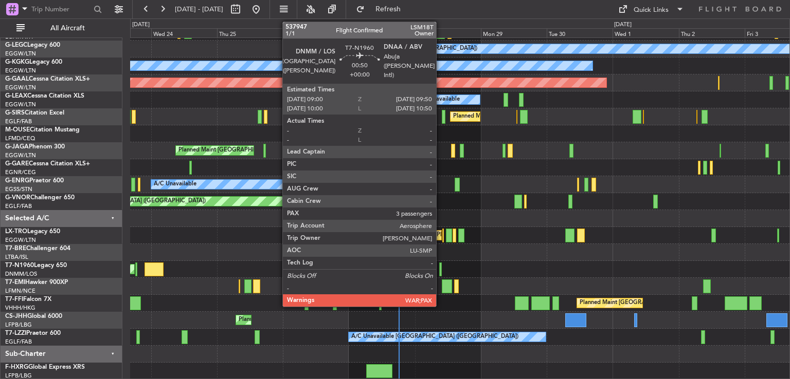
click at [441, 270] on div at bounding box center [440, 270] width 3 height 14
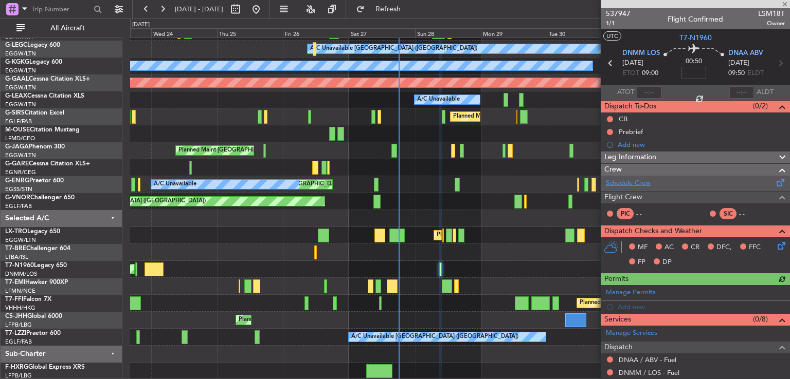
click at [631, 179] on link "Schedule Crew" at bounding box center [628, 183] width 45 height 10
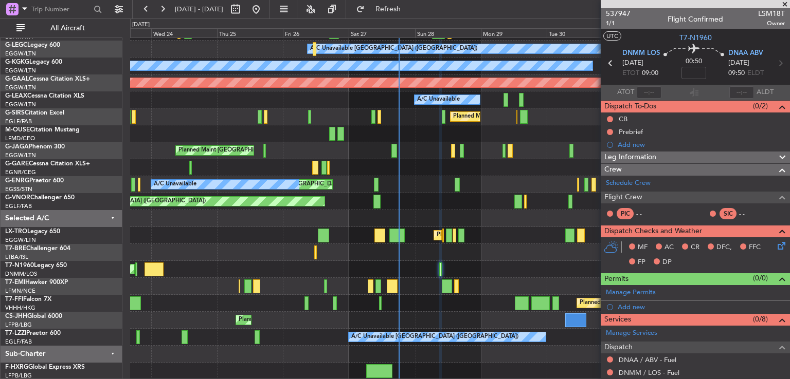
drag, startPoint x: 777, startPoint y: 163, endPoint x: 789, endPoint y: 161, distance: 12.1
click at [782, 163] on article "537947 1/1 Flight Confirmed LSM18T Owner UTC T7-N1960 DNMM LOS 28/09/2025 ETOT …" at bounding box center [695, 193] width 189 height 371
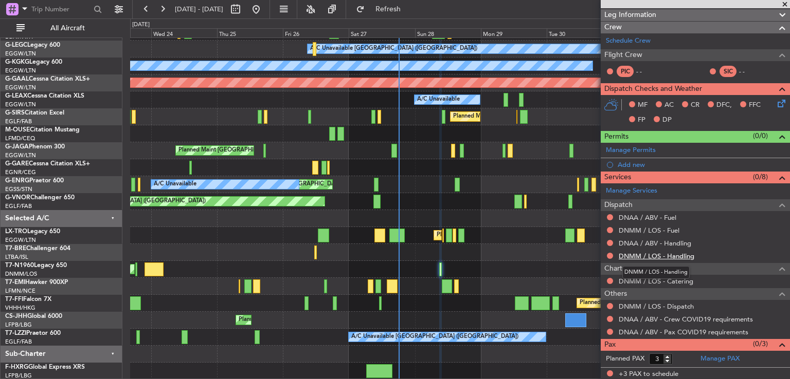
click at [629, 252] on link "DNMM / LOS - Handling" at bounding box center [657, 256] width 76 height 9
click at [658, 244] on link "DNAA / ABV - Handling" at bounding box center [655, 243] width 72 height 9
click at [405, 3] on button "Refresh" at bounding box center [382, 9] width 62 height 16
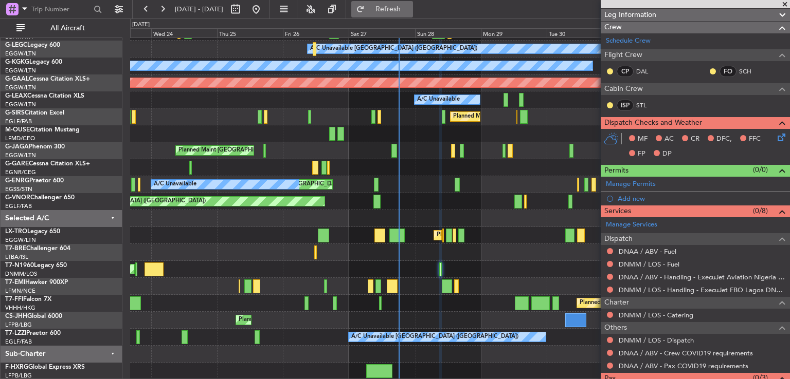
click at [403, 7] on span "Refresh" at bounding box center [388, 9] width 43 height 7
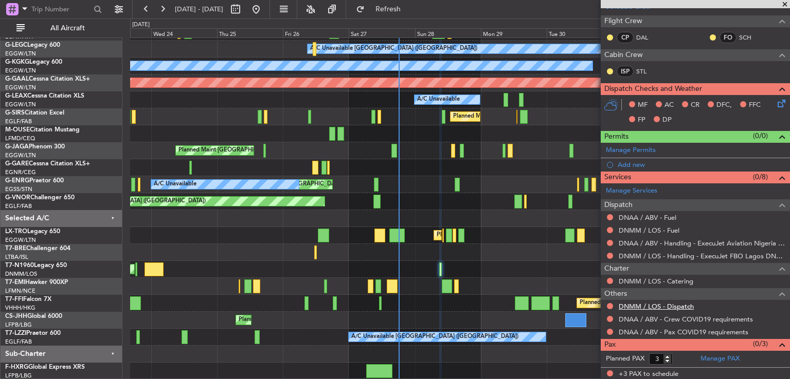
click at [661, 303] on link "DNMM / LOS - Dispatch" at bounding box center [656, 306] width 75 height 9
click at [401, 7] on span "Refresh" at bounding box center [388, 9] width 43 height 7
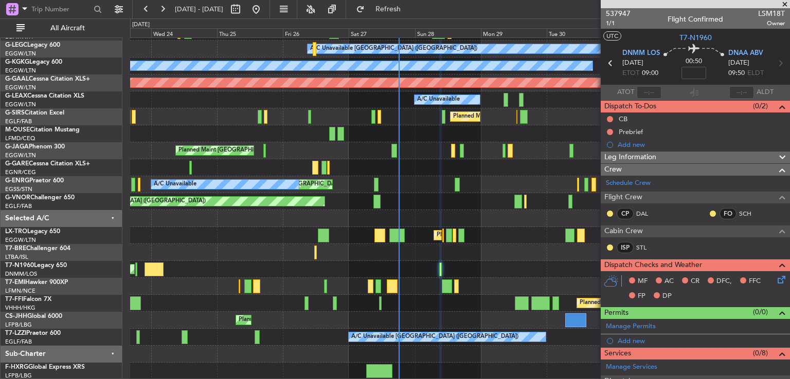
scroll to position [0, 0]
click at [618, 11] on span "537947" at bounding box center [618, 13] width 25 height 11
click at [619, 15] on span "537947" at bounding box center [618, 13] width 25 height 11
click at [410, 7] on span "Refresh" at bounding box center [388, 9] width 43 height 7
click at [610, 11] on span "537947" at bounding box center [618, 13] width 25 height 11
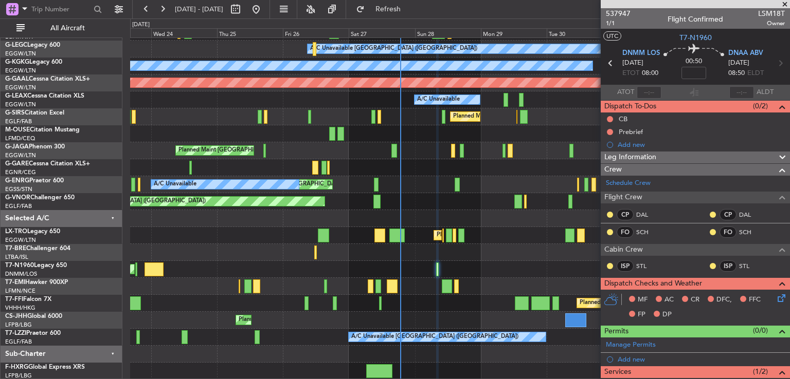
click at [431, 269] on div "AOG Maint London ([GEOGRAPHIC_DATA])" at bounding box center [459, 269] width 659 height 17
click at [618, 13] on span "537947" at bounding box center [618, 13] width 25 height 11
click at [407, 8] on span "Refresh" at bounding box center [388, 9] width 43 height 7
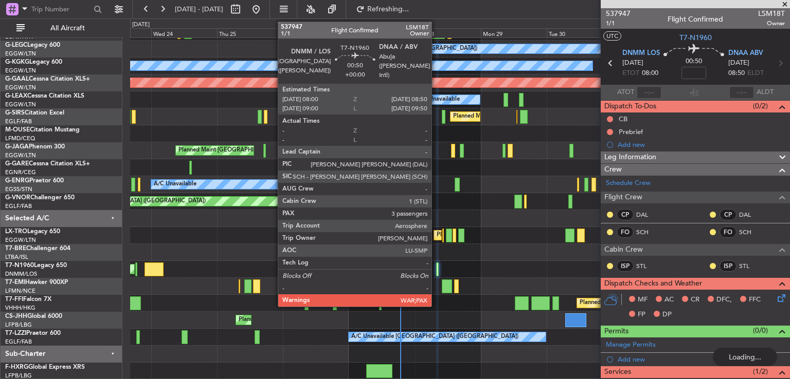
type input "4"
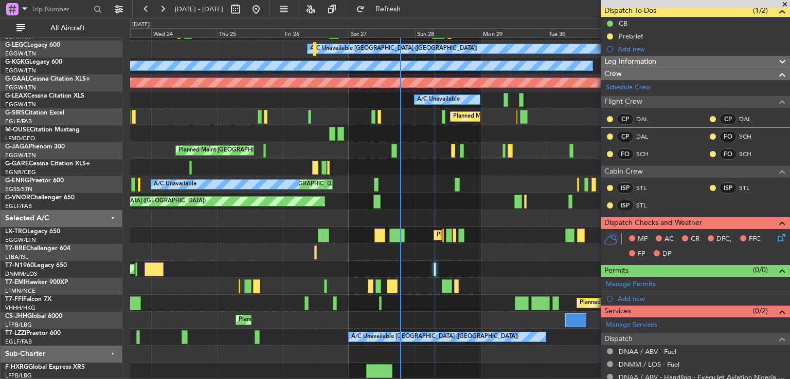
scroll to position [230, 0]
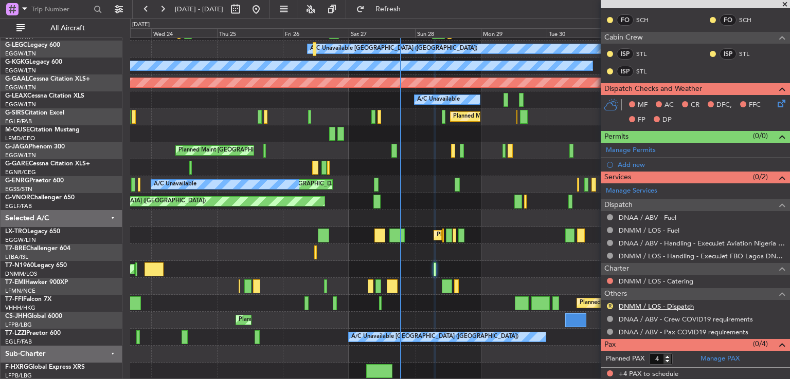
click at [670, 305] on link "DNMM / LOS - Dispatch" at bounding box center [656, 306] width 75 height 9
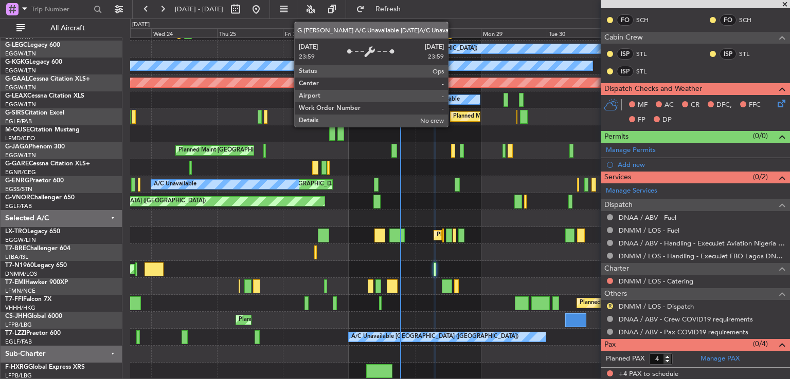
click at [452, 98] on div "A/C Unavailable" at bounding box center [438, 99] width 43 height 15
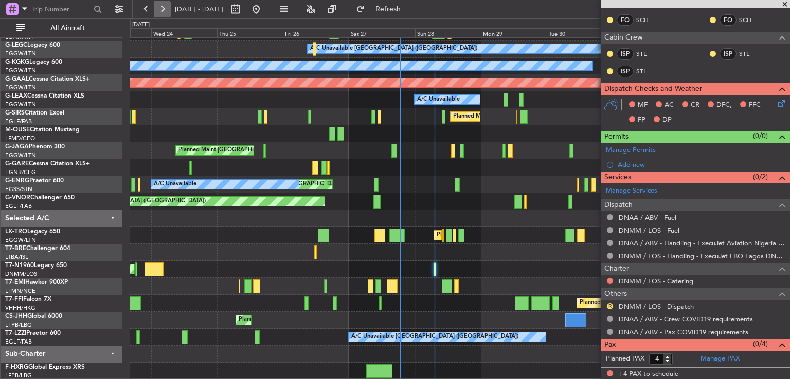
click at [158, 5] on button at bounding box center [162, 9] width 16 height 16
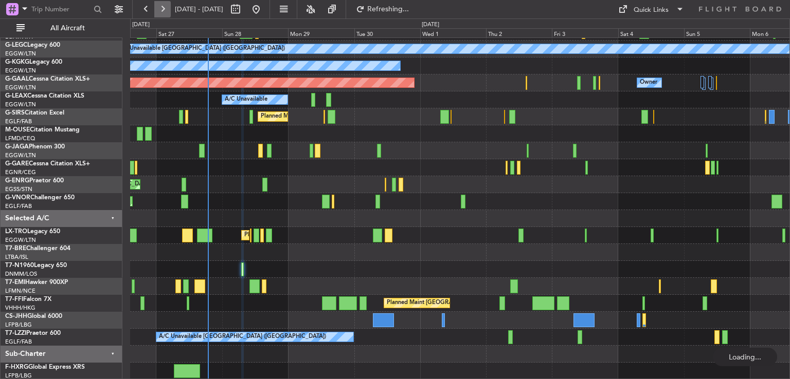
click at [158, 5] on button at bounding box center [162, 9] width 16 height 16
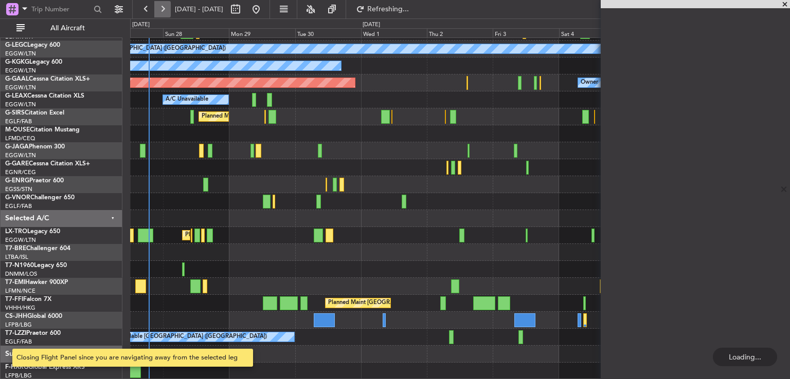
scroll to position [0, 0]
click at [158, 5] on button at bounding box center [162, 9] width 16 height 16
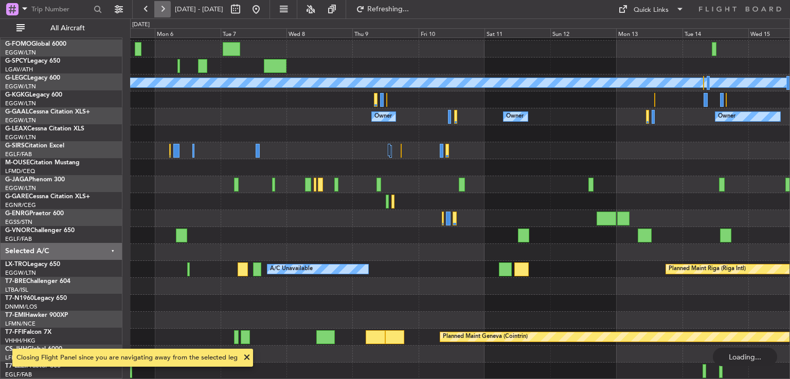
scroll to position [31, 0]
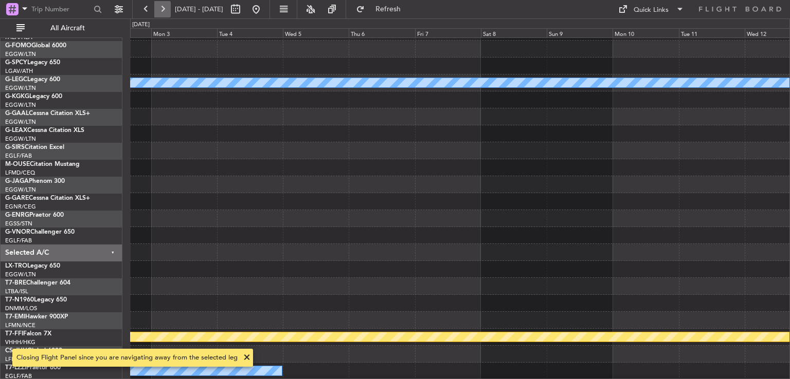
click at [158, 5] on button at bounding box center [162, 9] width 16 height 16
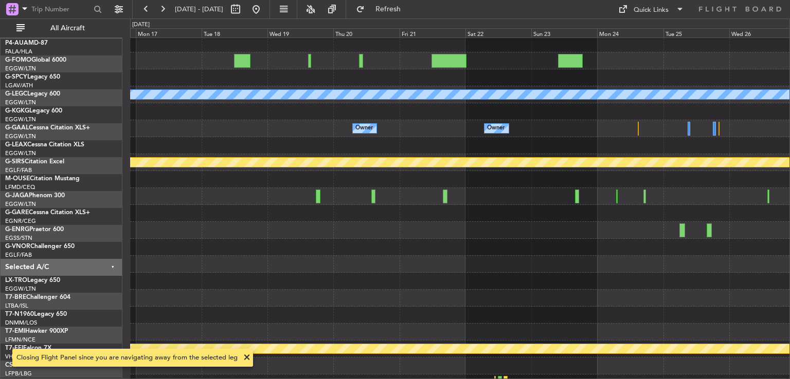
scroll to position [19, 0]
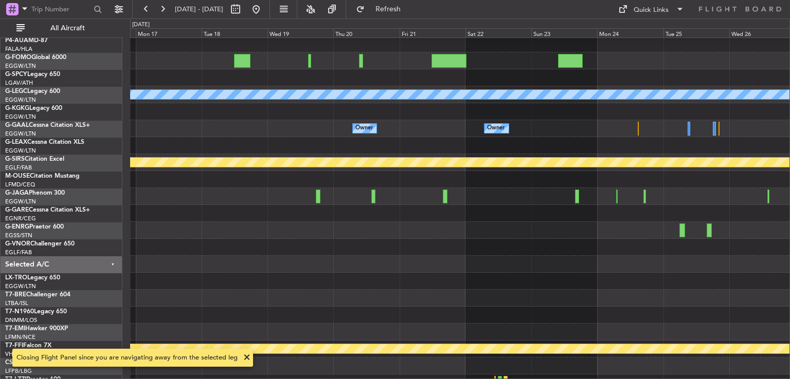
click at [253, 287] on div at bounding box center [459, 281] width 659 height 17
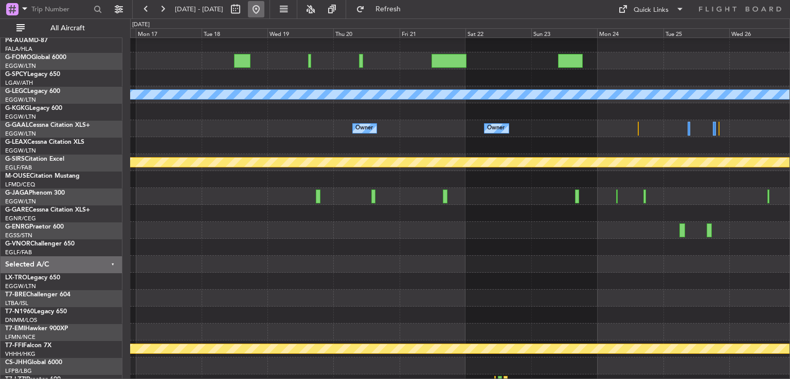
click at [264, 11] on button at bounding box center [256, 9] width 16 height 16
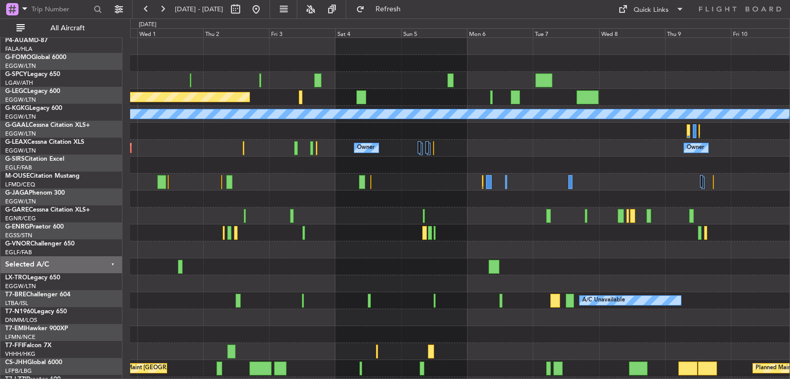
click at [204, 215] on div "Planned Maint Bremen A/C Unavailable London (Luton) A/C Unavailable Istanbul (A…" at bounding box center [459, 241] width 659 height 407
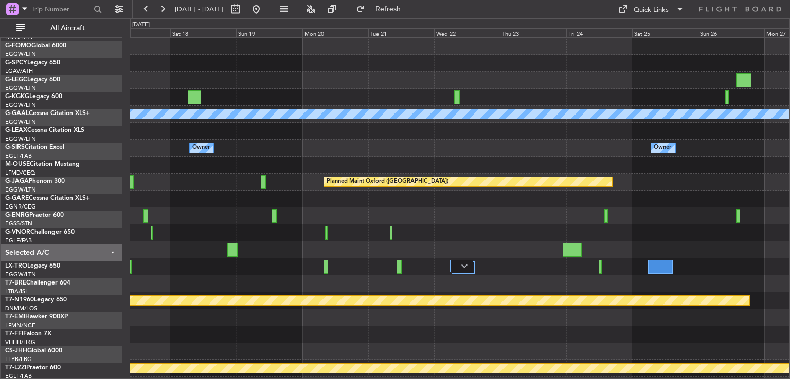
scroll to position [0, 0]
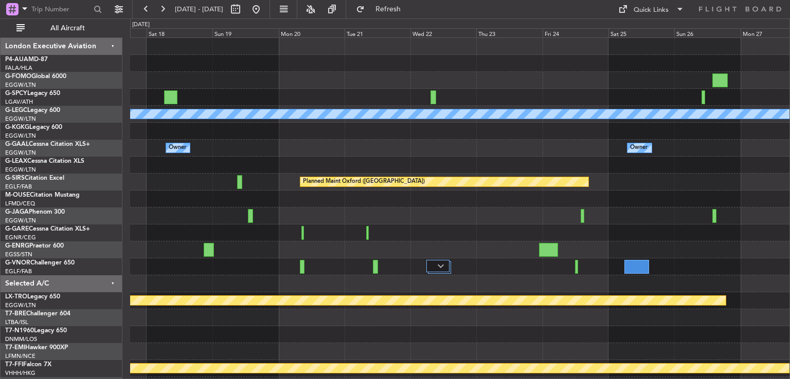
click at [84, 356] on div "A/C Unavailable London (Luton) Owner Owner Owner No Crew Owner Planned Maint Ox…" at bounding box center [395, 199] width 790 height 361
click at [264, 3] on button at bounding box center [256, 9] width 16 height 16
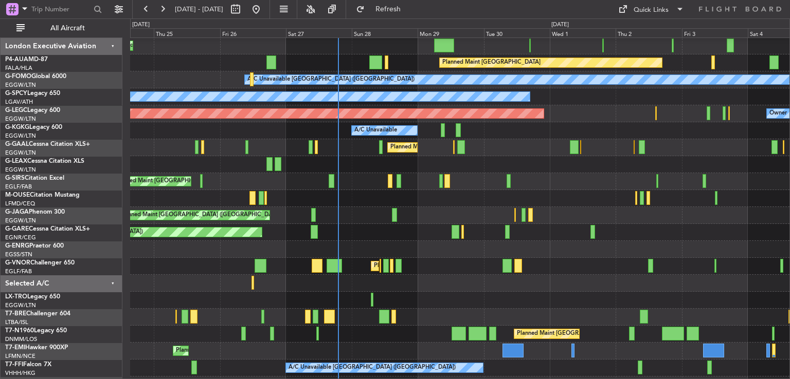
scroll to position [41, 0]
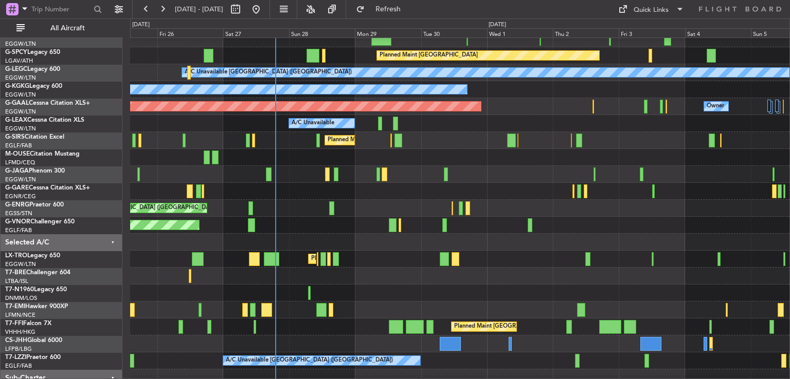
click at [365, 282] on div at bounding box center [459, 276] width 659 height 17
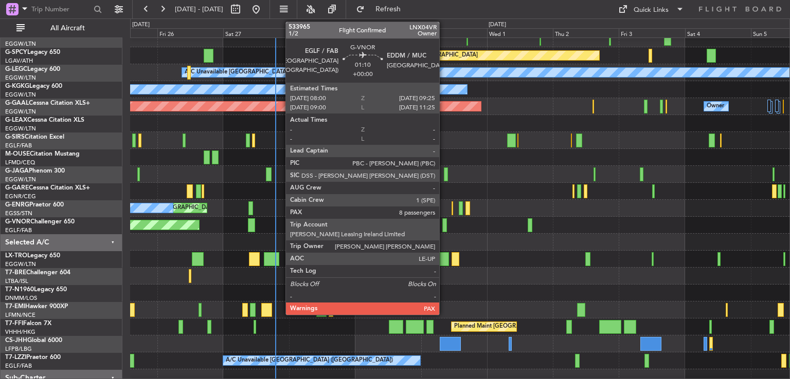
click at [444, 223] on div at bounding box center [444, 226] width 4 height 14
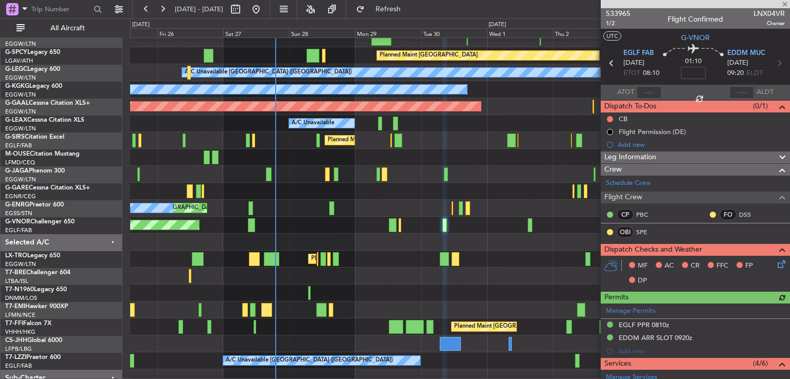
scroll to position [372, 0]
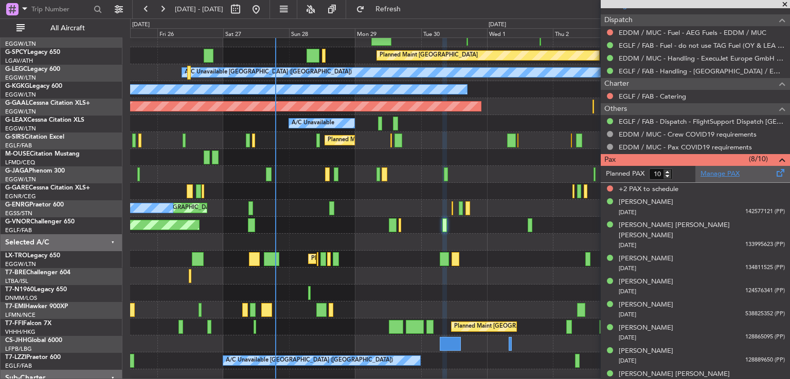
click at [707, 172] on link "Manage PAX" at bounding box center [719, 174] width 39 height 10
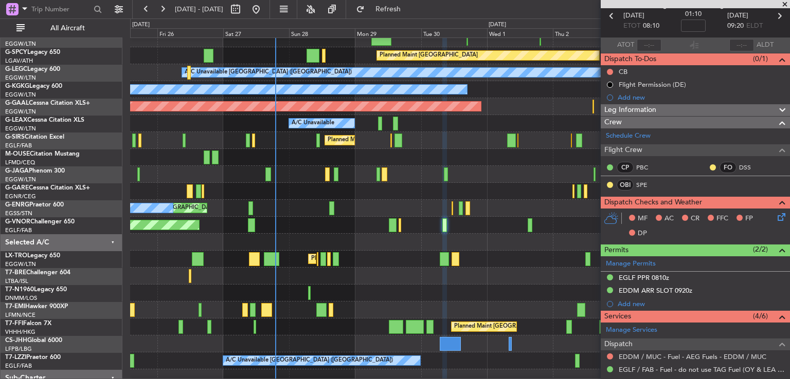
scroll to position [0, 0]
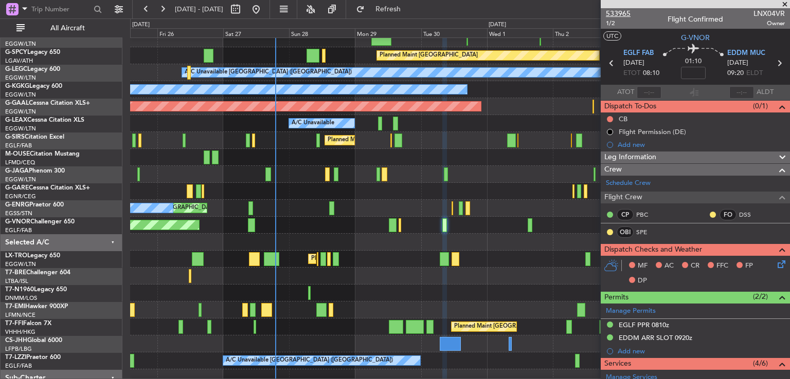
click at [618, 10] on span "533965" at bounding box center [618, 13] width 25 height 11
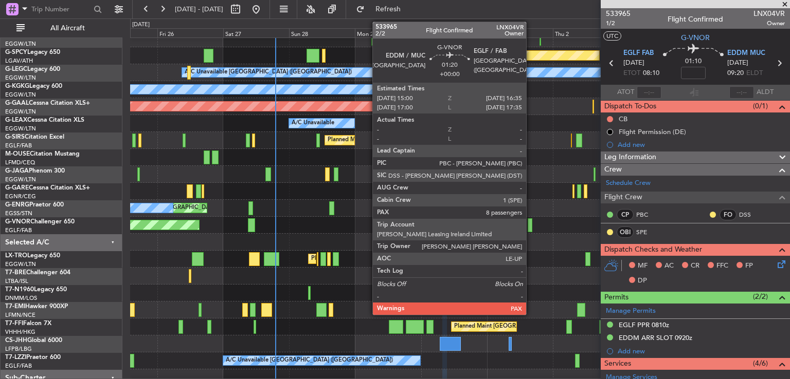
click at [531, 227] on div at bounding box center [530, 226] width 5 height 14
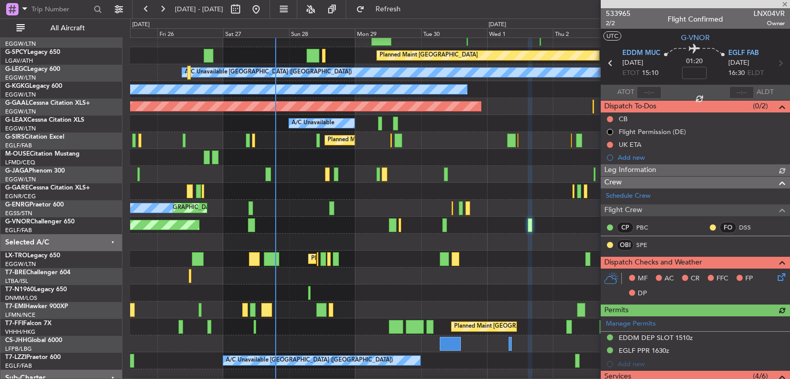
scroll to position [394, 0]
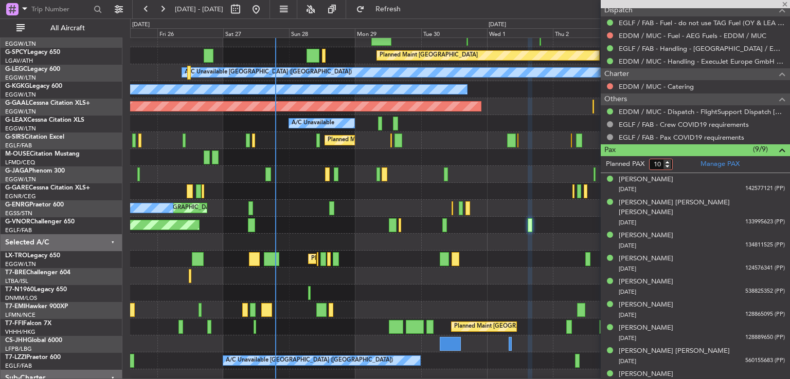
type input "10"
click at [666, 160] on input "10" at bounding box center [661, 164] width 24 height 11
click at [679, 162] on form "Planned PAX" at bounding box center [648, 164] width 95 height 16
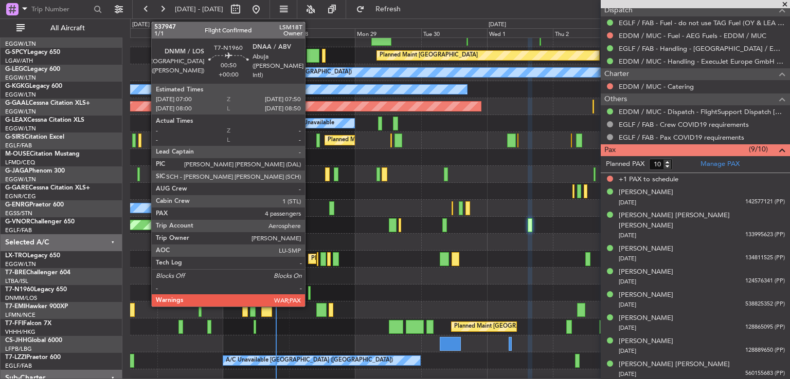
click at [310, 293] on div at bounding box center [309, 293] width 3 height 14
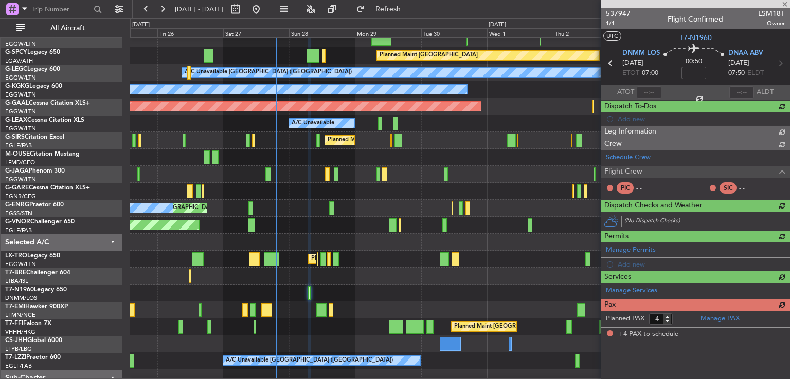
scroll to position [0, 0]
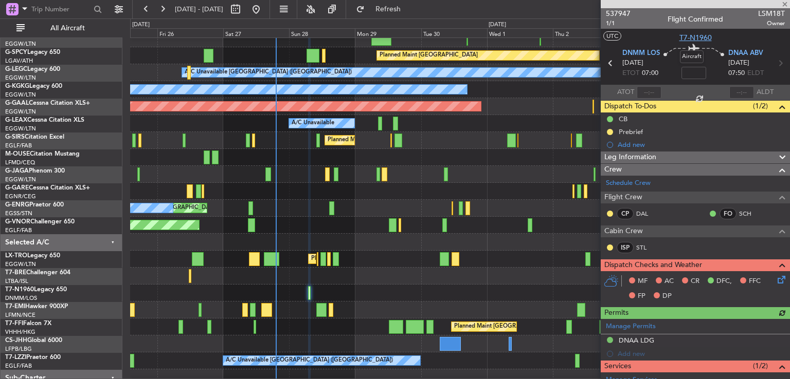
click at [696, 38] on span "T7-N1960" at bounding box center [695, 37] width 32 height 11
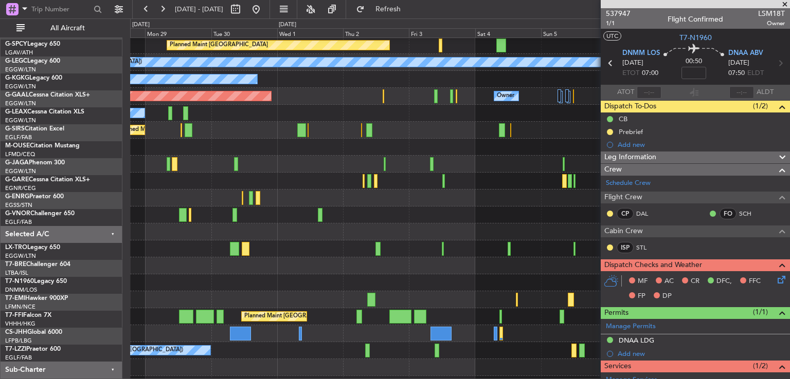
click at [264, 242] on div "A/C Unavailable Planned Maint London (Luton)" at bounding box center [459, 249] width 659 height 17
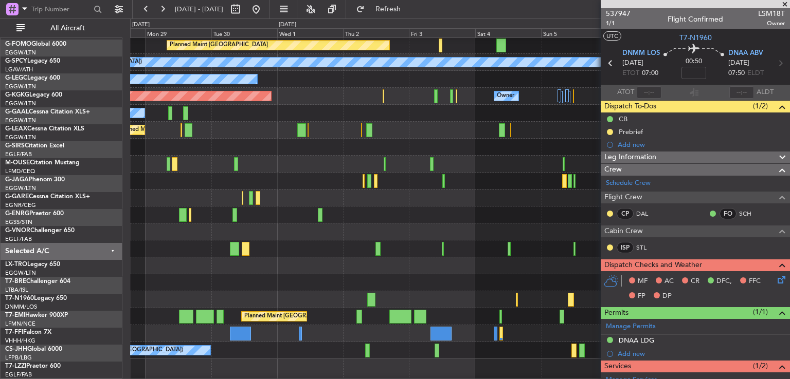
scroll to position [31, 0]
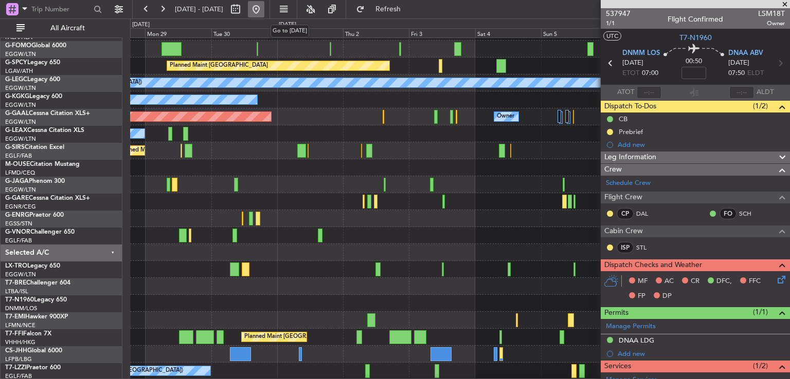
click at [264, 8] on button at bounding box center [256, 9] width 16 height 16
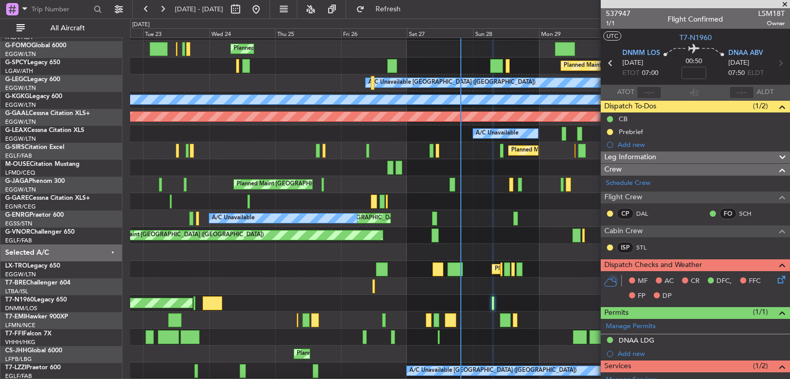
click at [787, 4] on span at bounding box center [784, 4] width 10 height 9
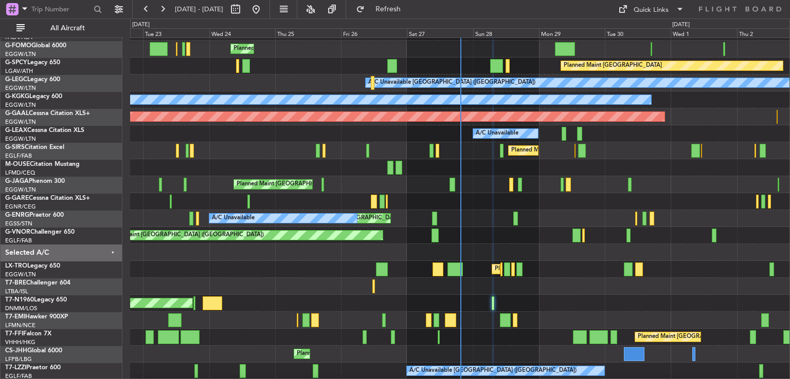
type input "0"
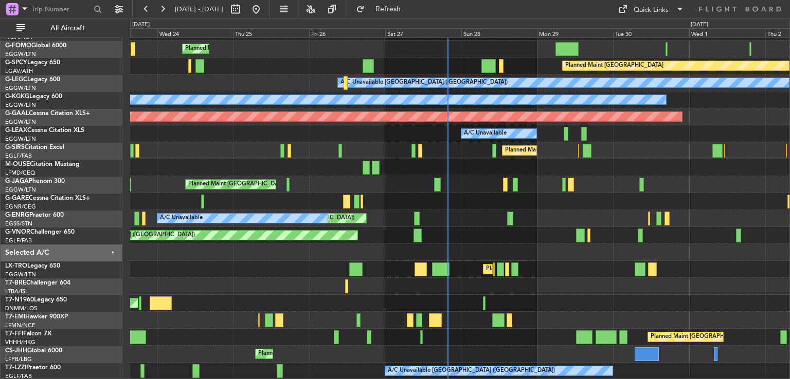
click at [372, 308] on div "AOG Maint London ([GEOGRAPHIC_DATA])" at bounding box center [459, 303] width 659 height 17
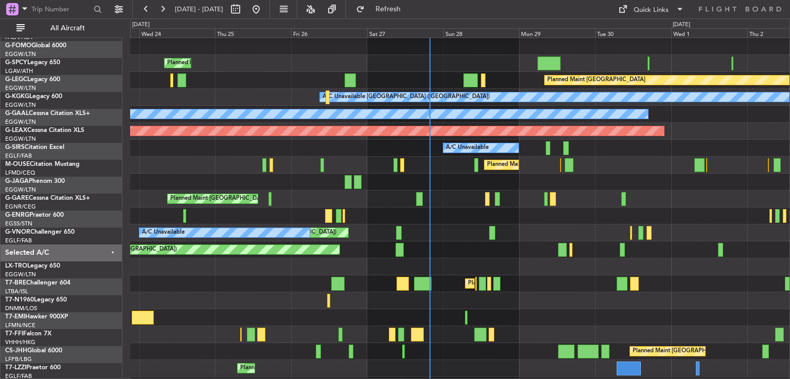
scroll to position [16, 0]
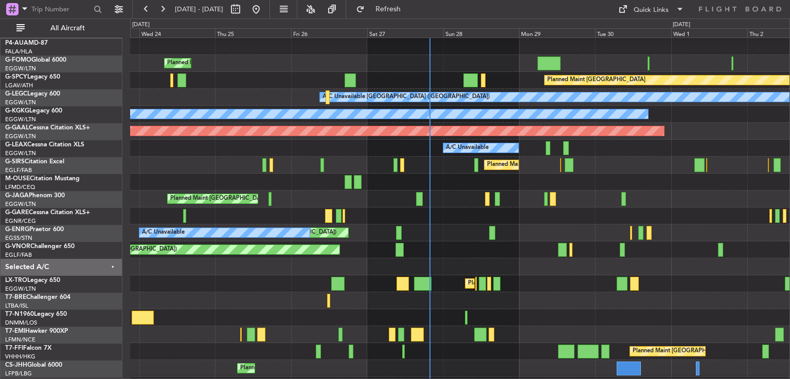
click at [533, 203] on div "Planned Maint [GEOGRAPHIC_DATA] ([GEOGRAPHIC_DATA])" at bounding box center [459, 199] width 659 height 17
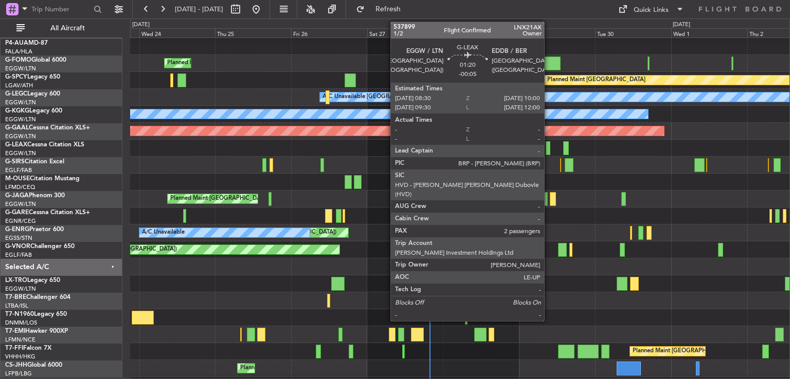
click at [549, 146] on div at bounding box center [548, 148] width 5 height 14
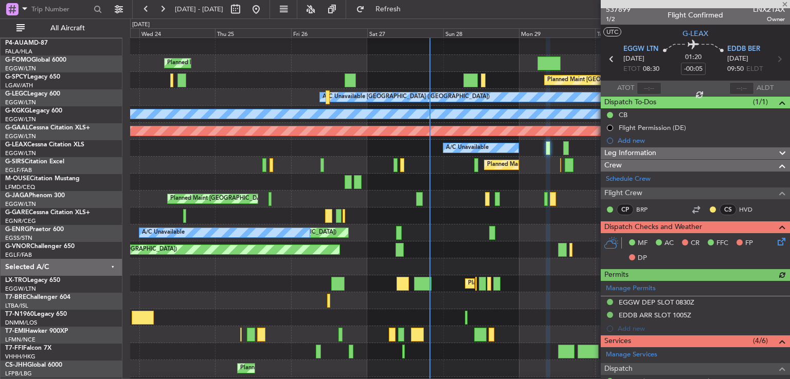
scroll to position [0, 0]
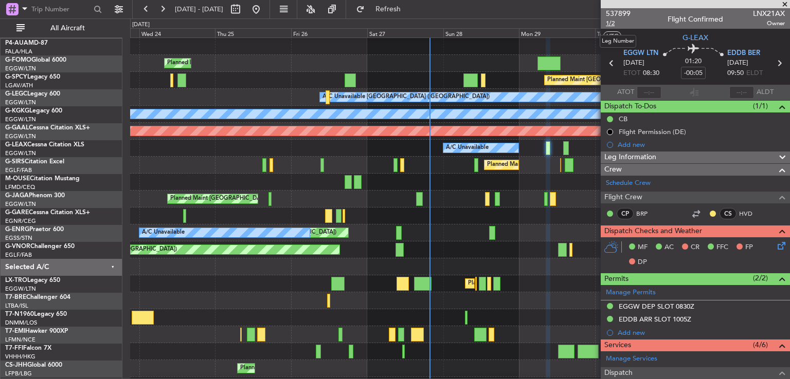
click at [612, 21] on span "1/2" at bounding box center [618, 23] width 25 height 9
click at [410, 11] on span "Refresh" at bounding box center [388, 9] width 43 height 7
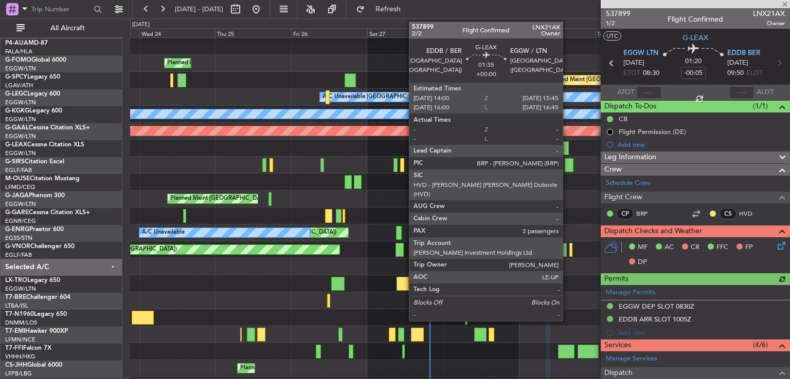
click at [567, 149] on div at bounding box center [566, 148] width 6 height 14
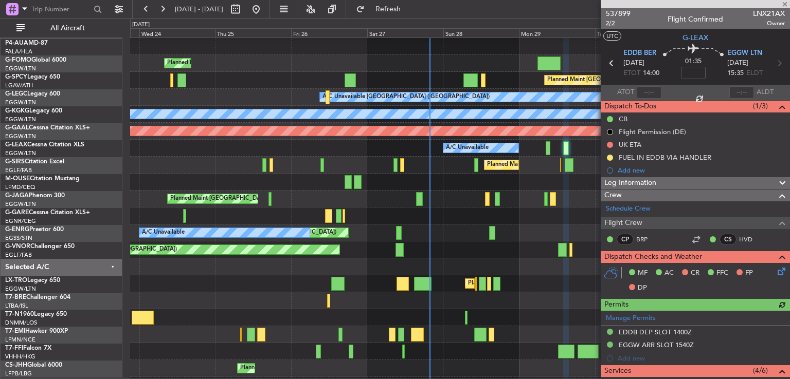
click at [611, 21] on span "2/2" at bounding box center [618, 23] width 25 height 9
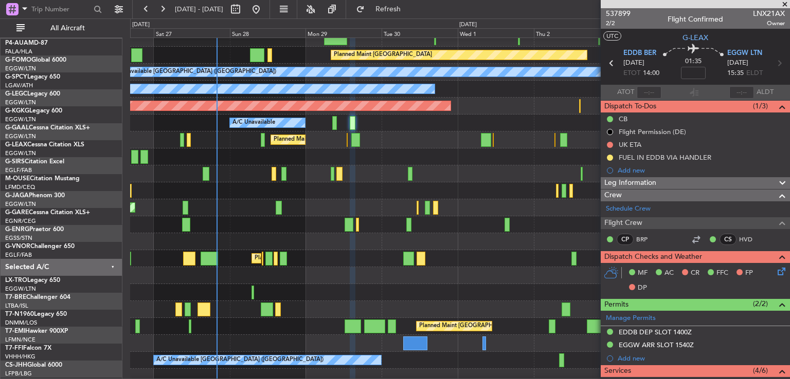
scroll to position [42, 0]
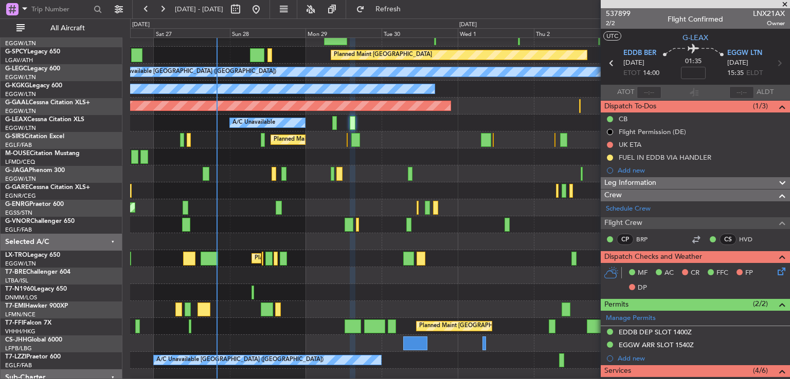
click at [332, 247] on div at bounding box center [459, 241] width 659 height 17
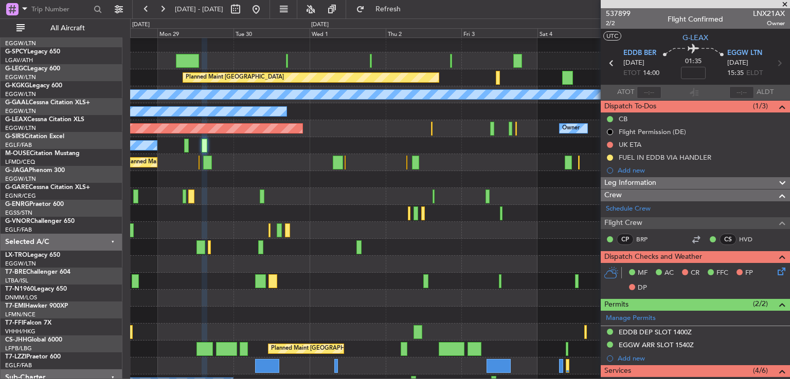
scroll to position [19, 0]
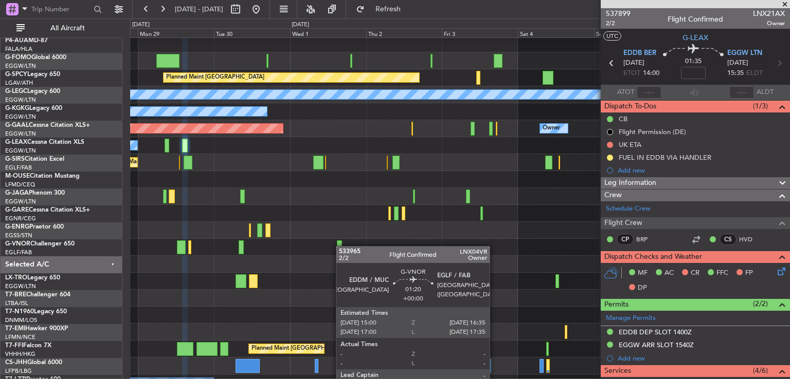
click at [341, 246] on div at bounding box center [339, 248] width 5 height 14
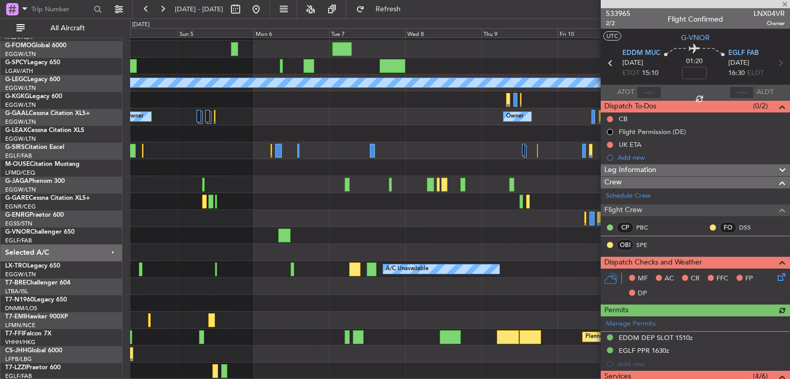
scroll to position [31, 0]
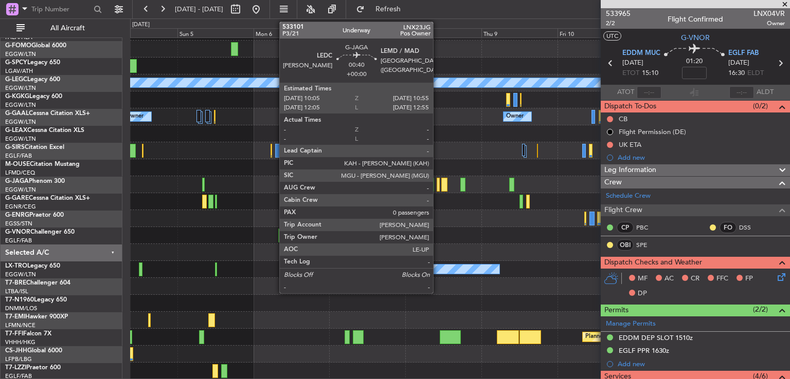
click at [438, 185] on div at bounding box center [438, 185] width 3 height 14
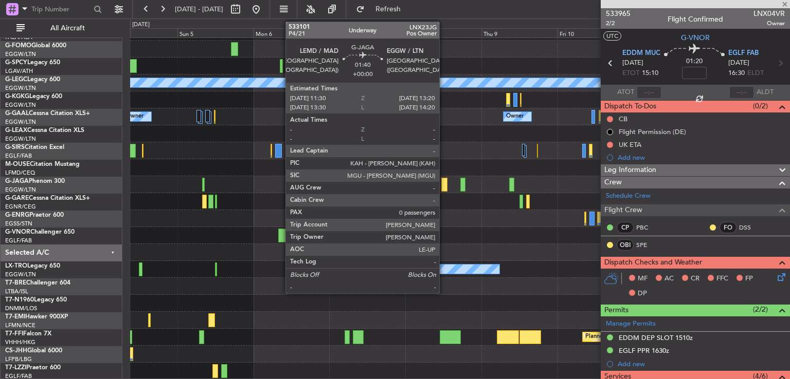
type input "0"
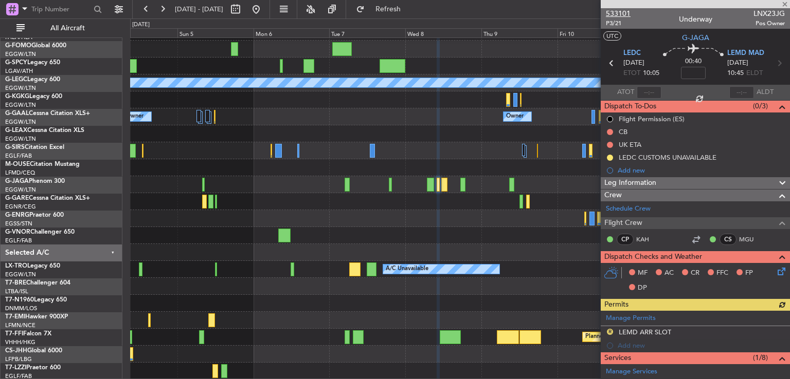
click at [616, 16] on span "533101" at bounding box center [618, 13] width 25 height 11
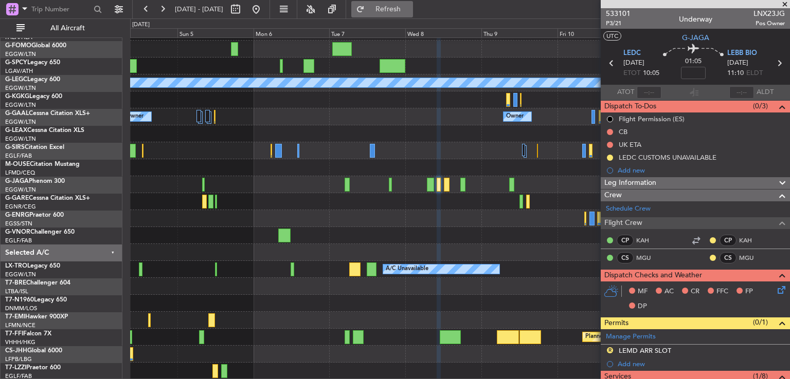
click at [410, 11] on span "Refresh" at bounding box center [388, 9] width 43 height 7
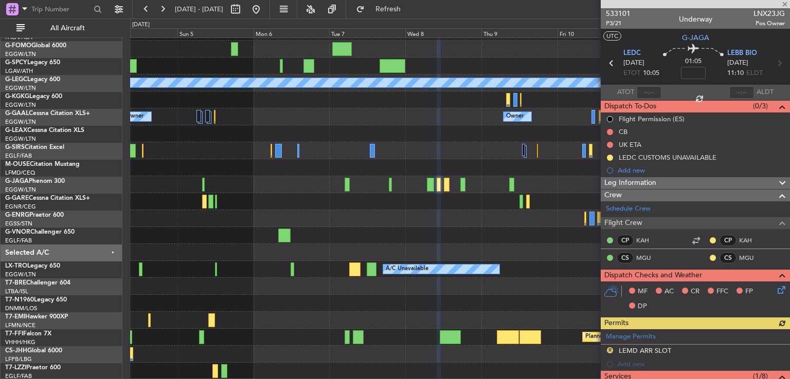
scroll to position [212, 0]
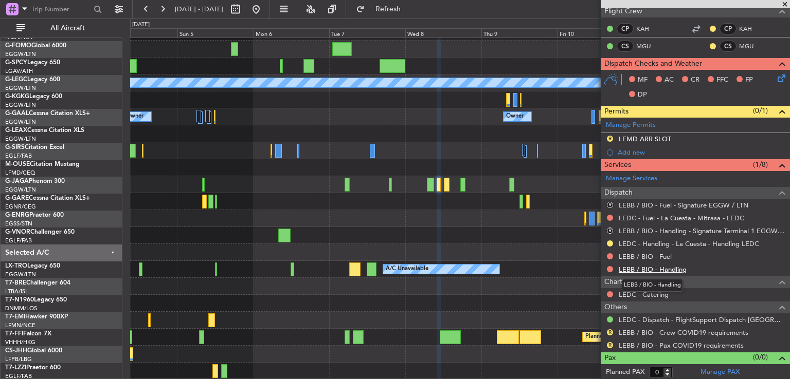
click at [666, 266] on link "LEBB / BIO - Handling" at bounding box center [653, 269] width 68 height 9
click at [661, 252] on link "LEBB / BIO - Fuel" at bounding box center [645, 256] width 53 height 9
click at [410, 11] on span "Refresh" at bounding box center [388, 9] width 43 height 7
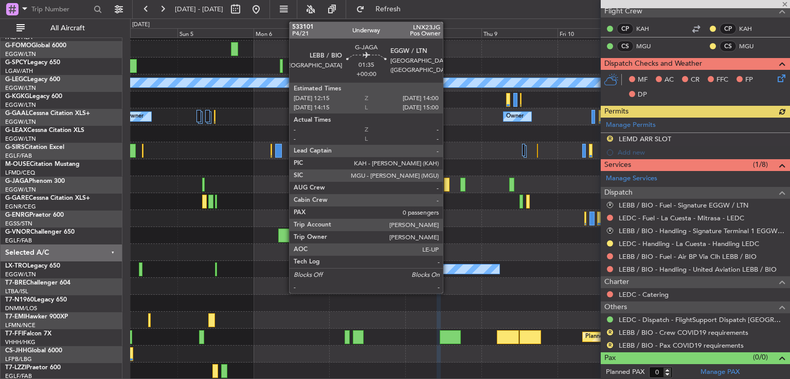
click at [447, 188] on div at bounding box center [447, 185] width 6 height 14
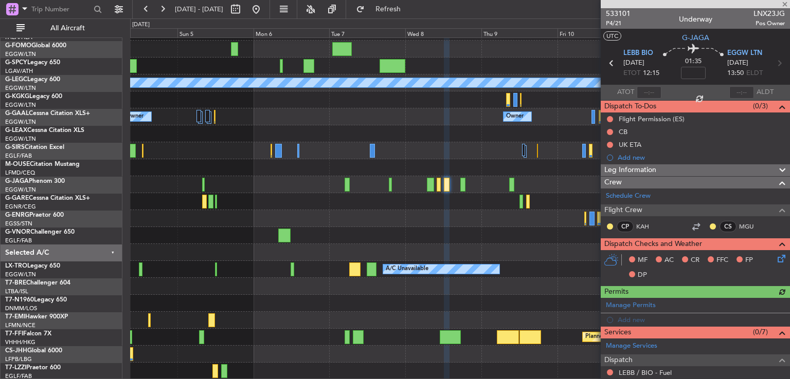
scroll to position [142, 0]
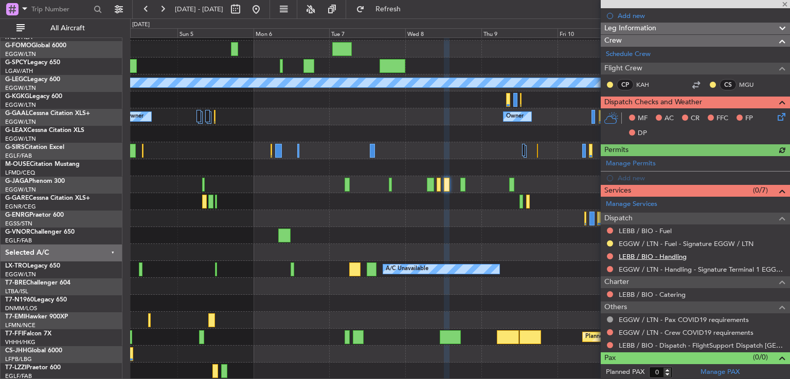
click at [660, 256] on link "LEBB / BIO - Handling" at bounding box center [653, 256] width 68 height 9
click at [641, 227] on link "LEBB / BIO - Fuel" at bounding box center [645, 231] width 53 height 9
click at [413, 14] on button "Refresh" at bounding box center [382, 9] width 62 height 16
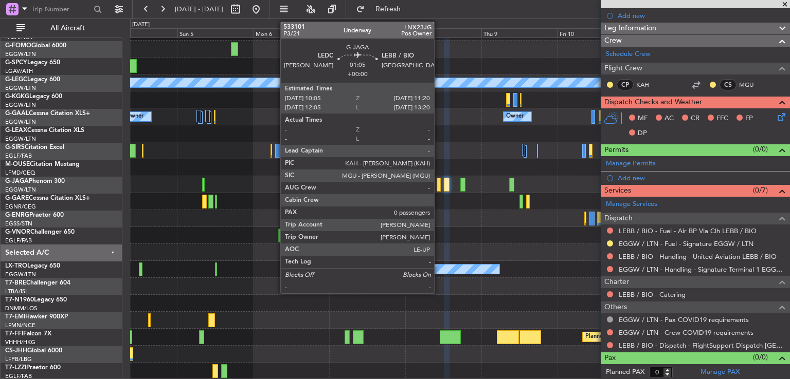
click at [439, 187] on div at bounding box center [439, 185] width 4 height 14
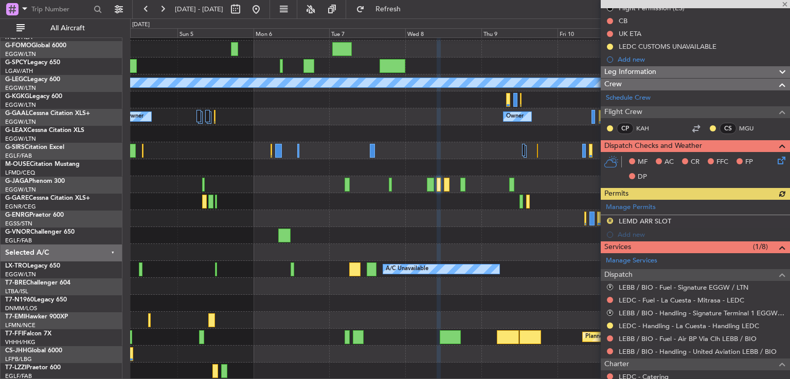
scroll to position [193, 0]
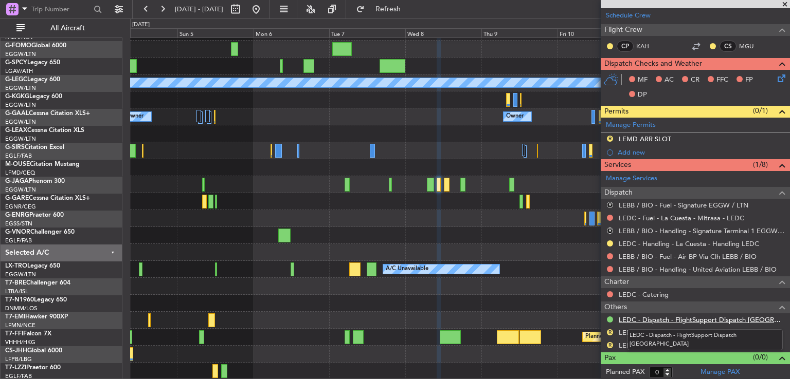
click at [666, 316] on link "LEDC - Dispatch - FlightSupport Dispatch UK" at bounding box center [702, 320] width 166 height 9
click at [264, 8] on button at bounding box center [256, 9] width 16 height 16
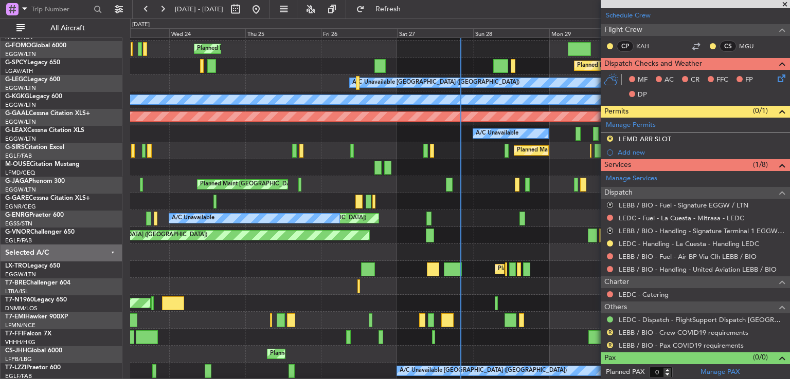
click at [782, 3] on span at bounding box center [784, 4] width 10 height 9
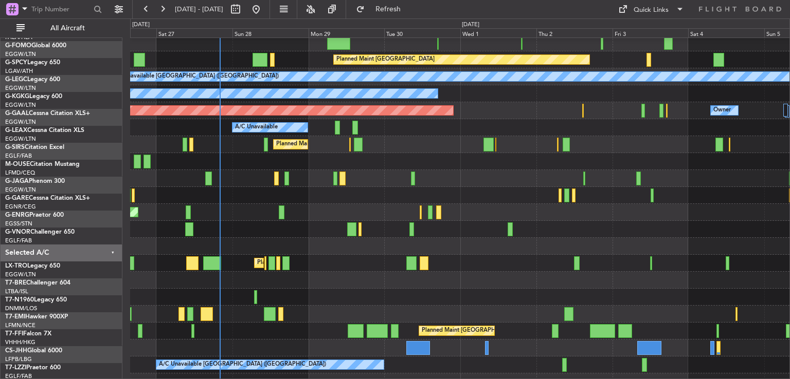
scroll to position [38, 0]
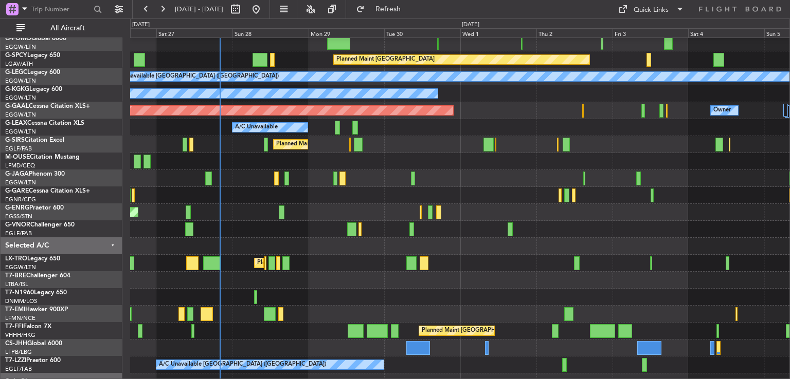
click at [265, 219] on div "Unplanned Maint London (Stansted) A/C Unavailable" at bounding box center [459, 212] width 659 height 17
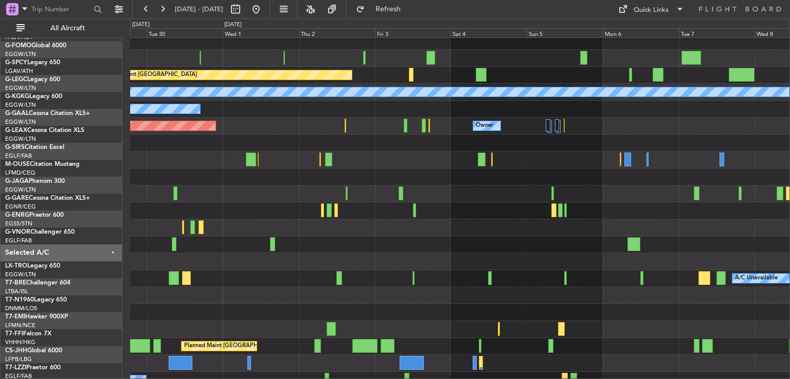
scroll to position [22, 0]
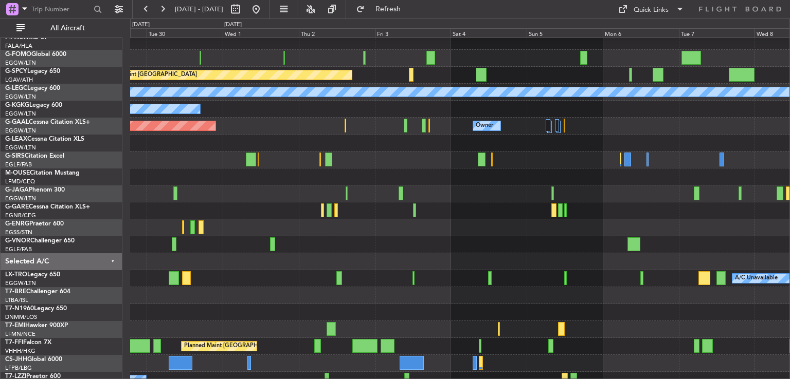
click at [789, 227] on div "Planned Maint Bremen A/C Unavailable London (Luton) A/C Unavailable Istanbul (A…" at bounding box center [395, 199] width 790 height 361
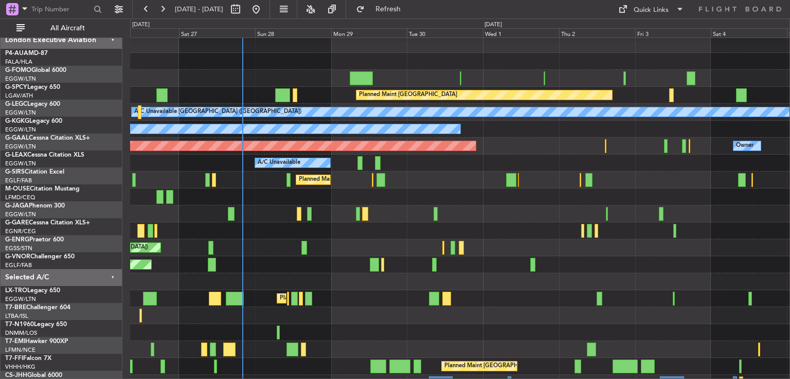
scroll to position [0, 0]
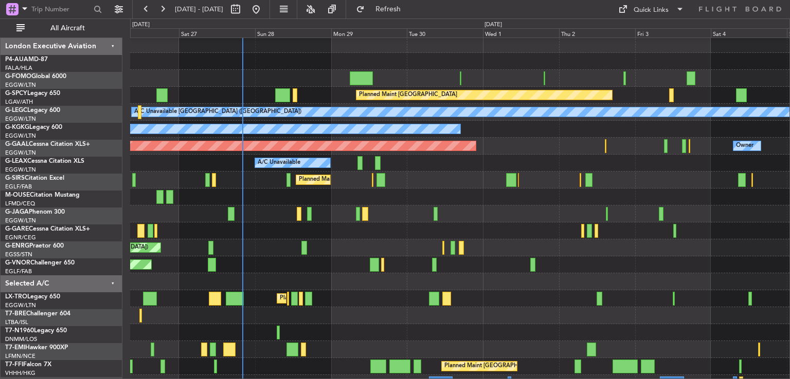
click at [457, 183] on div "Planned Maint [GEOGRAPHIC_DATA] ([GEOGRAPHIC_DATA])" at bounding box center [459, 180] width 659 height 17
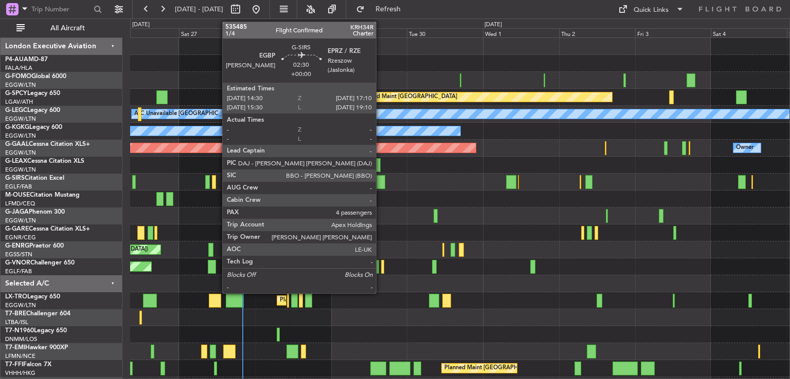
click at [380, 188] on div at bounding box center [380, 182] width 9 height 14
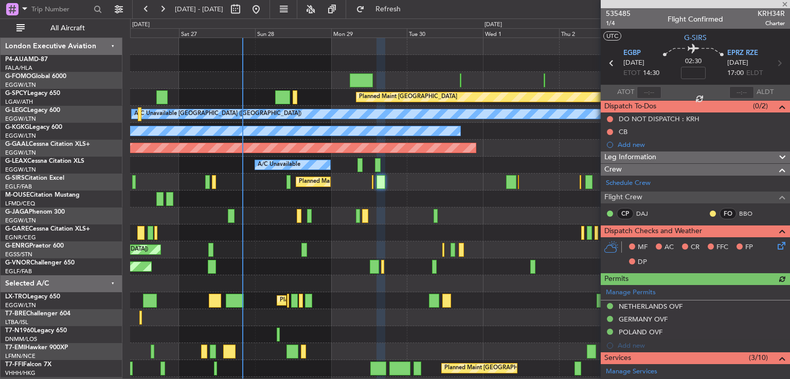
scroll to position [299, 0]
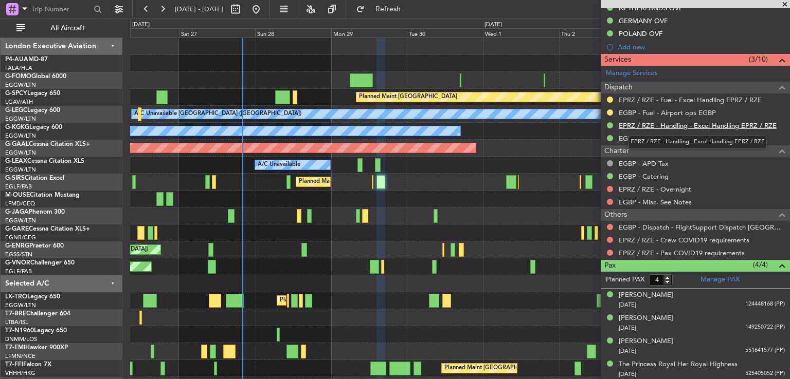
click at [676, 123] on link "EPRZ / RZE - Handling - Excel Handling EPRZ / RZE" at bounding box center [698, 125] width 158 height 9
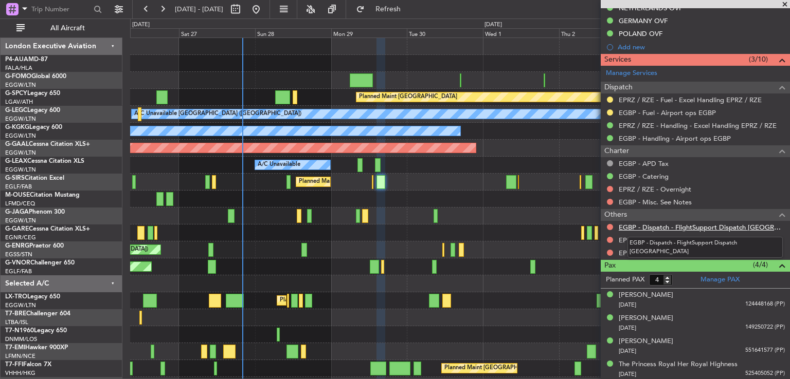
click at [709, 226] on link "EGBP - Dispatch - FlightSupport Dispatch [GEOGRAPHIC_DATA]" at bounding box center [702, 227] width 166 height 9
click at [785, 4] on span at bounding box center [784, 4] width 10 height 9
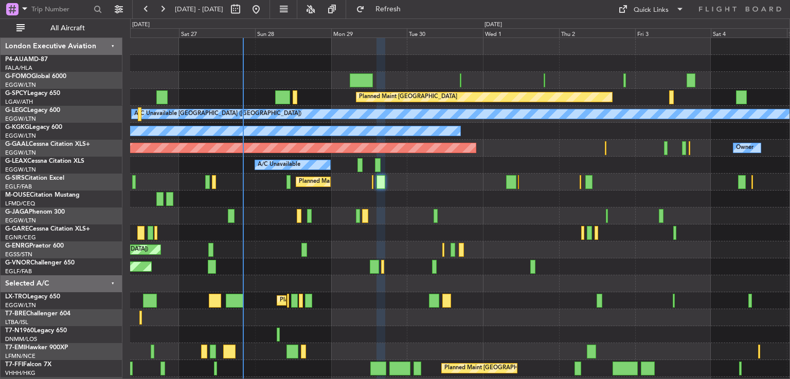
type input "0"
